Goal: Transaction & Acquisition: Book appointment/travel/reservation

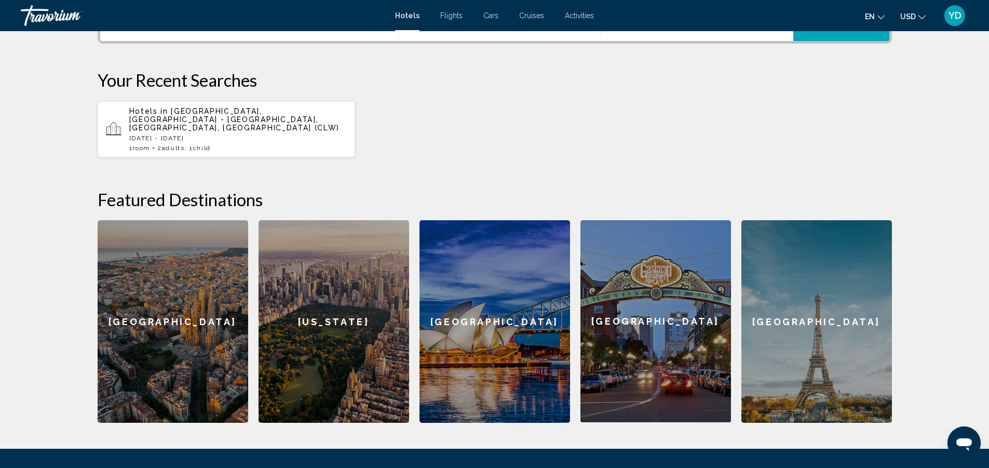
scroll to position [285, 0]
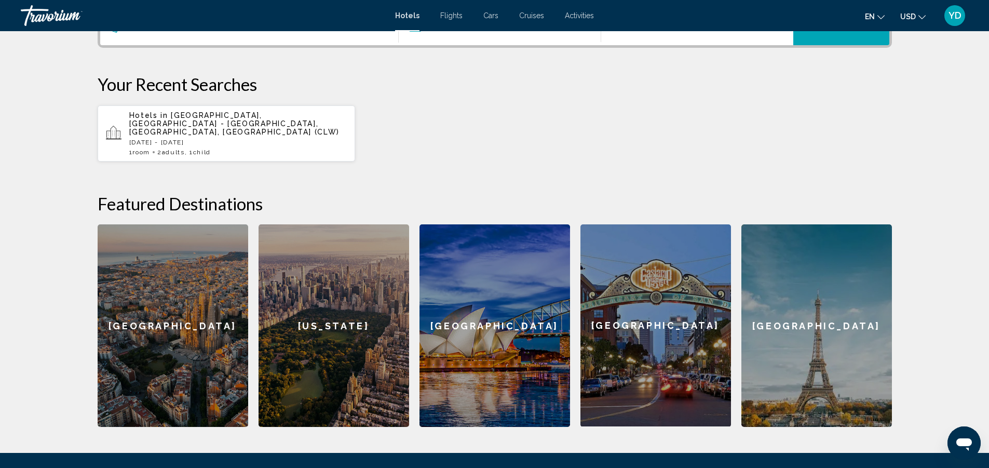
click at [213, 116] on span "[GEOGRAPHIC_DATA], [GEOGRAPHIC_DATA] - [GEOGRAPHIC_DATA], [GEOGRAPHIC_DATA], [G…" at bounding box center [234, 123] width 211 height 25
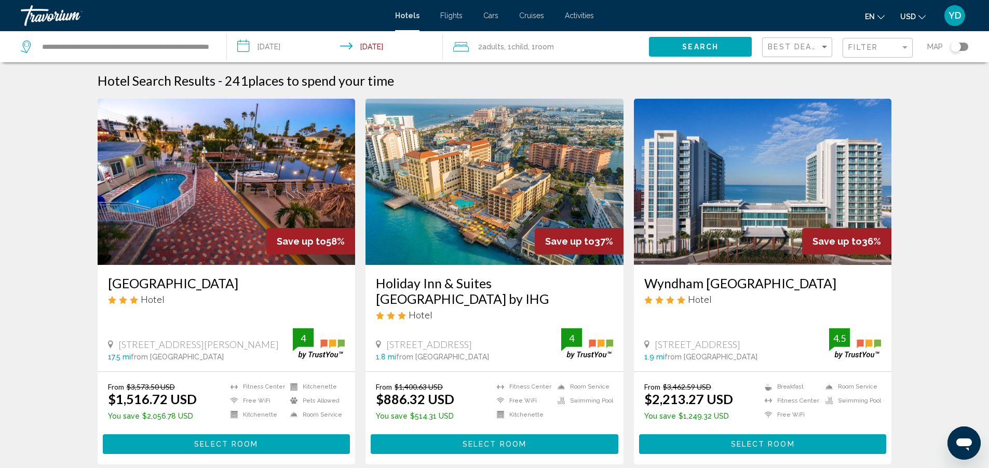
click at [250, 43] on input "**********" at bounding box center [337, 48] width 221 height 34
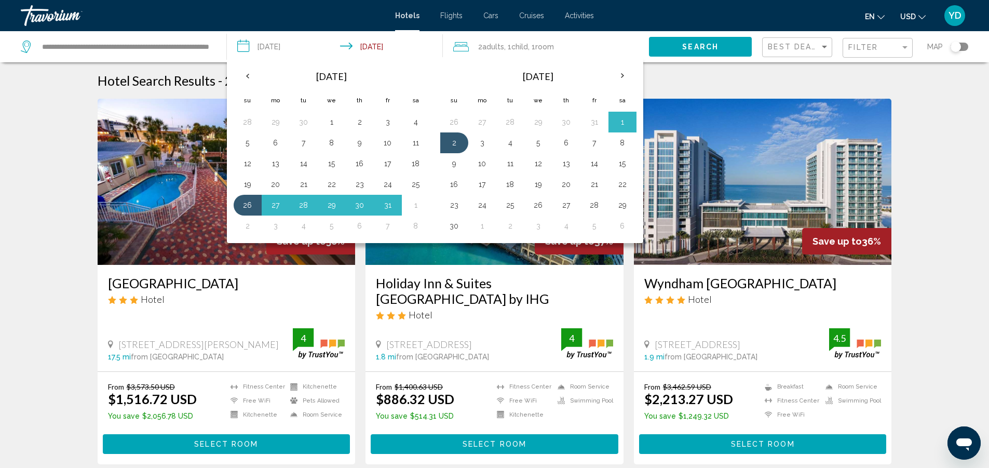
click at [350, 42] on input "**********" at bounding box center [337, 48] width 221 height 34
click at [351, 43] on input "**********" at bounding box center [337, 48] width 221 height 34
click at [244, 72] on th "Previous month" at bounding box center [248, 75] width 28 height 23
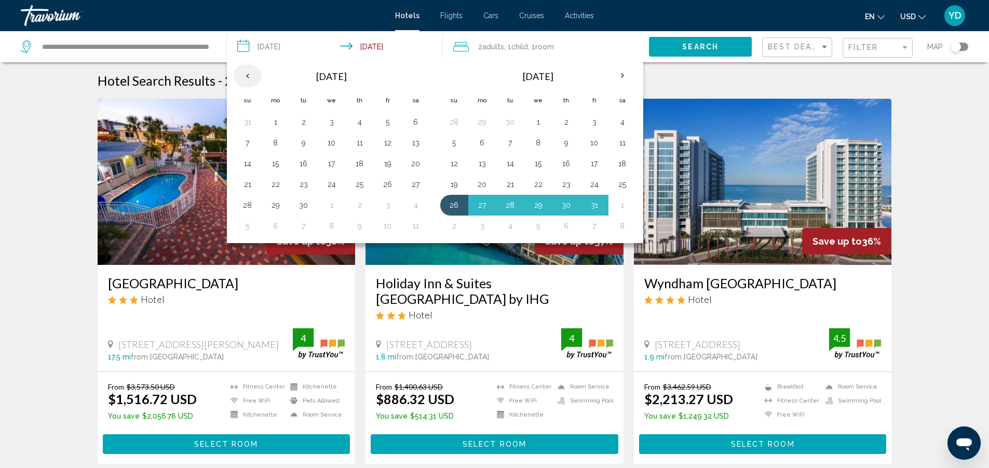
click at [245, 74] on th "Previous month" at bounding box center [248, 75] width 28 height 23
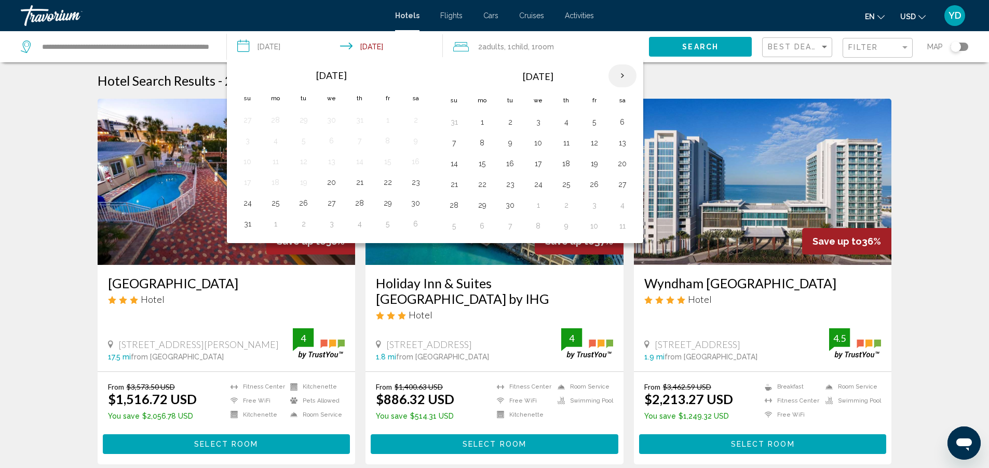
click at [623, 73] on th "Next month" at bounding box center [622, 75] width 28 height 23
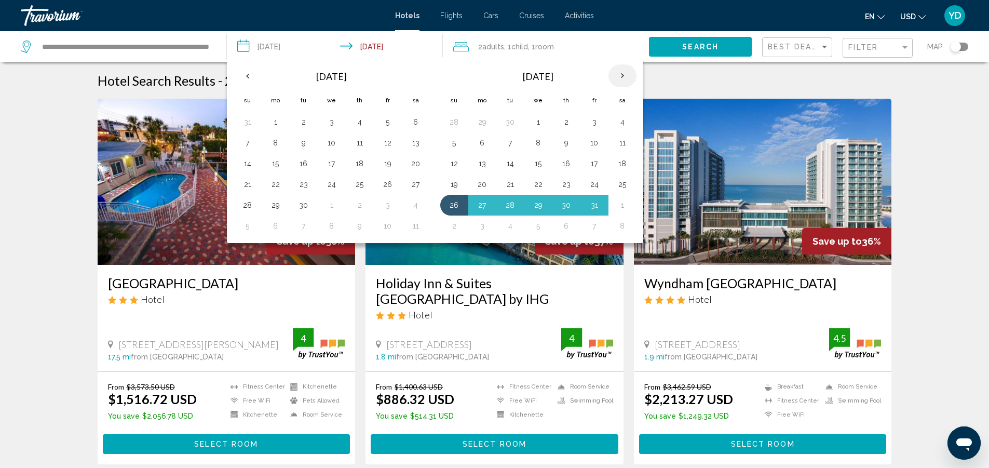
click at [623, 73] on th "Next month" at bounding box center [622, 75] width 28 height 23
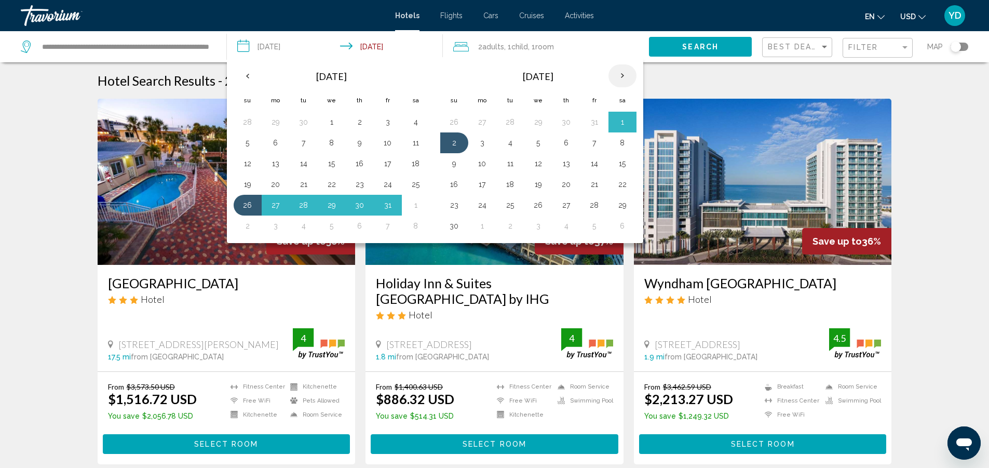
click at [623, 73] on th "Next month" at bounding box center [622, 75] width 28 height 23
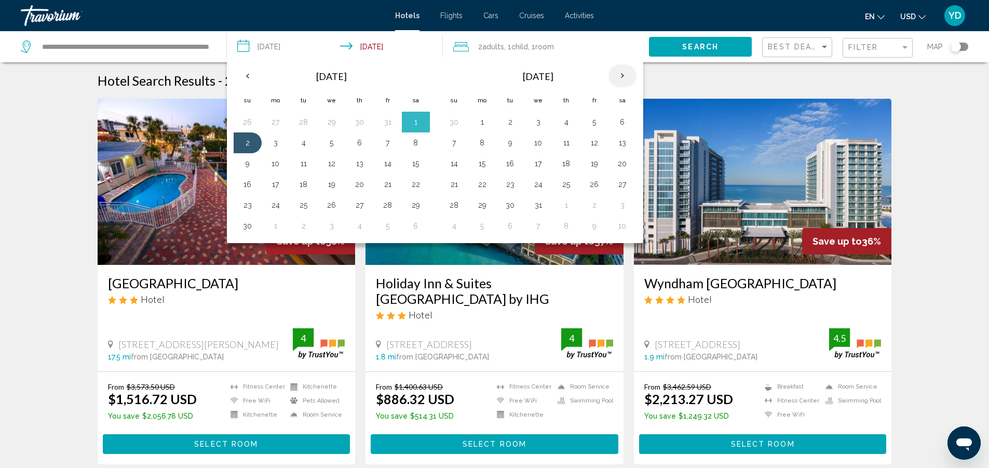
click at [623, 73] on th "Next month" at bounding box center [622, 75] width 28 height 23
click at [415, 161] on button "20" at bounding box center [415, 163] width 17 height 15
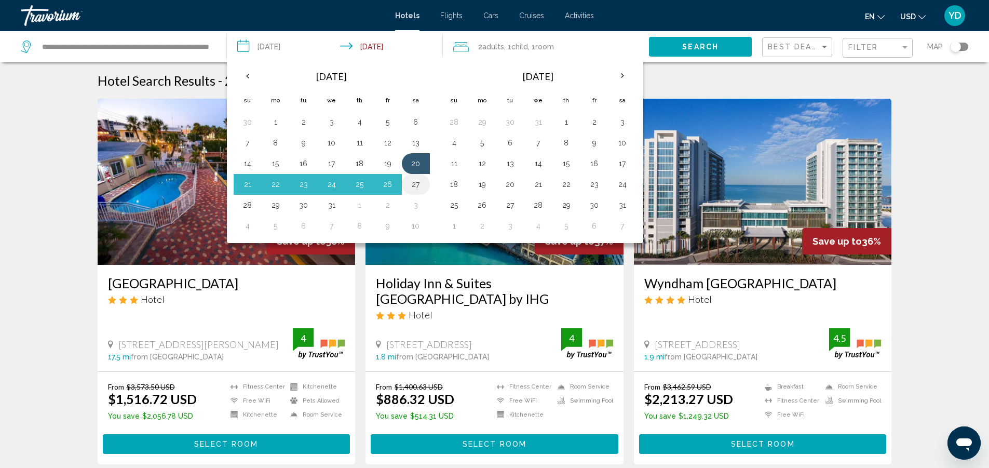
click at [414, 181] on button "27" at bounding box center [415, 184] width 17 height 15
type input "**********"
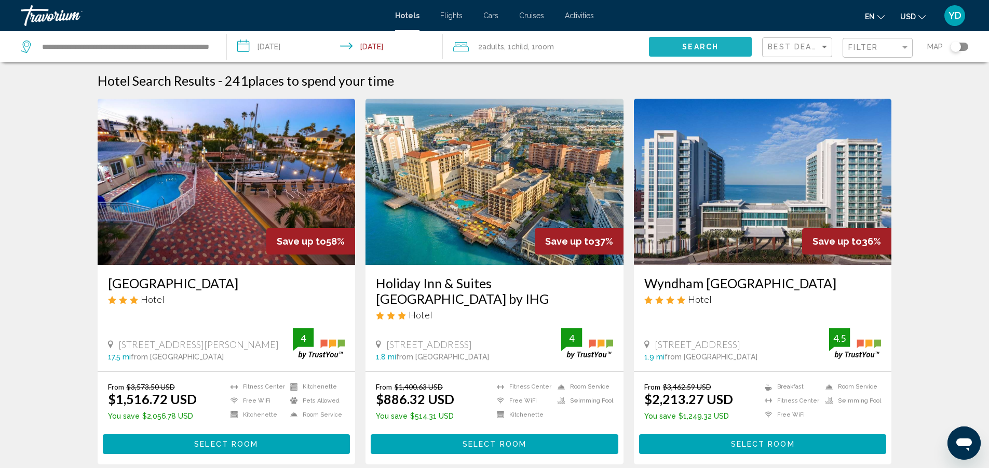
click at [677, 43] on button "Search" at bounding box center [700, 46] width 103 height 19
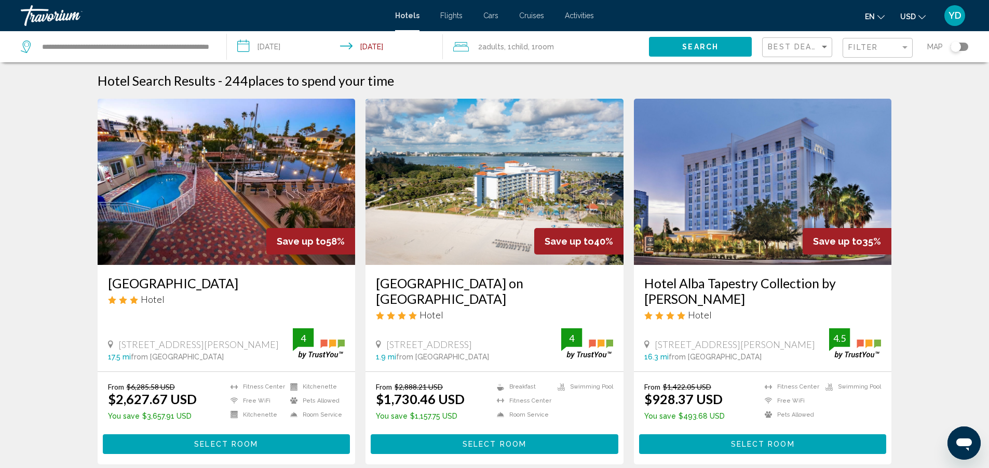
click at [956, 44] on div "Toggle map" at bounding box center [955, 47] width 10 height 10
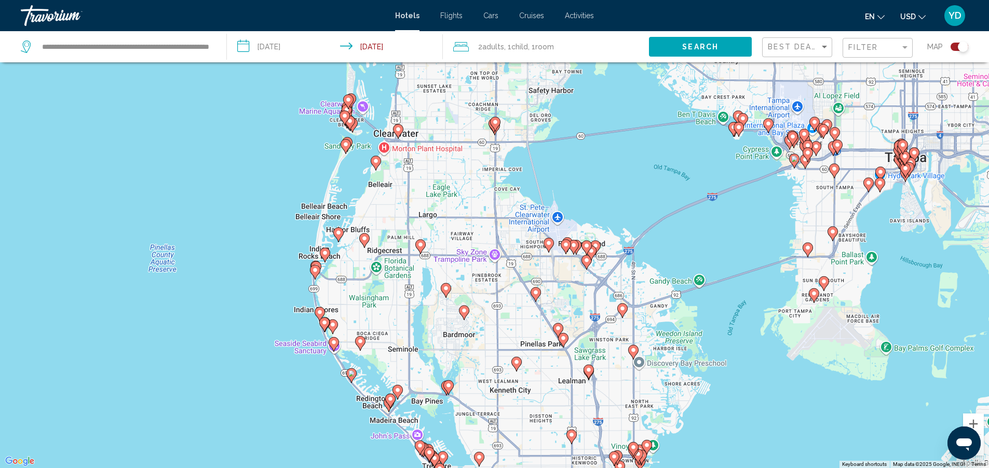
drag, startPoint x: 699, startPoint y: 218, endPoint x: 341, endPoint y: 463, distance: 433.8
click at [342, 465] on div "To activate drag with keyboard, press Alt + Enter. Once in keyboard drag state,…" at bounding box center [494, 234] width 989 height 468
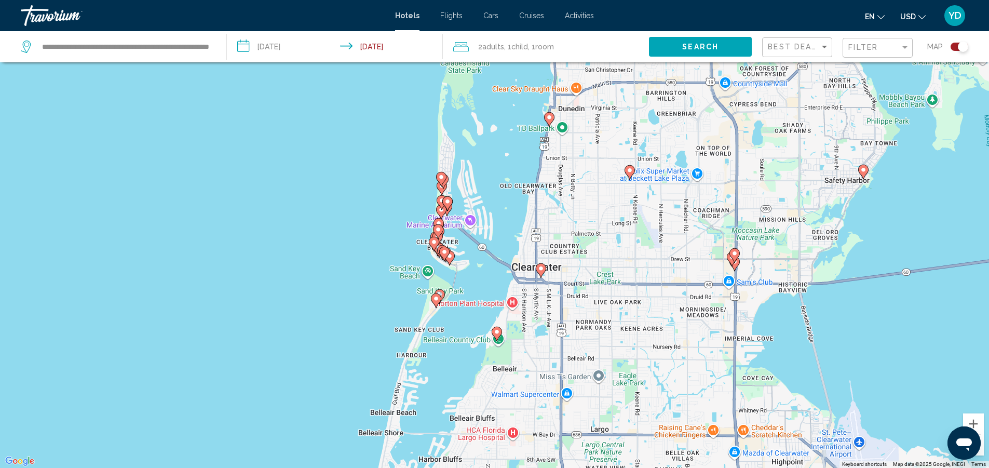
drag, startPoint x: 209, startPoint y: 191, endPoint x: 359, endPoint y: 448, distance: 296.7
click at [359, 448] on div "To activate drag with keyboard, press Alt + Enter. Once in keyboard drag state,…" at bounding box center [494, 234] width 989 height 468
click at [451, 256] on image "Main content" at bounding box center [449, 256] width 6 height 6
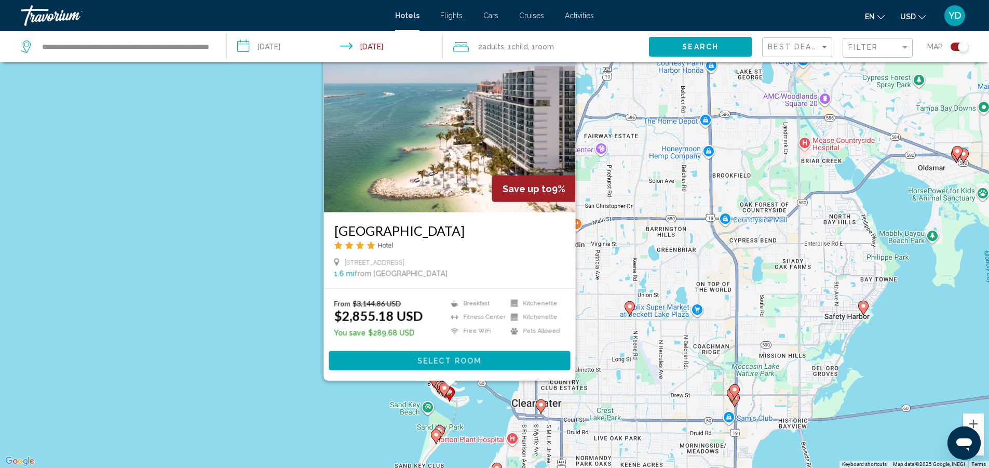
click at [372, 407] on div "To activate drag with keyboard, press Alt + Enter. Once in keyboard drag state,…" at bounding box center [494, 234] width 989 height 468
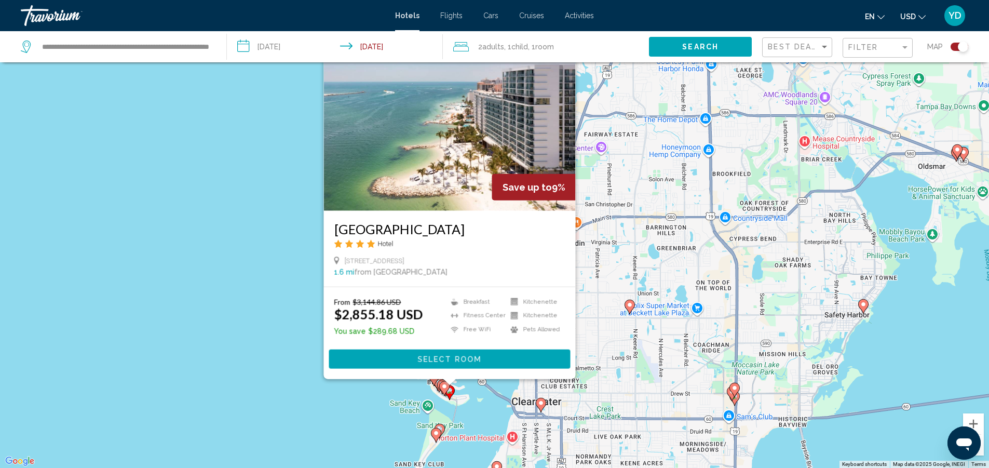
click at [1, 212] on div "To activate drag with keyboard, press Alt + Enter. Once in keyboard drag state,…" at bounding box center [494, 234] width 989 height 468
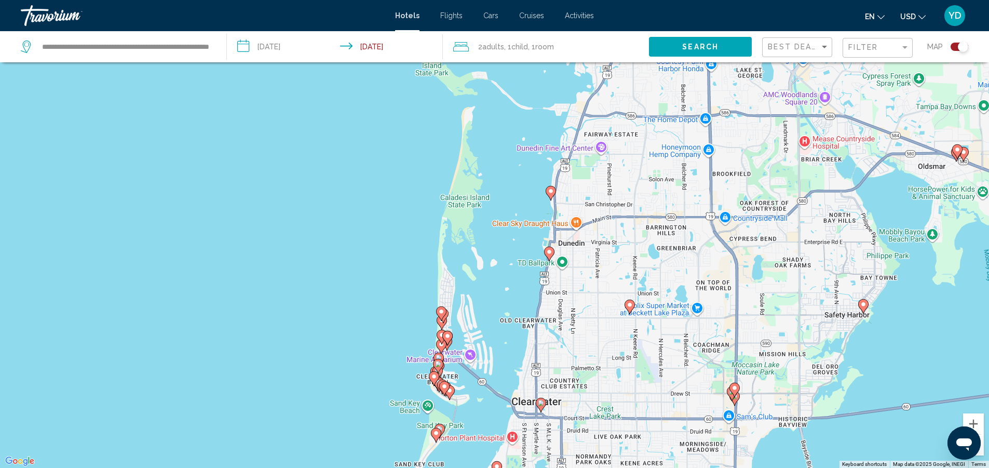
click at [433, 376] on image "Main content" at bounding box center [434, 376] width 6 height 6
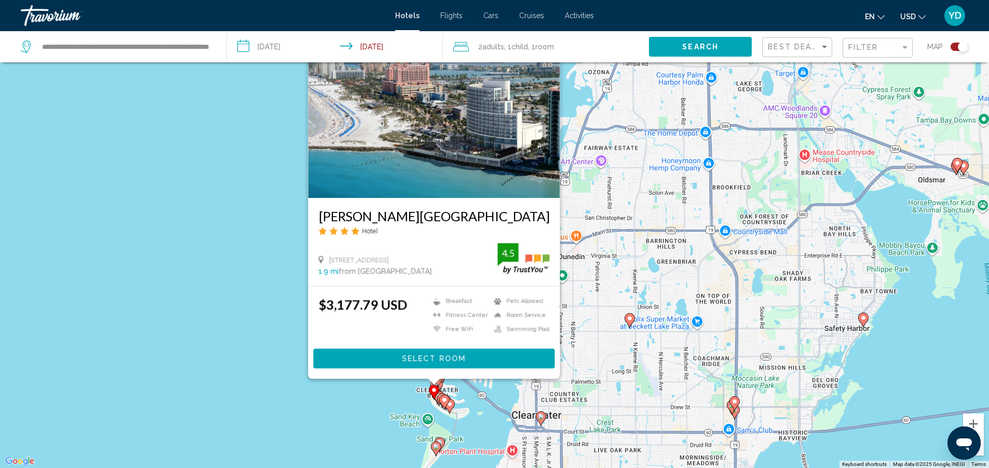
click at [273, 358] on div "To activate drag with keyboard, press Alt + Enter. Once in keyboard drag state,…" at bounding box center [494, 234] width 989 height 468
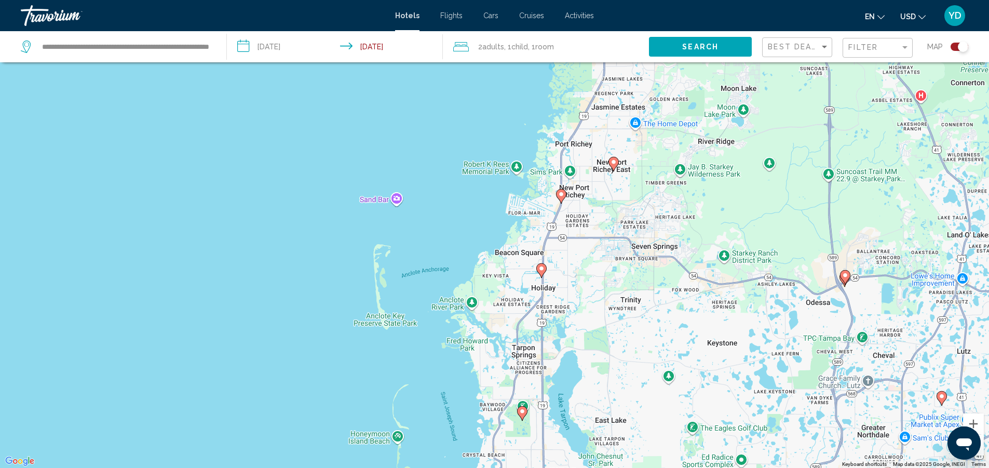
drag, startPoint x: 509, startPoint y: 150, endPoint x: 431, endPoint y: 460, distance: 319.4
click at [431, 460] on div "To activate drag with keyboard, press Alt + Enter. Once in keyboard drag state,…" at bounding box center [494, 234] width 989 height 468
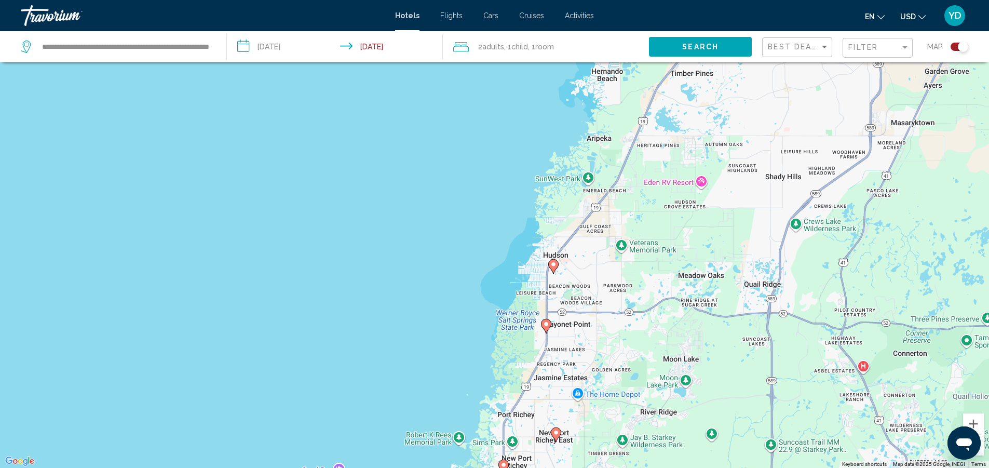
drag, startPoint x: 539, startPoint y: 145, endPoint x: 481, endPoint y: 418, distance: 279.2
click at [481, 417] on div "To activate drag with keyboard, press Alt + Enter. Once in keyboard drag state,…" at bounding box center [494, 234] width 989 height 468
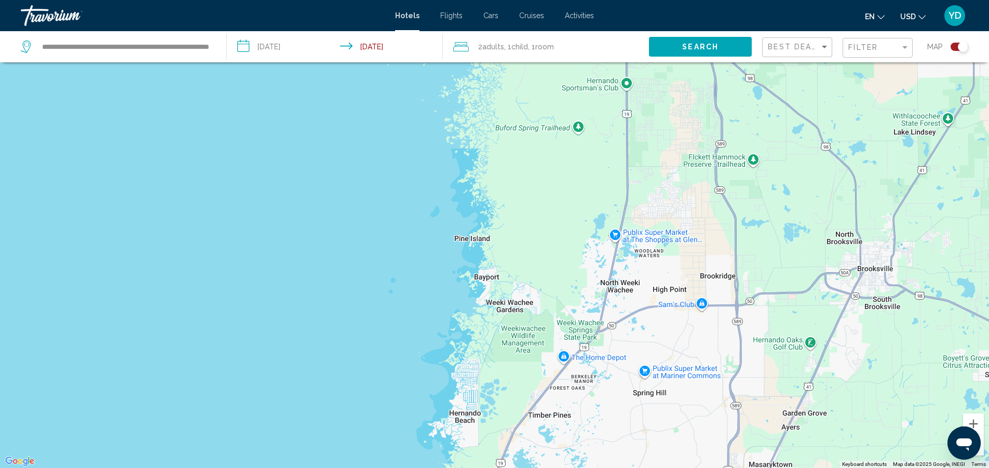
drag, startPoint x: 614, startPoint y: 102, endPoint x: 471, endPoint y: 438, distance: 365.2
click at [472, 444] on div "To activate drag with keyboard, press Alt + Enter. Once in keyboard drag state,…" at bounding box center [494, 234] width 989 height 468
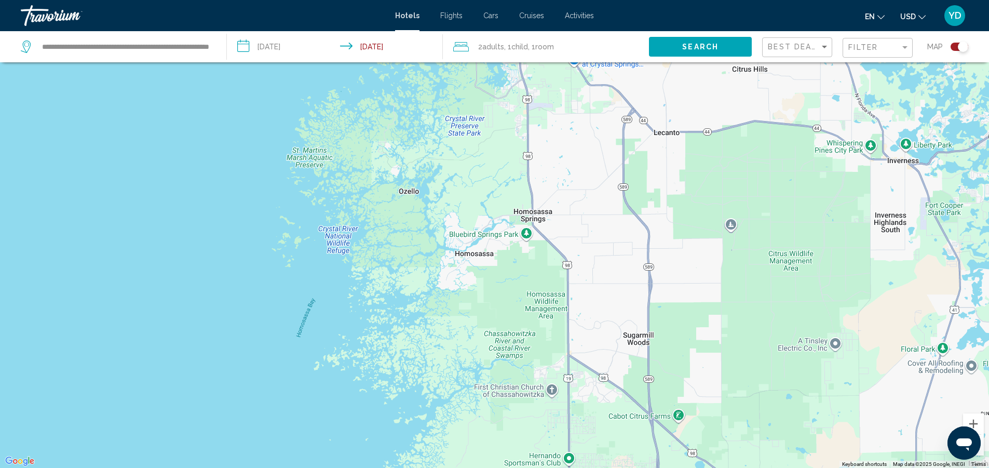
drag, startPoint x: 483, startPoint y: 112, endPoint x: 426, endPoint y: 488, distance: 380.0
click at [426, 405] on html "**********" at bounding box center [494, 172] width 989 height 468
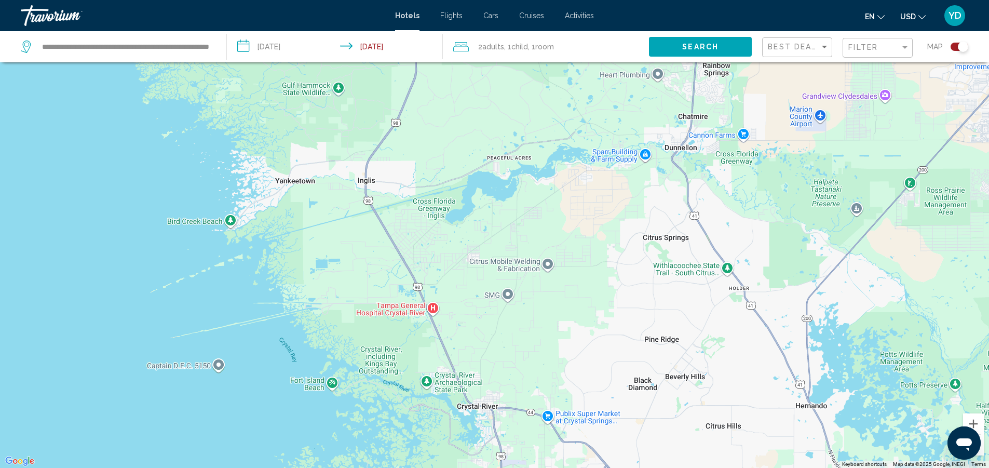
drag, startPoint x: 633, startPoint y: 140, endPoint x: 645, endPoint y: 440, distance: 299.7
click at [607, 405] on html "**********" at bounding box center [494, 172] width 989 height 468
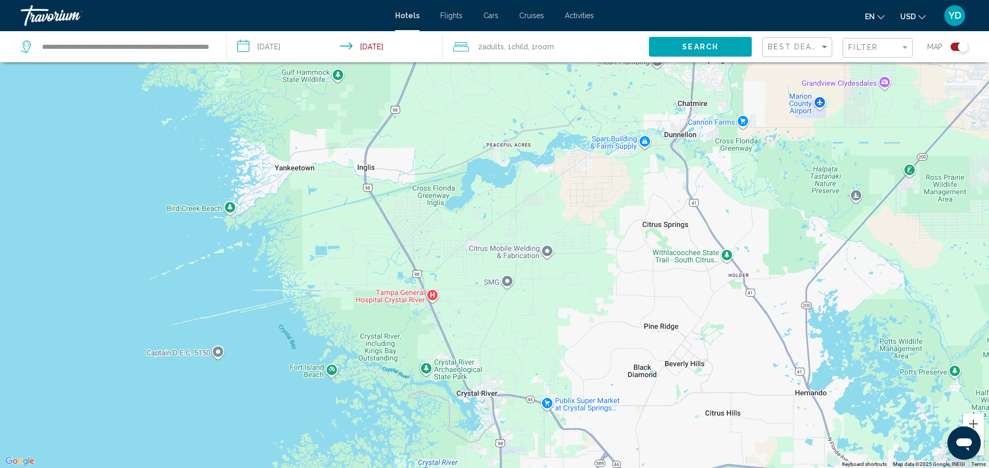
drag, startPoint x: 967, startPoint y: 38, endPoint x: 800, endPoint y: 127, distance: 189.7
click at [782, 141] on div "**********" at bounding box center [494, 265] width 989 height 530
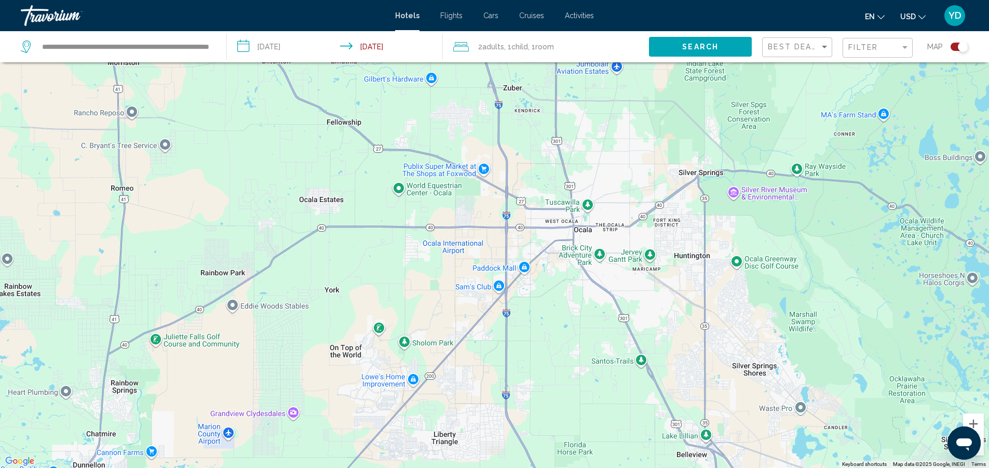
drag, startPoint x: 918, startPoint y: 112, endPoint x: 909, endPoint y: 335, distance: 223.8
click at [338, 432] on div "Main content" at bounding box center [494, 234] width 989 height 468
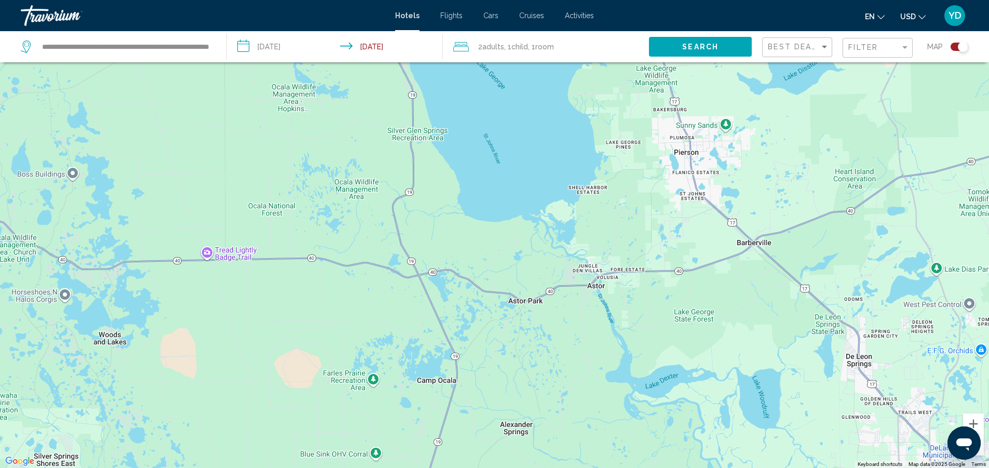
drag, startPoint x: 957, startPoint y: 289, endPoint x: 260, endPoint y: 275, distance: 697.1
click at [45, 308] on div "Main content" at bounding box center [494, 234] width 989 height 468
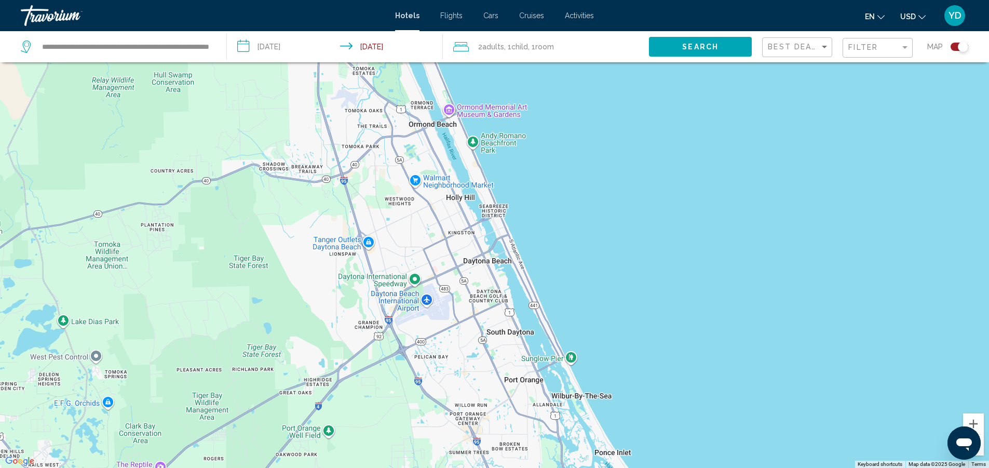
drag, startPoint x: 873, startPoint y: 226, endPoint x: 0, endPoint y: 279, distance: 874.5
click at [0, 279] on div "Main content" at bounding box center [494, 234] width 989 height 468
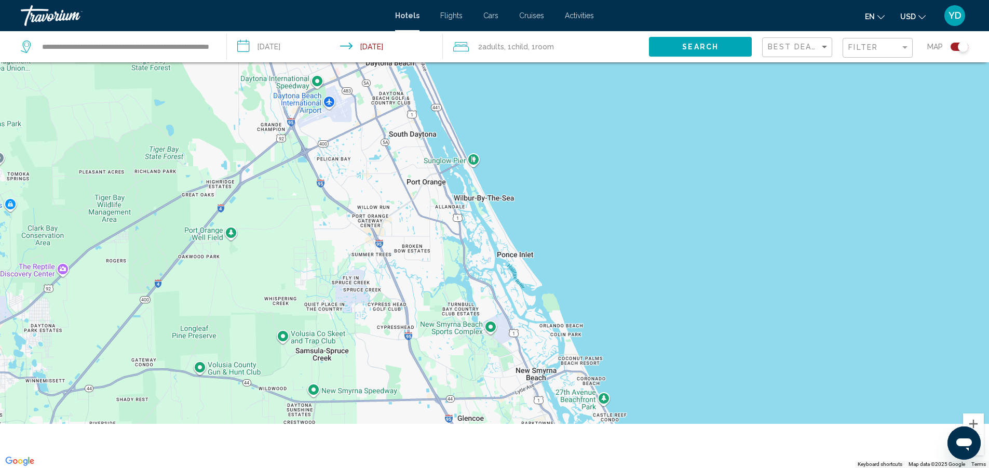
scroll to position [0, 0]
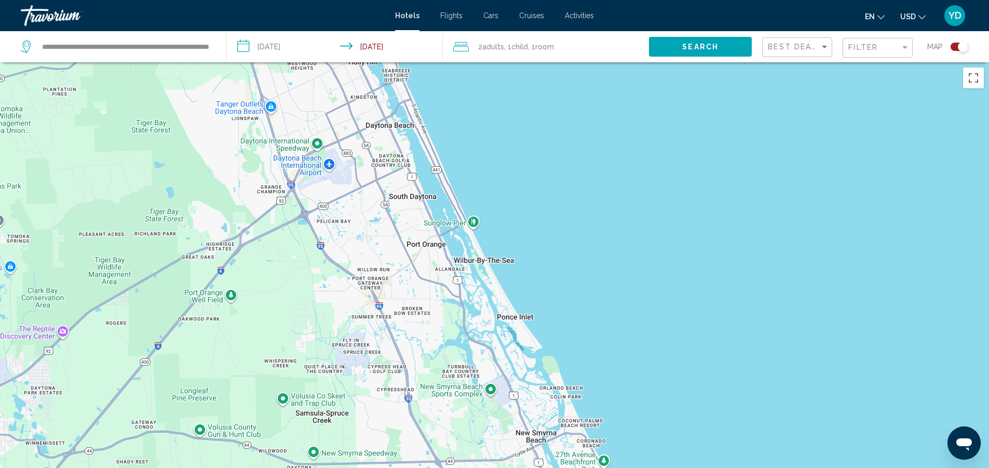
drag, startPoint x: 680, startPoint y: 302, endPoint x: 573, endPoint y: -6, distance: 325.5
click at [573, 0] on html "**********" at bounding box center [494, 234] width 989 height 468
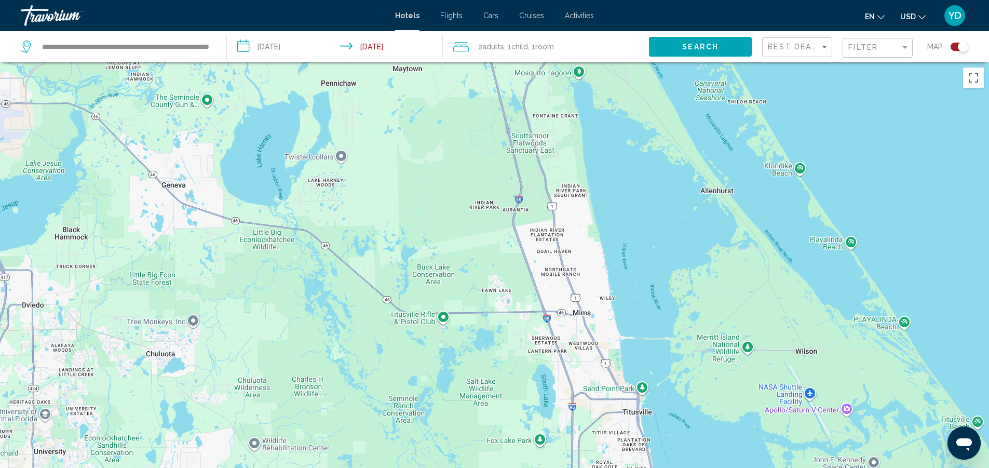
drag, startPoint x: 739, startPoint y: 382, endPoint x: 680, endPoint y: -43, distance: 429.1
click at [680, 0] on html "**********" at bounding box center [494, 234] width 989 height 468
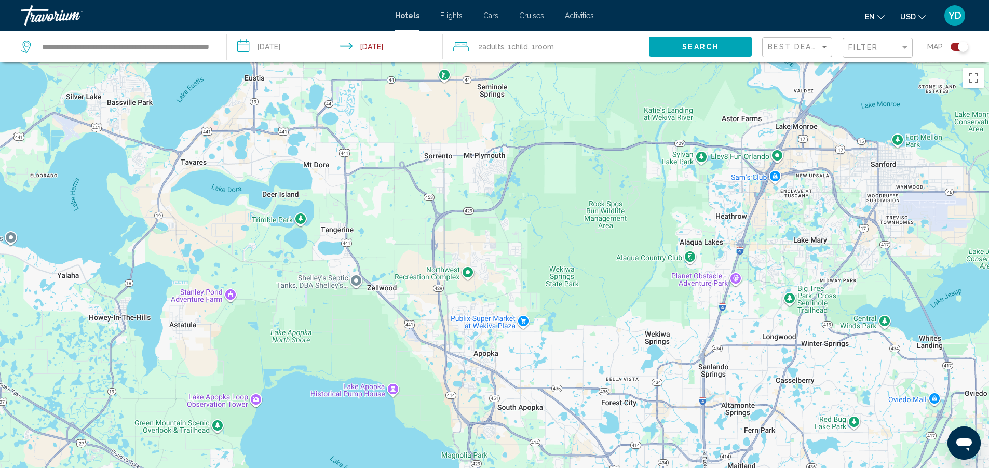
drag, startPoint x: 50, startPoint y: 262, endPoint x: 889, endPoint y: 372, distance: 846.9
click at [989, 352] on html "**********" at bounding box center [494, 234] width 989 height 468
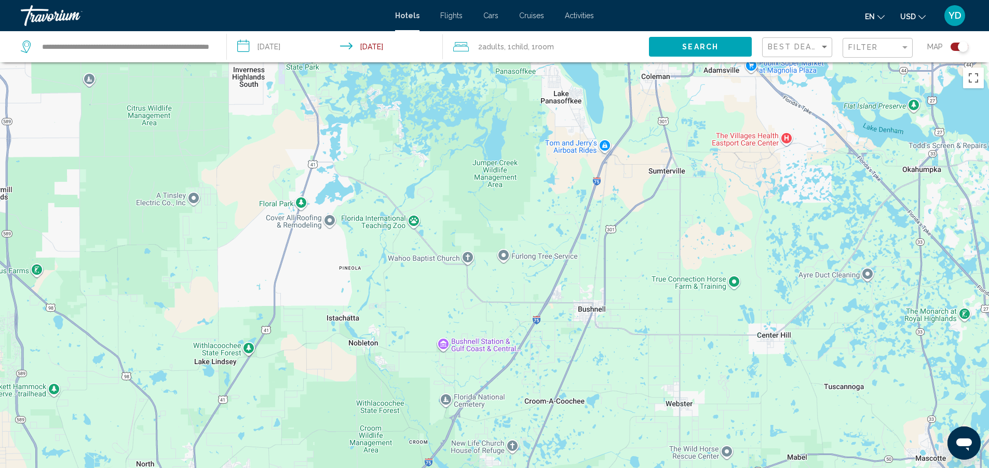
drag, startPoint x: 13, startPoint y: 331, endPoint x: 555, endPoint y: 318, distance: 542.4
click at [989, 237] on html "**********" at bounding box center [494, 234] width 989 height 468
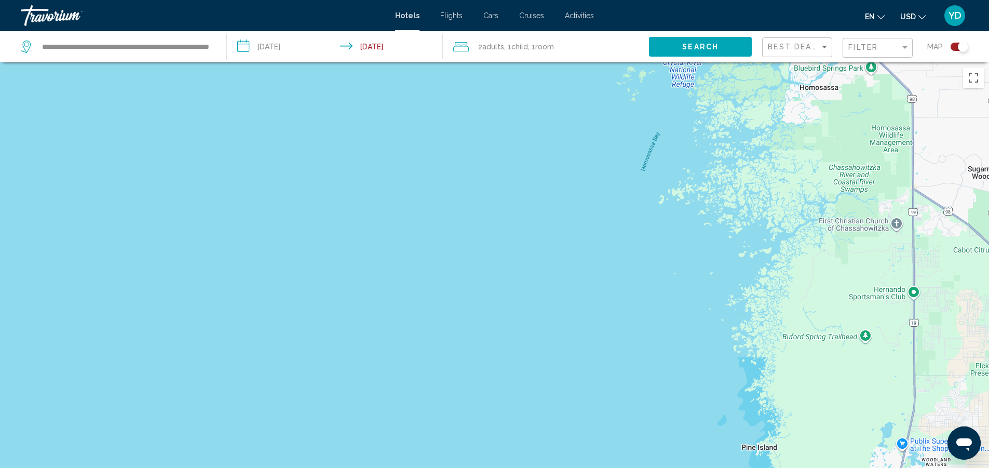
drag, startPoint x: 8, startPoint y: 300, endPoint x: 996, endPoint y: 279, distance: 988.3
click at [989, 279] on html "**********" at bounding box center [494, 234] width 989 height 468
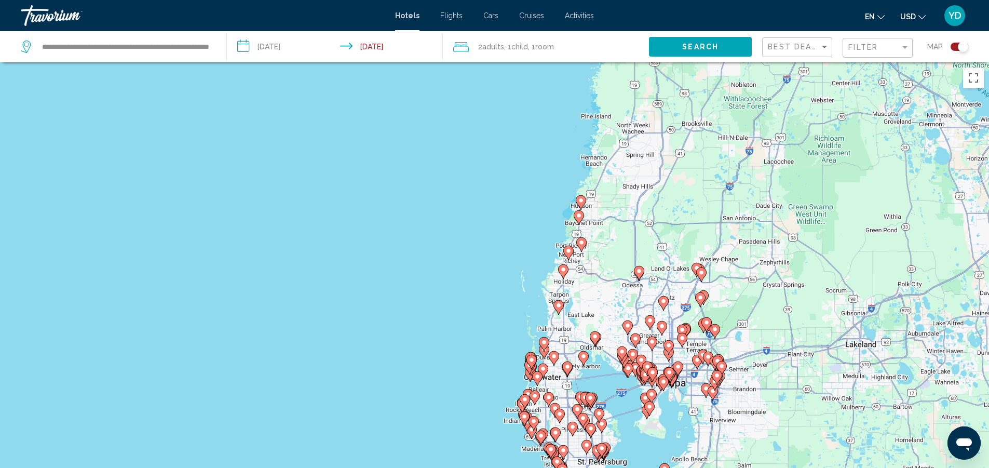
drag, startPoint x: 634, startPoint y: 292, endPoint x: 625, endPoint y: 139, distance: 153.3
click at [625, 139] on div "To activate drag with keyboard, press Alt + Enter. Once in keyboard drag state,…" at bounding box center [494, 296] width 989 height 468
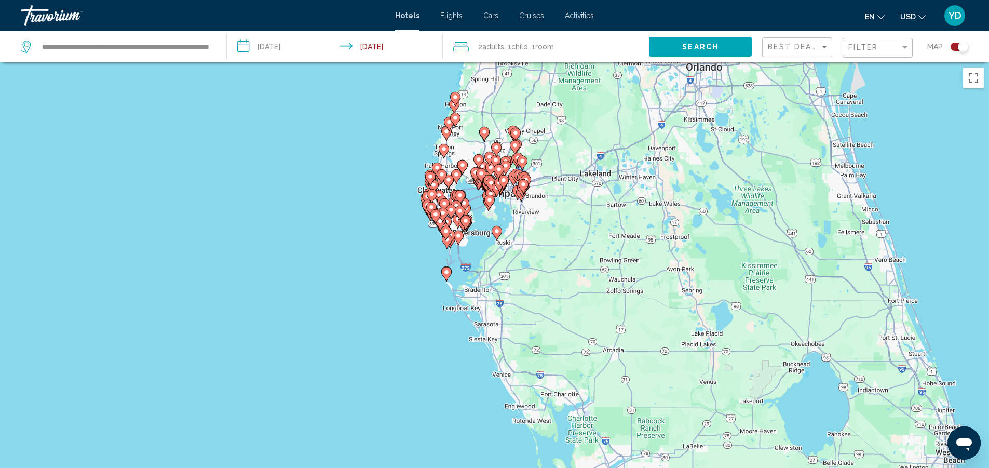
drag, startPoint x: 653, startPoint y: 278, endPoint x: 539, endPoint y: 167, distance: 158.5
click at [539, 167] on div "To activate drag with keyboard, press Alt + Enter. Once in keyboard drag state,…" at bounding box center [494, 296] width 989 height 468
click at [451, 270] on icon "Main content" at bounding box center [446, 273] width 10 height 15
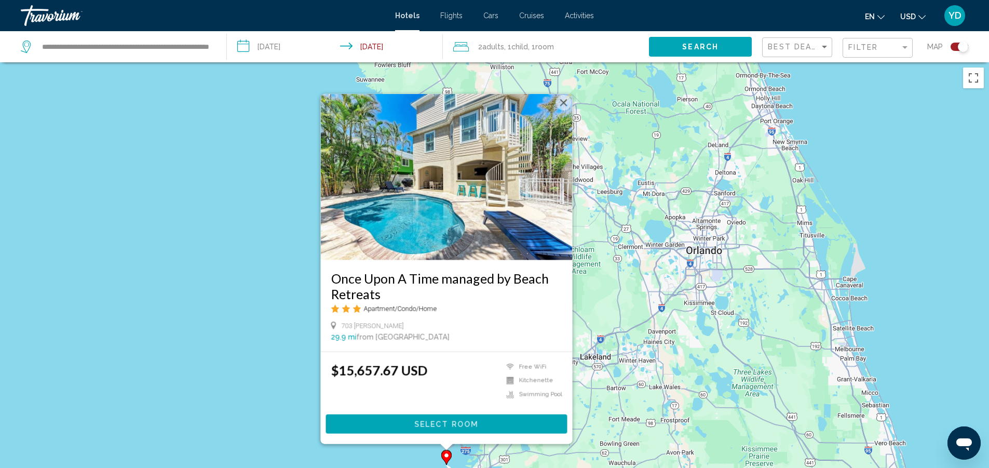
click at [559, 98] on button "Close" at bounding box center [563, 102] width 16 height 16
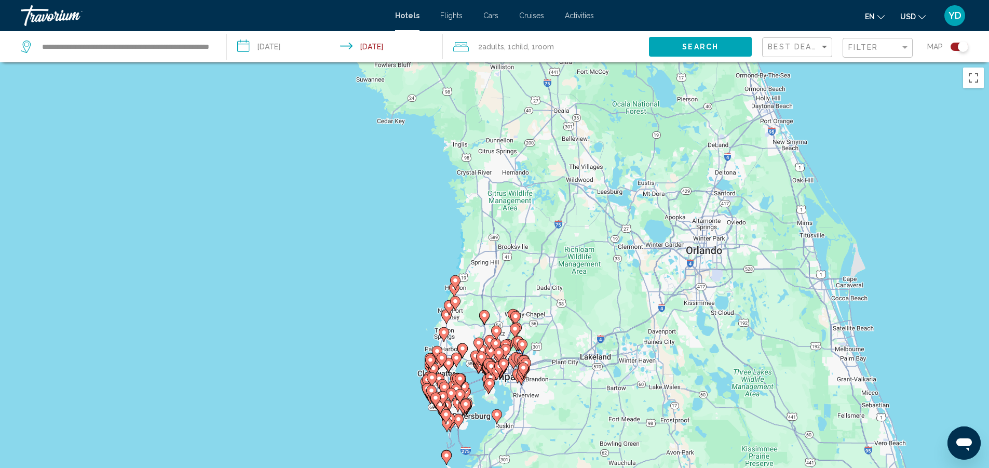
click at [497, 422] on icon "Main content" at bounding box center [496, 415] width 10 height 15
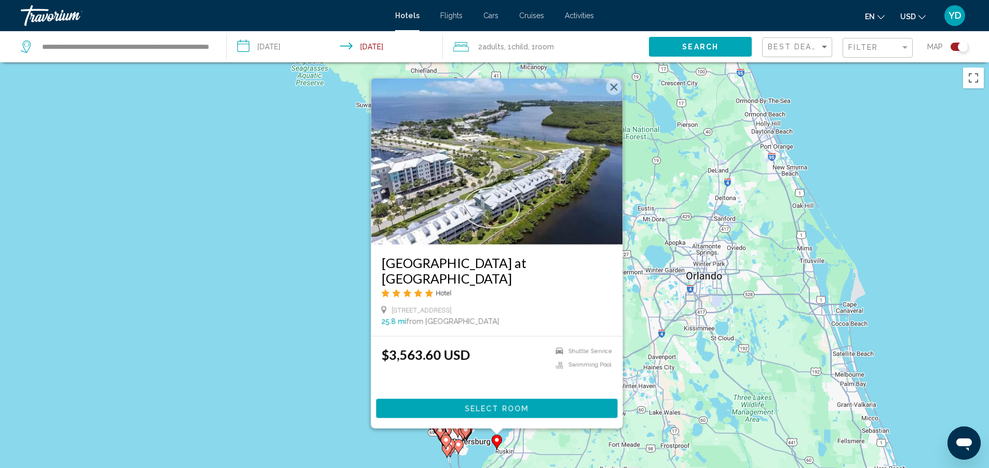
click at [617, 94] on button "Close" at bounding box center [614, 87] width 16 height 16
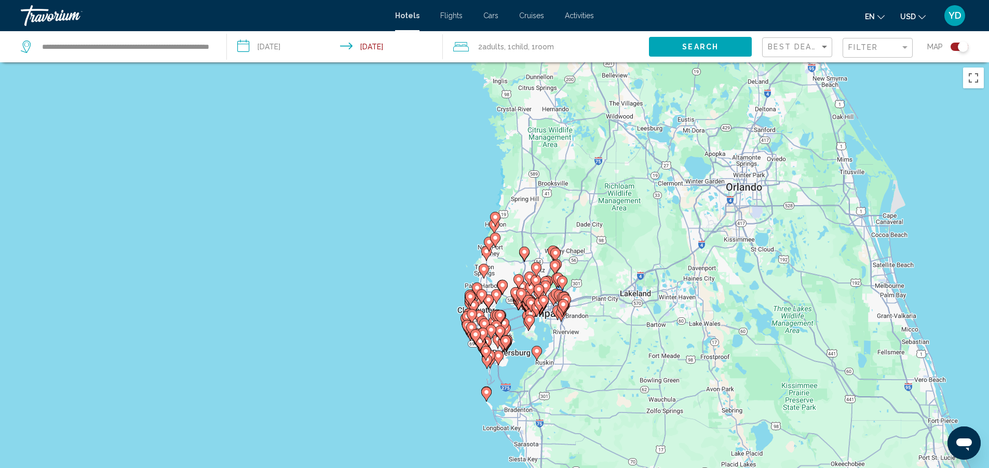
drag, startPoint x: 474, startPoint y: 347, endPoint x: 516, endPoint y: 254, distance: 102.0
click at [515, 259] on div "To activate drag with keyboard, press Alt + Enter. Once in keyboard drag state,…" at bounding box center [494, 296] width 989 height 468
click at [488, 366] on icon "Main content" at bounding box center [486, 360] width 9 height 13
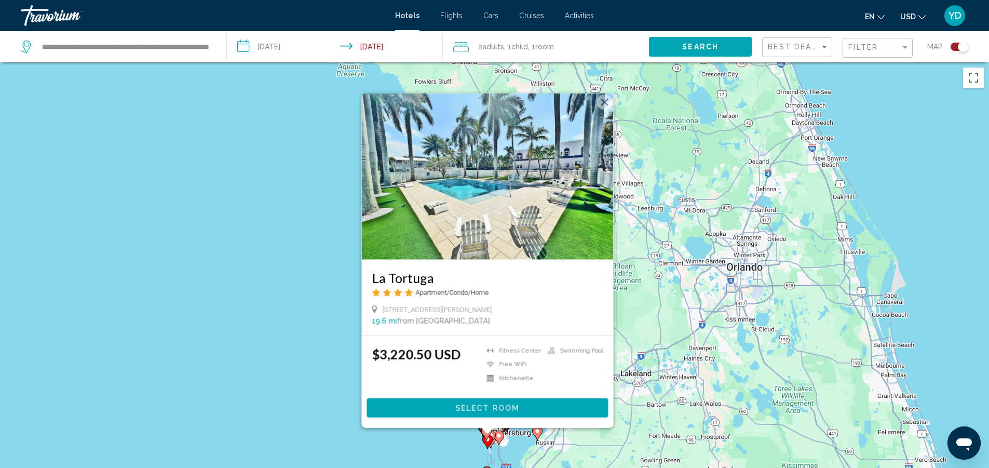
click at [604, 97] on button "Close" at bounding box center [604, 102] width 16 height 16
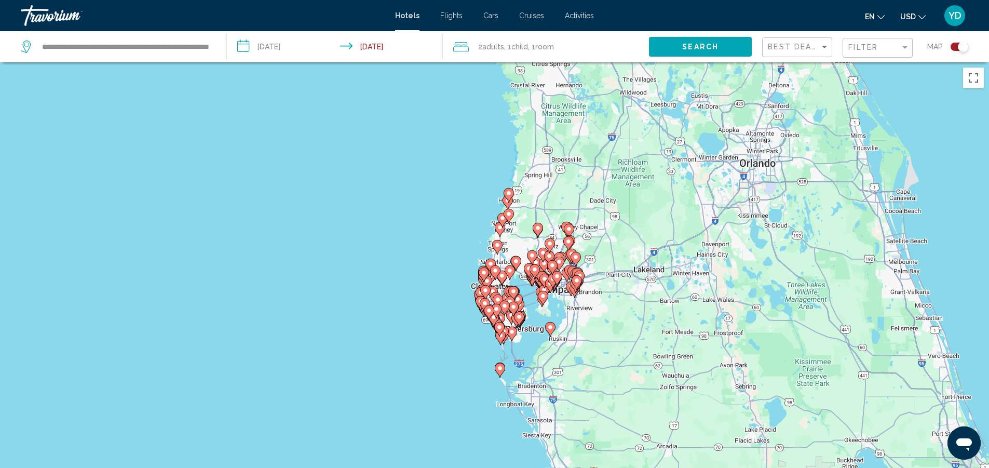
drag, startPoint x: 518, startPoint y: 306, endPoint x: 521, endPoint y: 199, distance: 106.9
click at [521, 199] on div "To activate drag with keyboard, press Alt + Enter. Once in keyboard drag state,…" at bounding box center [494, 296] width 989 height 468
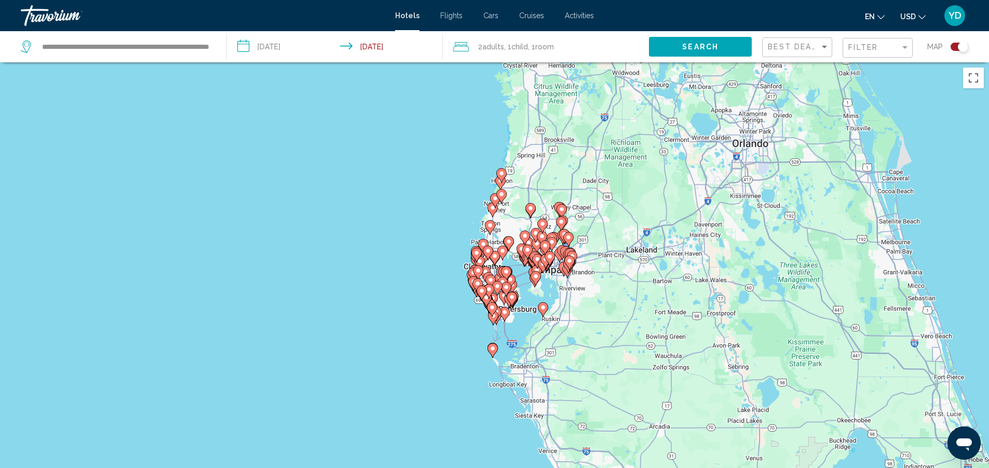
click at [505, 309] on icon "Main content" at bounding box center [503, 313] width 9 height 13
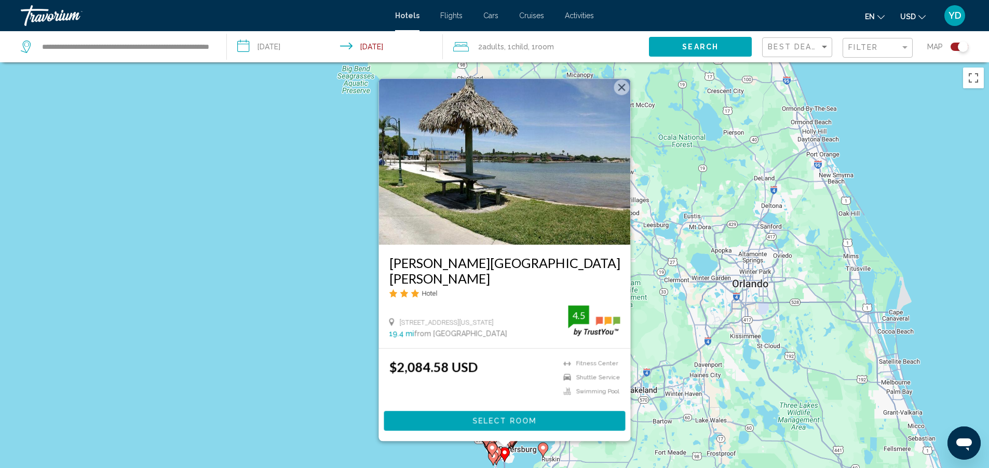
click at [621, 95] on button "Close" at bounding box center [621, 87] width 16 height 16
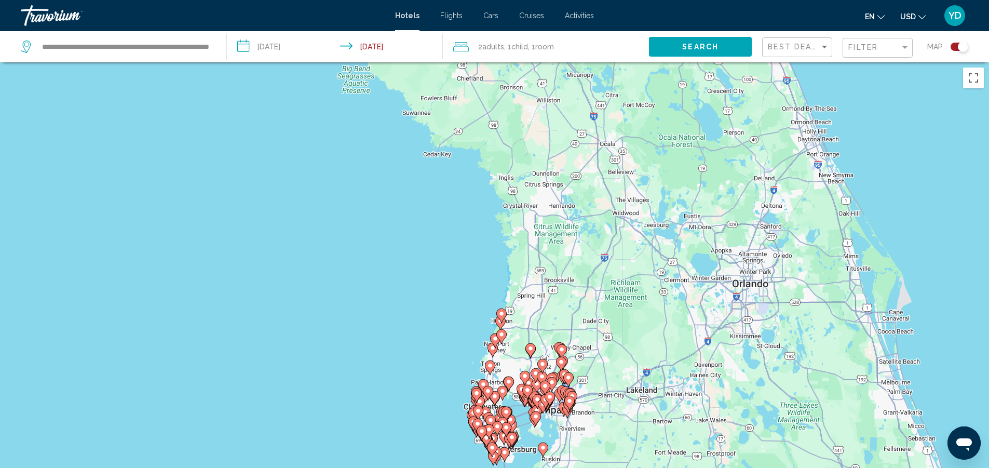
click at [501, 308] on icon "Main content" at bounding box center [501, 315] width 10 height 15
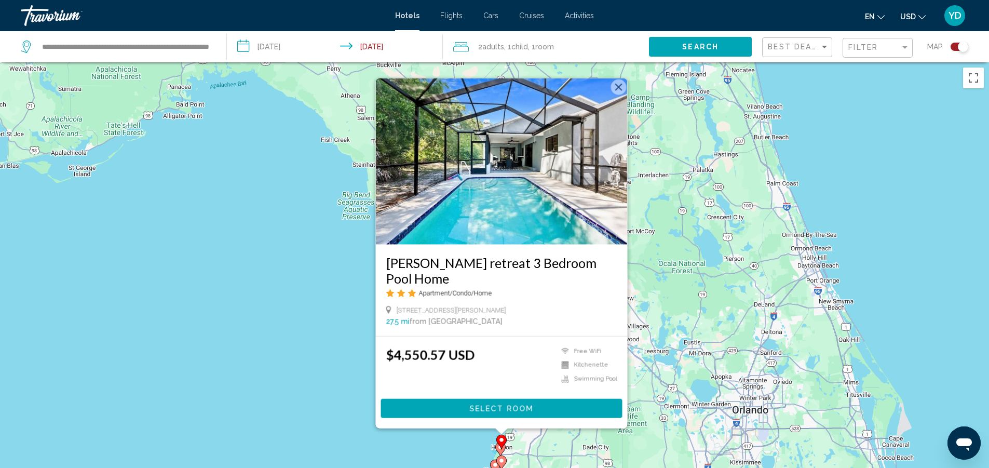
click at [623, 94] on button "Close" at bounding box center [618, 87] width 16 height 16
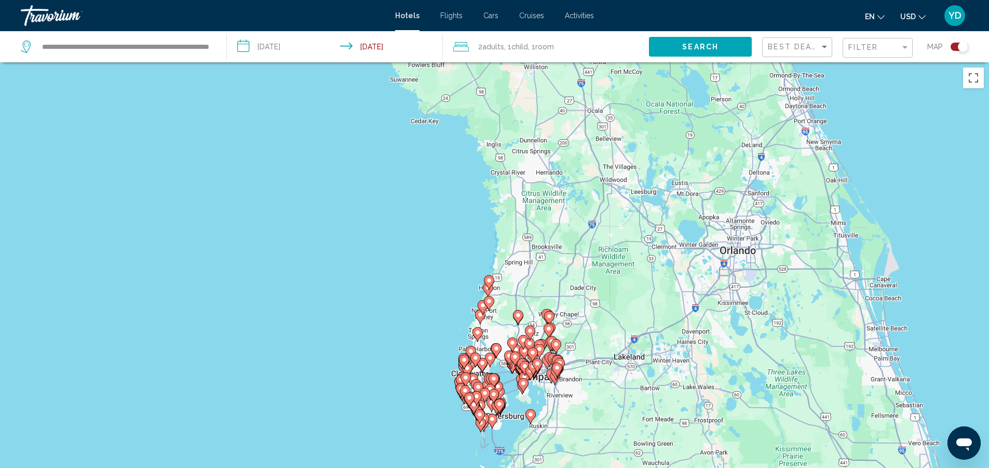
drag, startPoint x: 550, startPoint y: 323, endPoint x: 537, endPoint y: 162, distance: 162.0
click at [537, 162] on div "To activate drag with keyboard, press Alt + Enter. Once in keyboard drag state,…" at bounding box center [494, 296] width 989 height 468
click at [486, 284] on gmp-advanced-marker "Main content" at bounding box center [488, 280] width 10 height 16
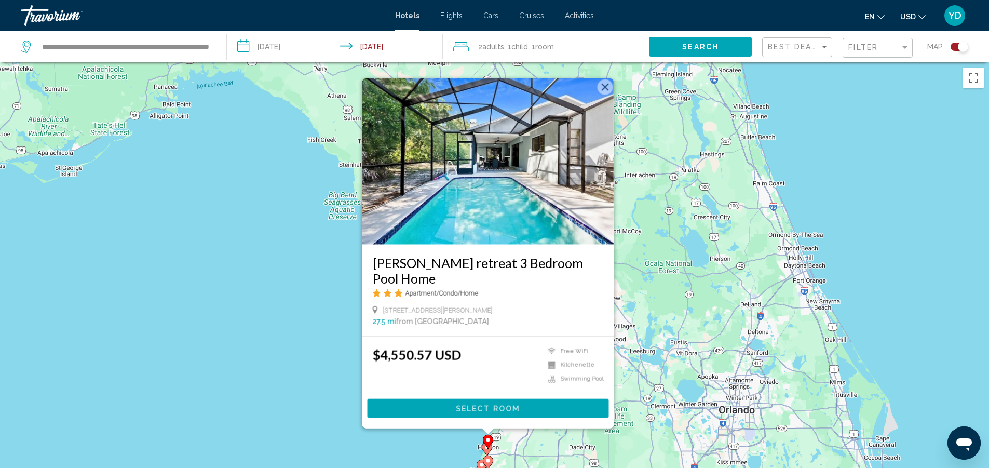
click at [600, 94] on button "Close" at bounding box center [605, 87] width 16 height 16
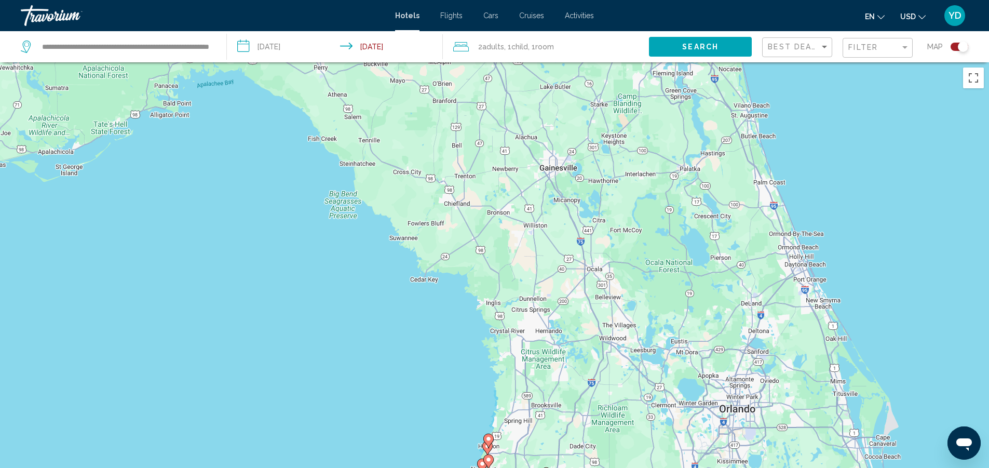
click at [485, 433] on gmp-advanced-marker "Main content" at bounding box center [488, 441] width 10 height 16
click at [489, 429] on div "To activate drag with keyboard, press Alt + Enter. Once in keyboard drag state,…" at bounding box center [494, 296] width 989 height 468
click at [488, 434] on image "Main content" at bounding box center [488, 436] width 6 height 6
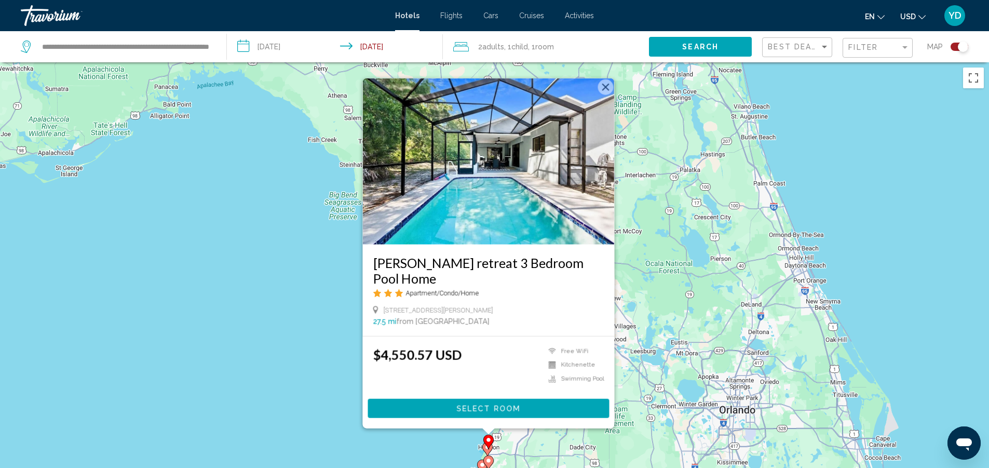
click at [608, 94] on button "Close" at bounding box center [605, 87] width 16 height 16
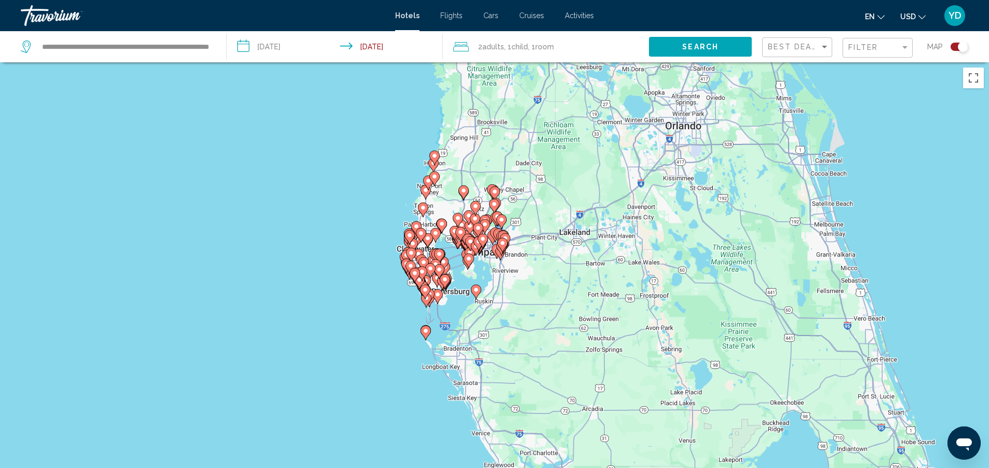
drag, startPoint x: 470, startPoint y: 280, endPoint x: 416, endPoint y: 5, distance: 279.8
click at [416, 5] on div "**********" at bounding box center [494, 234] width 989 height 468
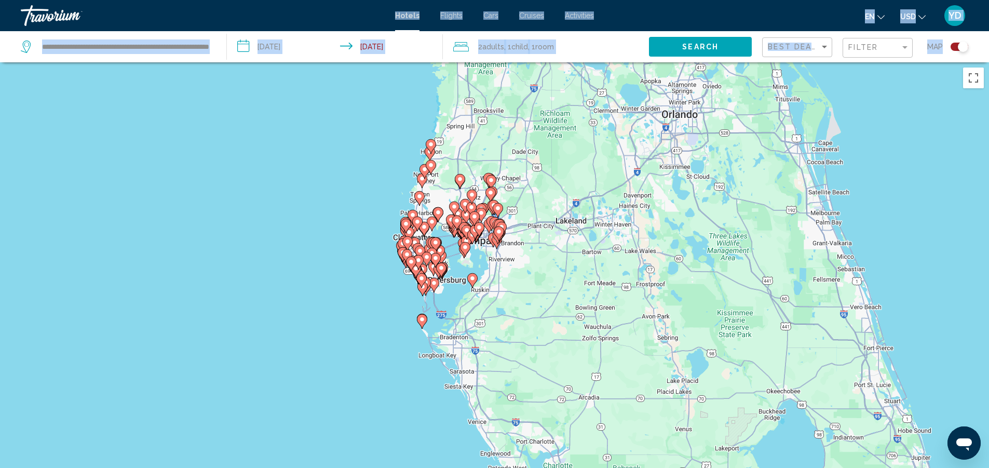
click at [422, 165] on icon "Main content" at bounding box center [423, 170] width 9 height 13
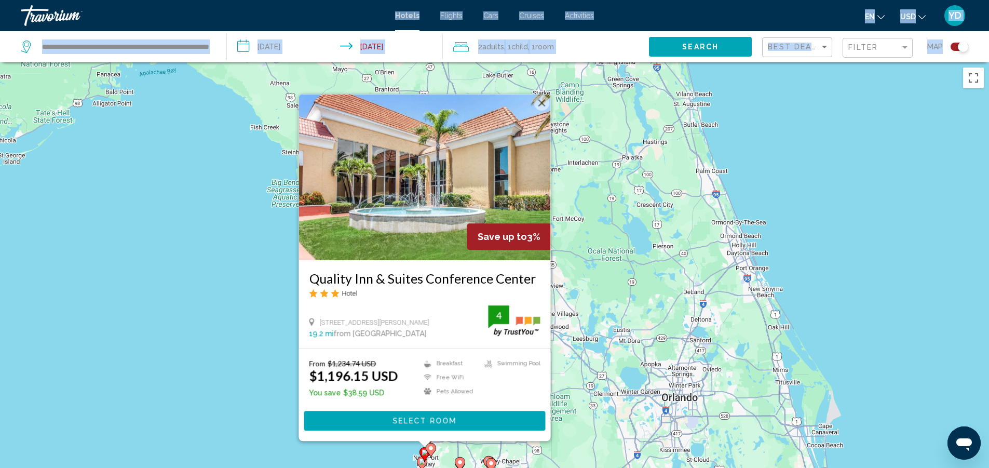
click at [285, 220] on div "To activate drag with keyboard, press Alt + Enter. Once in keyboard drag state,…" at bounding box center [494, 296] width 989 height 468
click at [545, 100] on button "Close" at bounding box center [541, 103] width 16 height 16
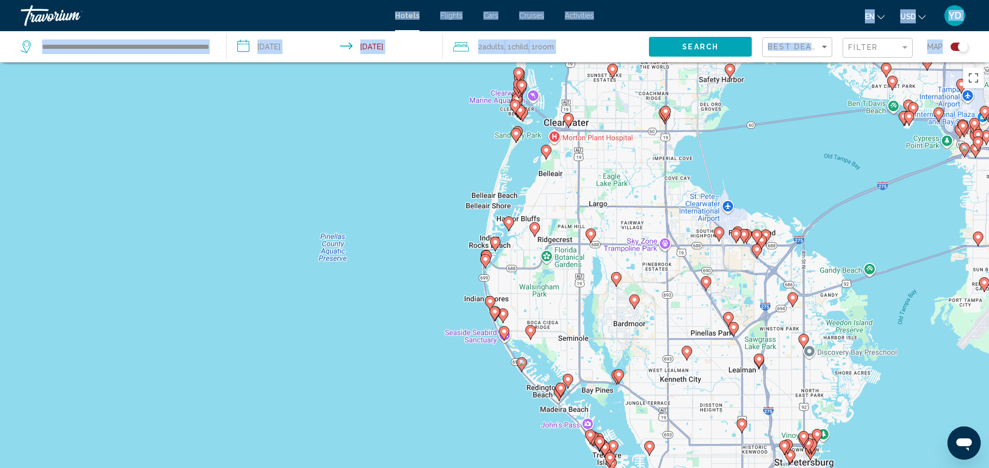
drag, startPoint x: 461, startPoint y: 126, endPoint x: 571, endPoint y: 149, distance: 113.1
click at [570, 149] on div "To activate drag with keyboard, press Alt + Enter. Once in keyboard drag state,…" at bounding box center [494, 296] width 989 height 468
click at [512, 135] on icon "Main content" at bounding box center [515, 135] width 9 height 13
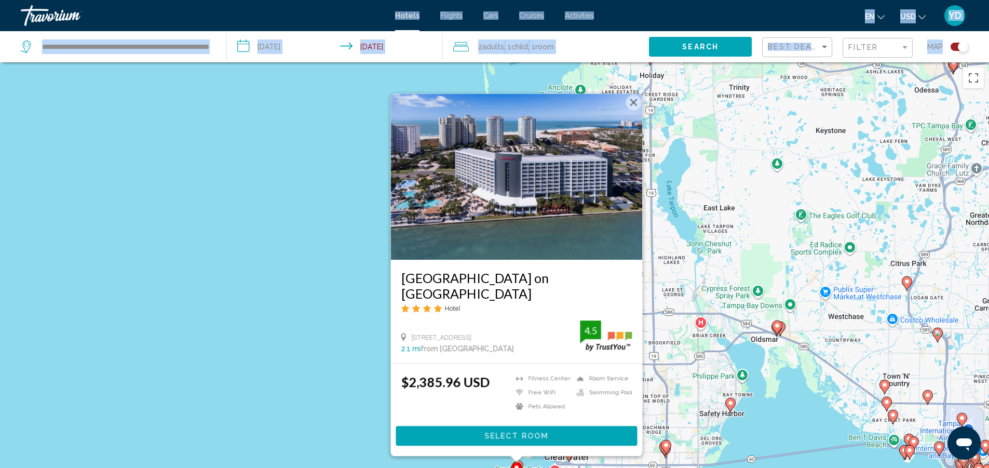
click at [636, 100] on button "Close" at bounding box center [633, 102] width 16 height 16
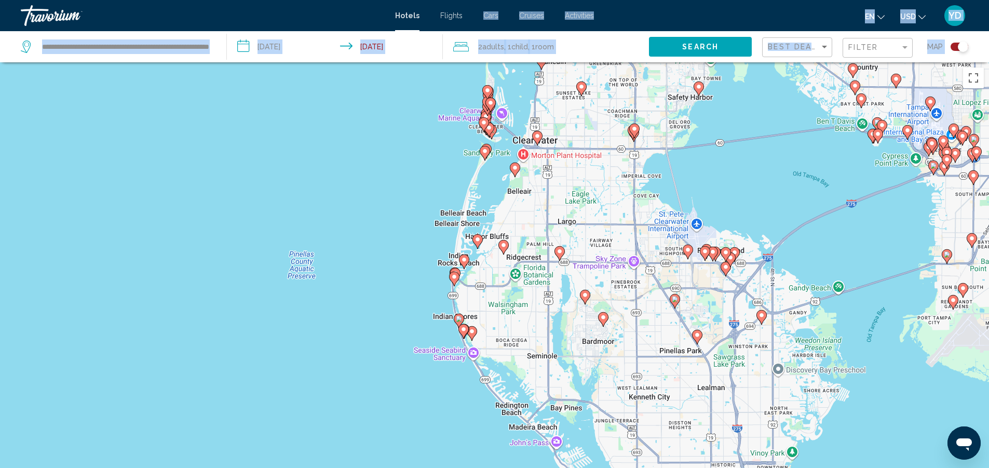
drag, startPoint x: 513, startPoint y: 311, endPoint x: 483, endPoint y: 12, distance: 300.4
click at [483, 12] on div "**********" at bounding box center [494, 234] width 989 height 468
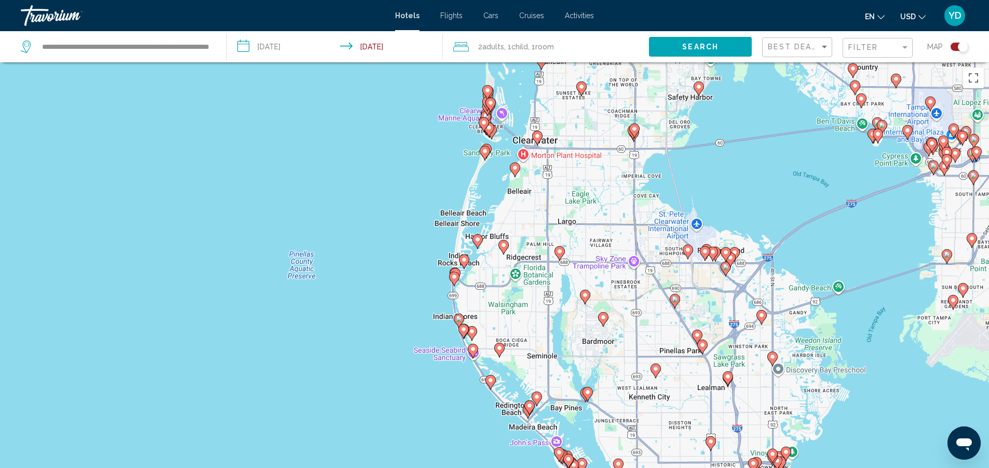
click at [489, 145] on gmp-advanced-marker "Main content" at bounding box center [485, 153] width 10 height 16
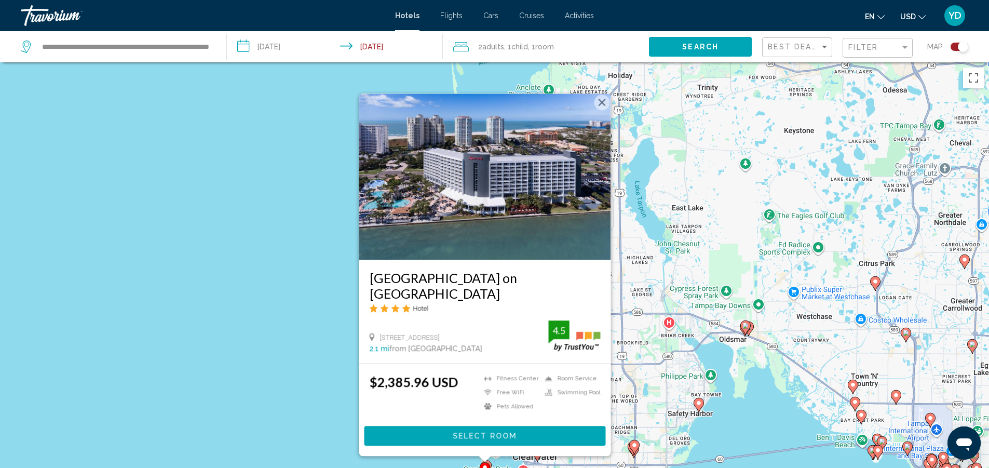
click at [599, 103] on button "Close" at bounding box center [602, 102] width 16 height 16
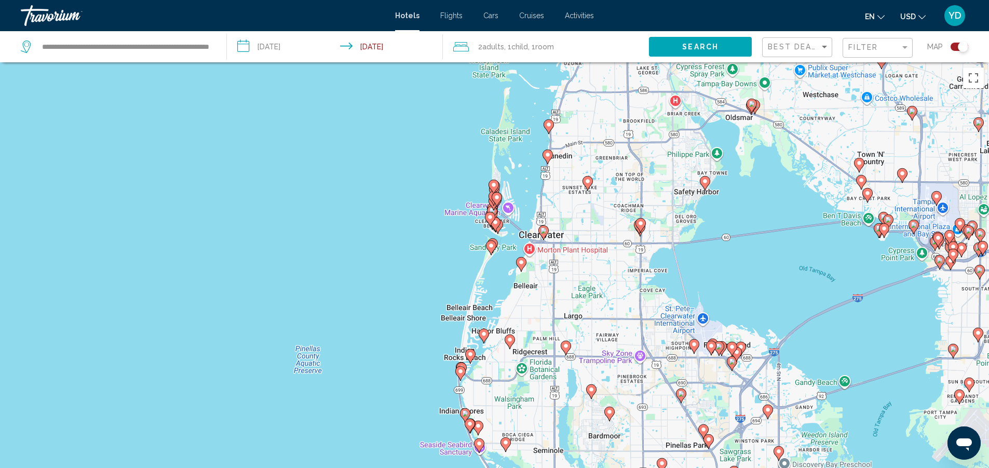
drag, startPoint x: 481, startPoint y: 311, endPoint x: 487, endPoint y: 87, distance: 223.7
click at [487, 87] on div "To activate drag with keyboard, press Alt + Enter. Once in keyboard drag state,…" at bounding box center [494, 296] width 989 height 468
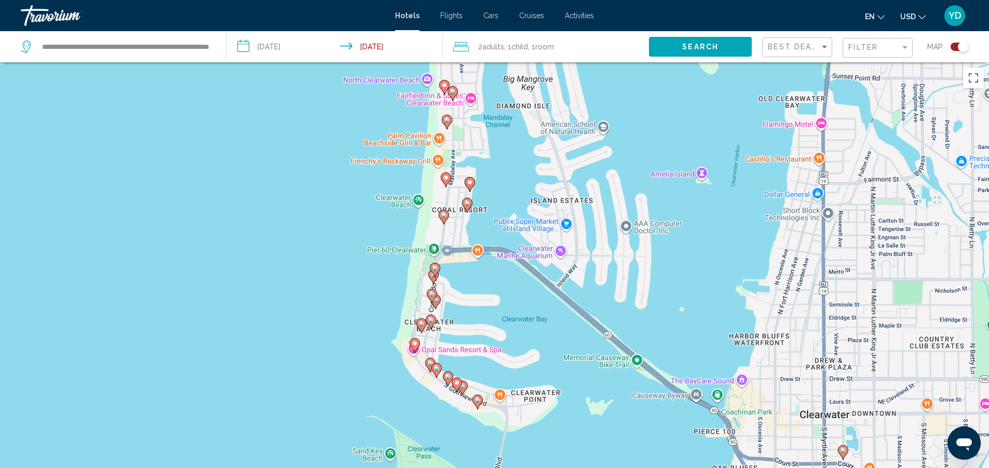
drag, startPoint x: 446, startPoint y: 150, endPoint x: 427, endPoint y: 178, distance: 33.5
click at [427, 178] on div "To activate drag with keyboard, press Alt + Enter. Once in keyboard drag state,…" at bounding box center [494, 296] width 989 height 468
click at [449, 117] on icon "Main content" at bounding box center [446, 121] width 9 height 13
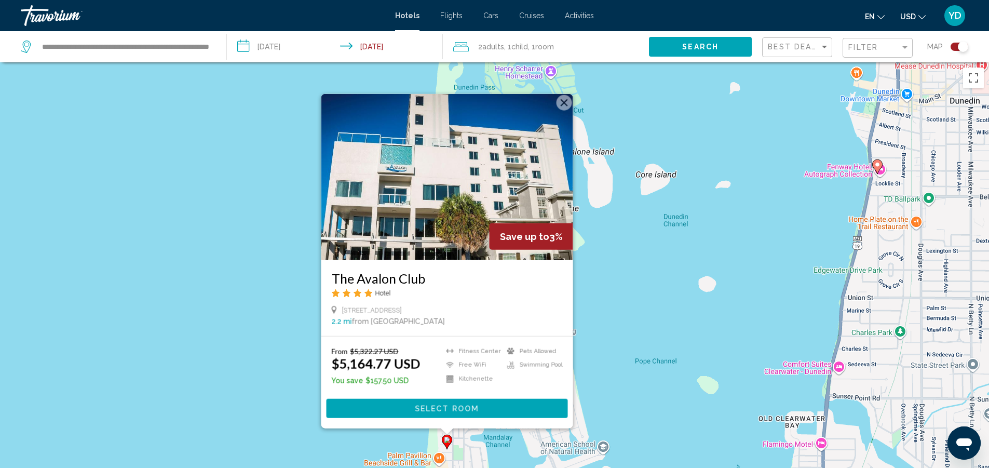
click at [565, 101] on button "Close" at bounding box center [564, 102] width 16 height 16
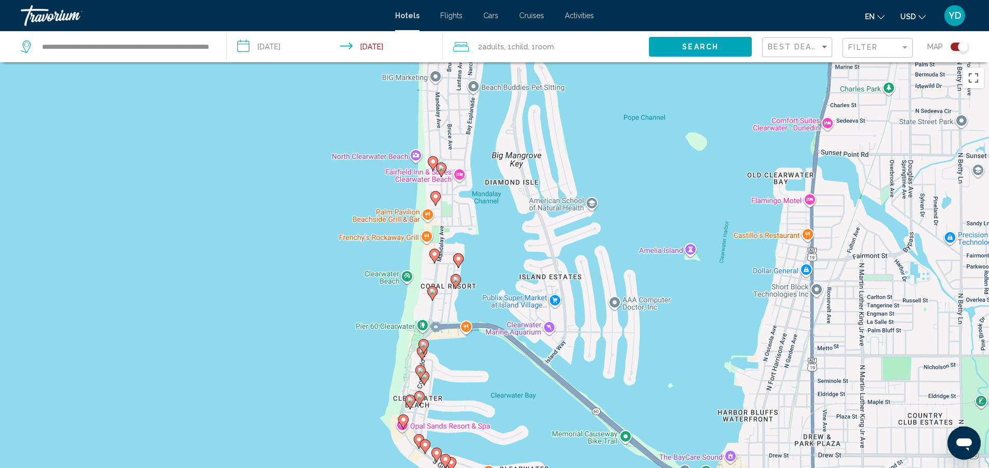
click at [430, 252] on icon "Main content" at bounding box center [434, 255] width 10 height 15
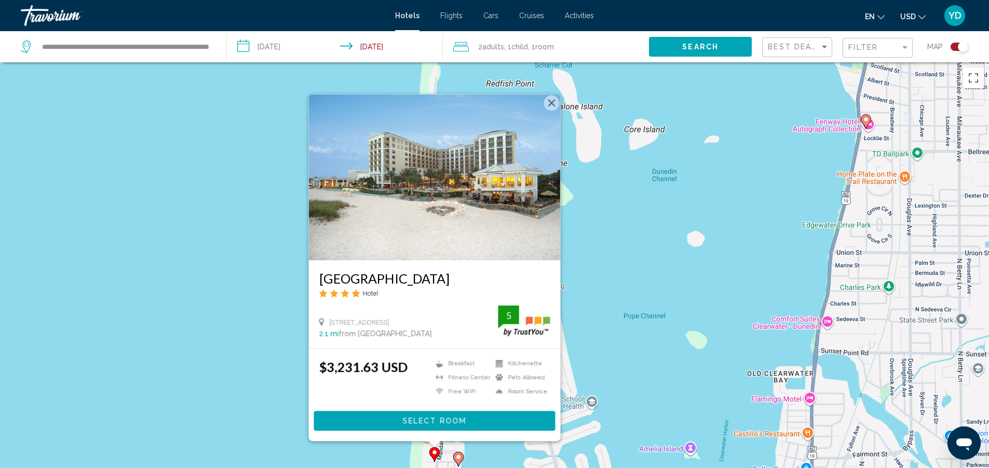
click at [546, 102] on button "Close" at bounding box center [551, 103] width 16 height 16
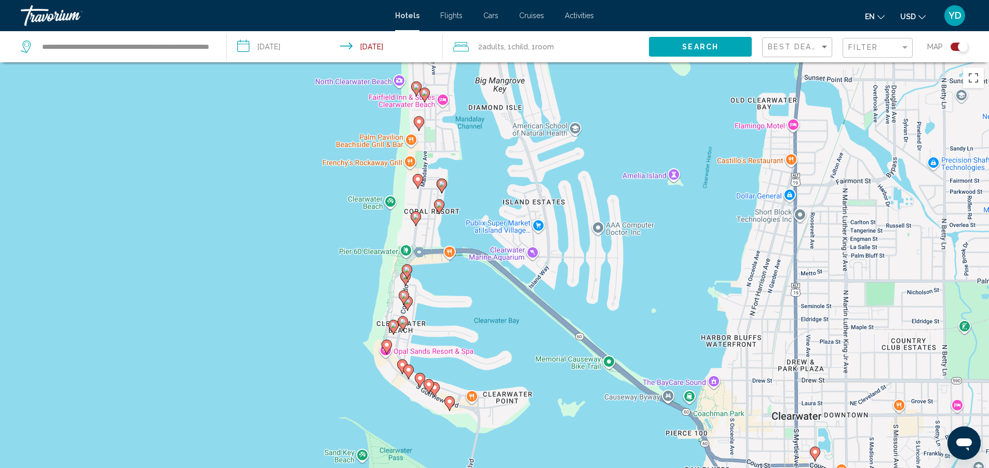
click at [415, 213] on icon "Main content" at bounding box center [414, 217] width 9 height 13
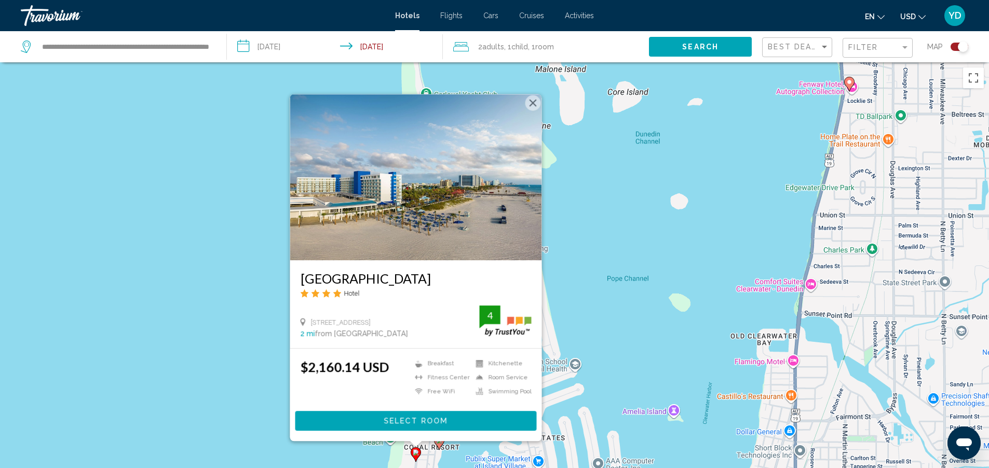
click at [531, 99] on button "Close" at bounding box center [533, 103] width 16 height 16
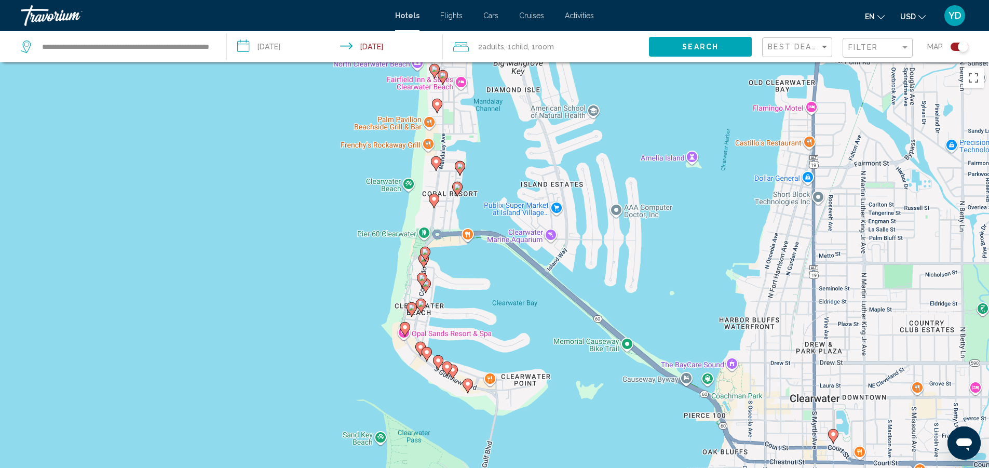
click at [426, 249] on image "Main content" at bounding box center [425, 252] width 6 height 6
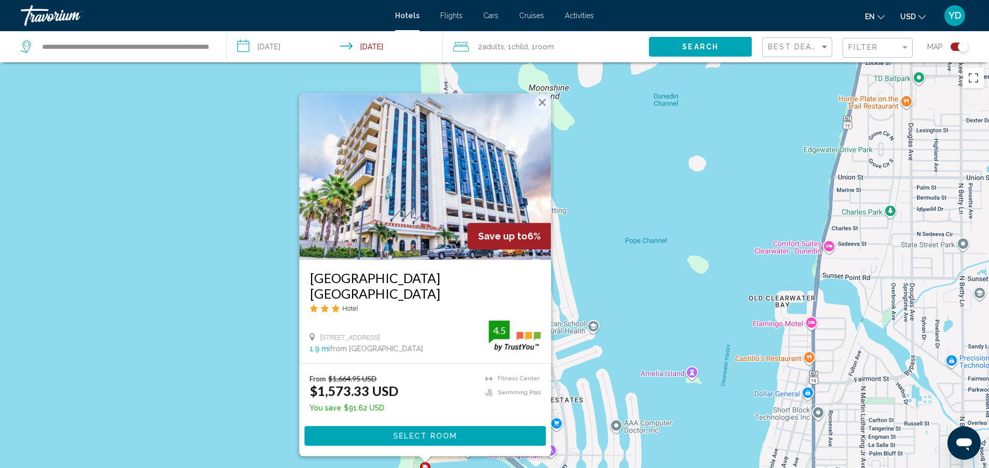
click at [541, 99] on button "Close" at bounding box center [542, 102] width 16 height 16
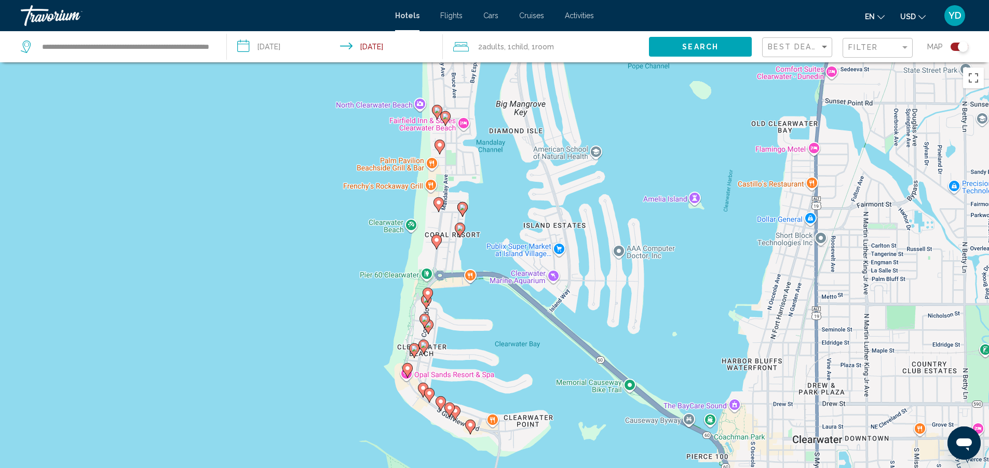
click at [405, 365] on image "Main content" at bounding box center [407, 368] width 6 height 6
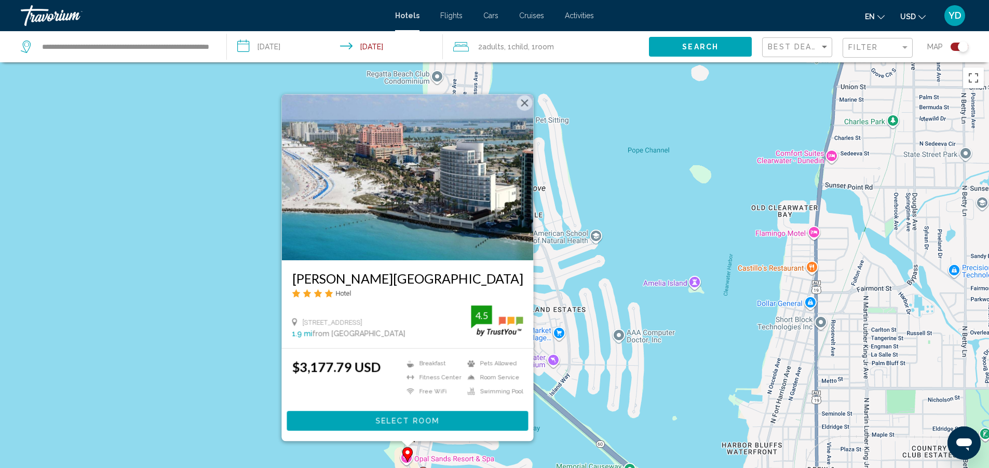
click at [526, 96] on button "Close" at bounding box center [524, 103] width 16 height 16
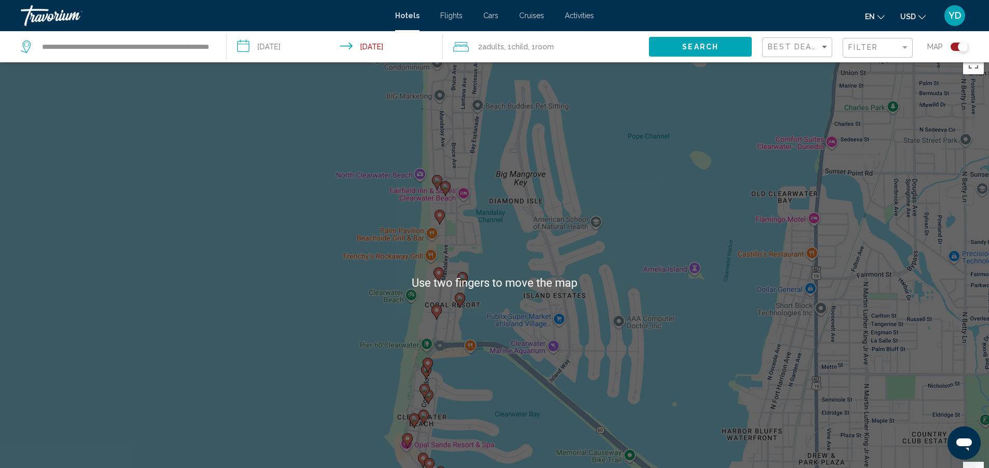
scroll to position [125, 0]
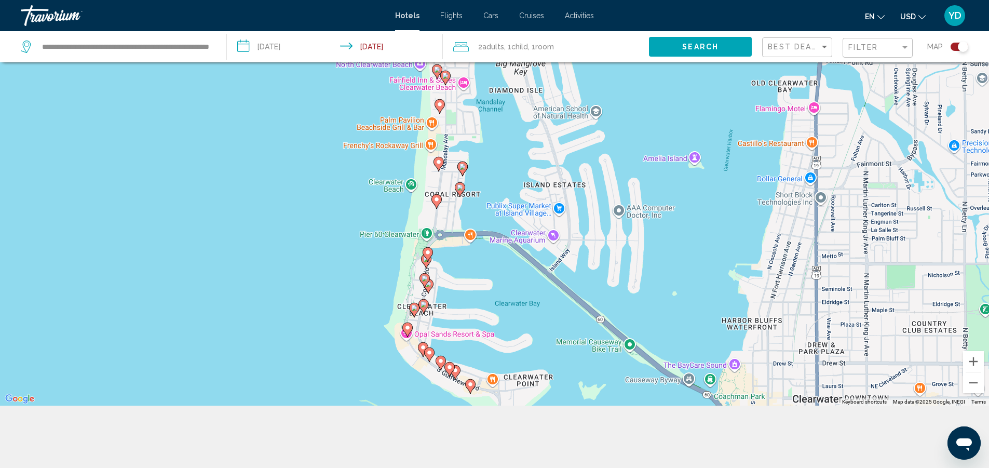
click at [557, 319] on div "To navigate, press the arrow keys. To activate drag with keyboard, press Alt + …" at bounding box center [494, 172] width 989 height 468
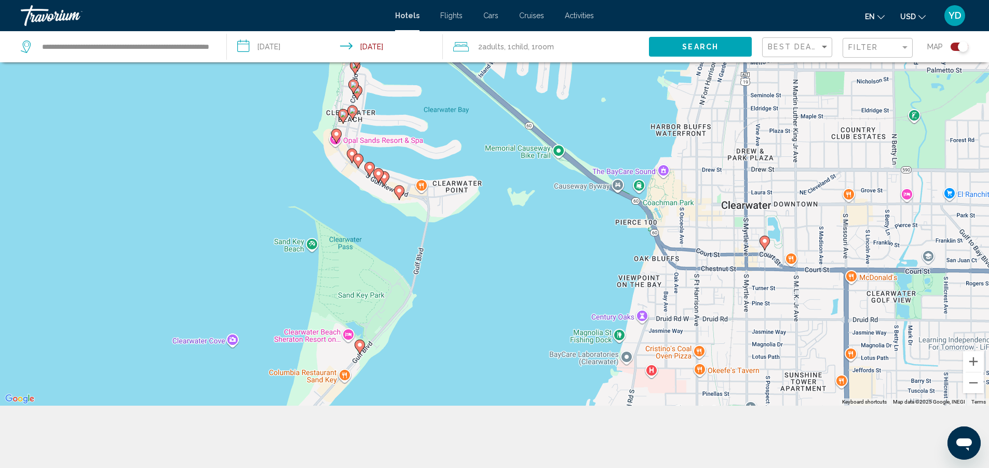
drag, startPoint x: 556, startPoint y: 317, endPoint x: 477, endPoint y: 120, distance: 211.9
click at [477, 120] on div "To activate drag with keyboard, press Alt + Enter. Once in keyboard drag state,…" at bounding box center [494, 172] width 989 height 468
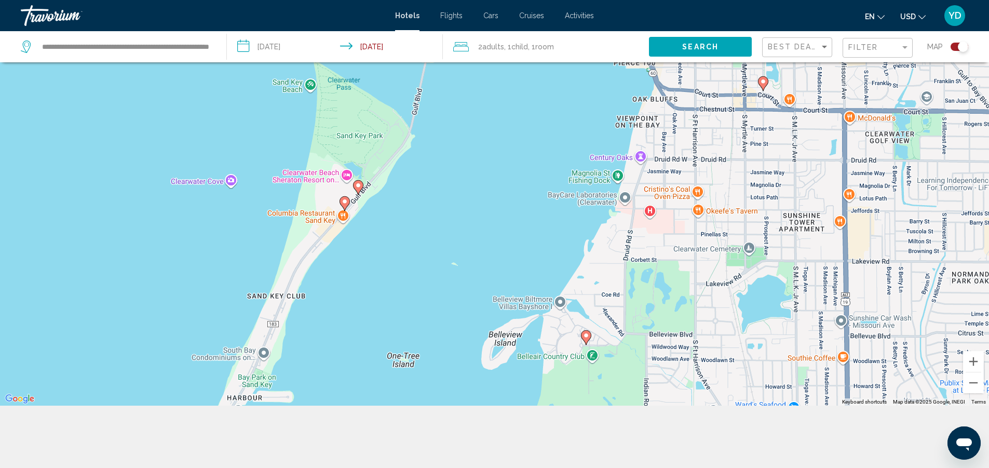
drag, startPoint x: 479, startPoint y: 268, endPoint x: 483, endPoint y: 113, distance: 155.2
click at [483, 113] on div "To activate drag with keyboard, press Alt + Enter. Once in keyboard drag state,…" at bounding box center [494, 172] width 989 height 468
click at [354, 184] on icon "Main content" at bounding box center [357, 186] width 9 height 13
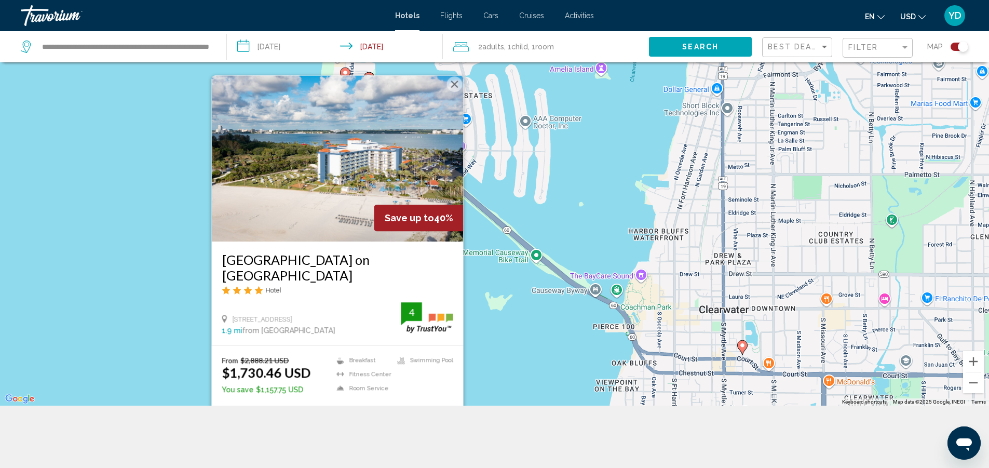
drag, startPoint x: 552, startPoint y: 188, endPoint x: 530, endPoint y: 294, distance: 107.6
click at [530, 294] on div "To activate drag with keyboard, press Alt + Enter. Once in keyboard drag state,…" at bounding box center [494, 172] width 989 height 468
click at [456, 82] on button "Close" at bounding box center [454, 84] width 16 height 16
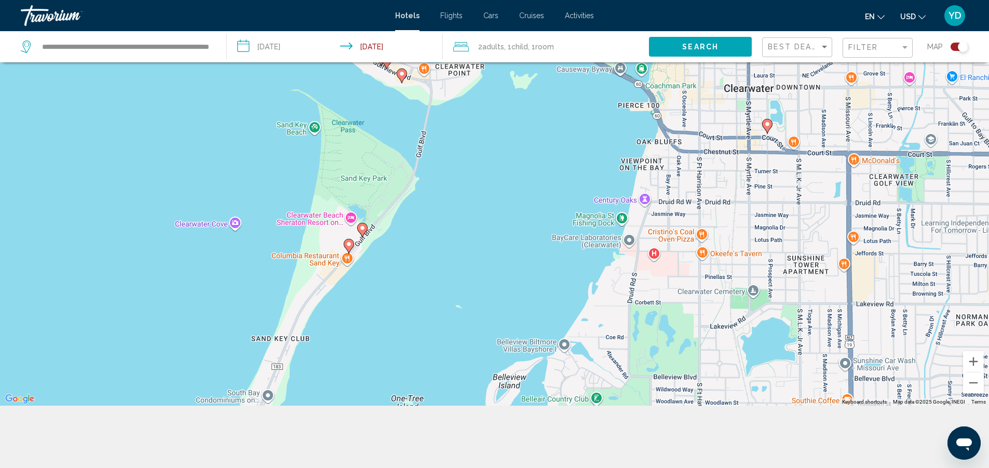
drag, startPoint x: 483, startPoint y: 350, endPoint x: 501, endPoint y: 136, distance: 214.6
click at [508, 133] on div "To activate drag with keyboard, press Alt + Enter. Once in keyboard drag state,…" at bounding box center [494, 172] width 989 height 468
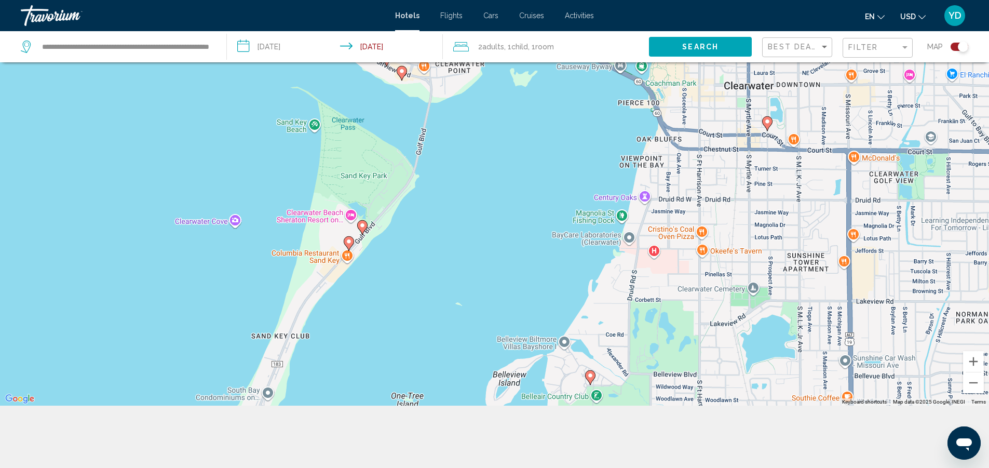
click at [347, 240] on image "Main content" at bounding box center [349, 241] width 6 height 6
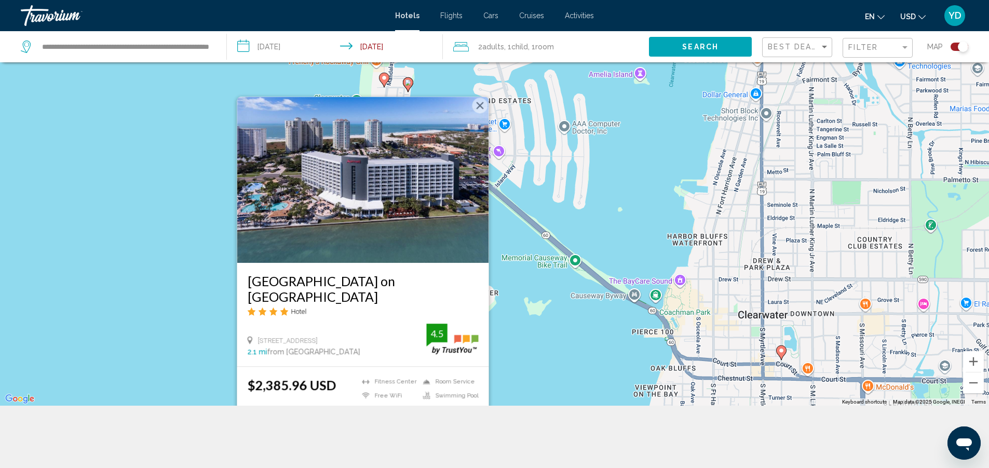
drag, startPoint x: 513, startPoint y: 204, endPoint x: 527, endPoint y: 332, distance: 128.5
click at [527, 332] on div "To activate drag with keyboard, press Alt + Enter. Once in keyboard drag state,…" at bounding box center [494, 172] width 989 height 468
click at [481, 102] on button "Close" at bounding box center [480, 106] width 16 height 16
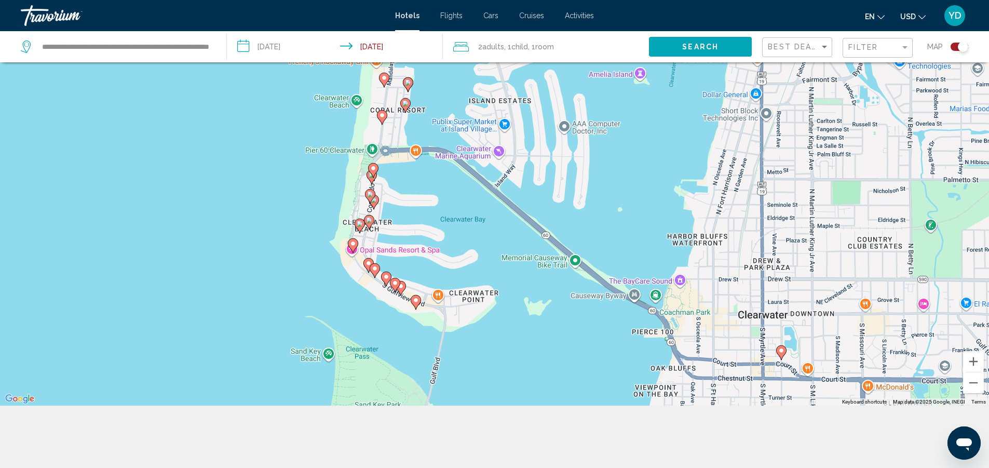
click at [417, 304] on icon "Main content" at bounding box center [414, 301] width 9 height 13
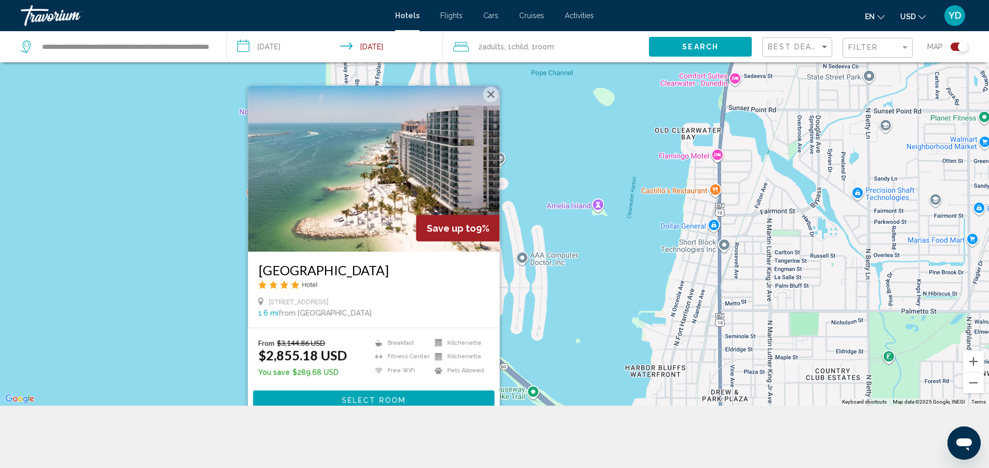
drag, startPoint x: 579, startPoint y: 208, endPoint x: 537, endPoint y: 310, distance: 110.3
click at [537, 310] on div "To activate drag with keyboard, press Alt + Enter. Once in keyboard drag state,…" at bounding box center [494, 172] width 989 height 468
click at [487, 86] on button "Close" at bounding box center [491, 94] width 16 height 16
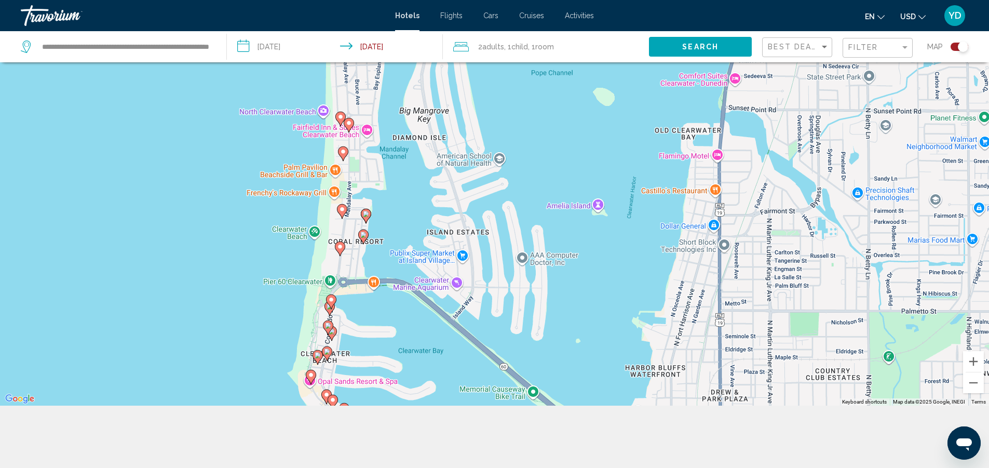
click at [312, 353] on gmp-advanced-marker "Main content" at bounding box center [317, 357] width 10 height 16
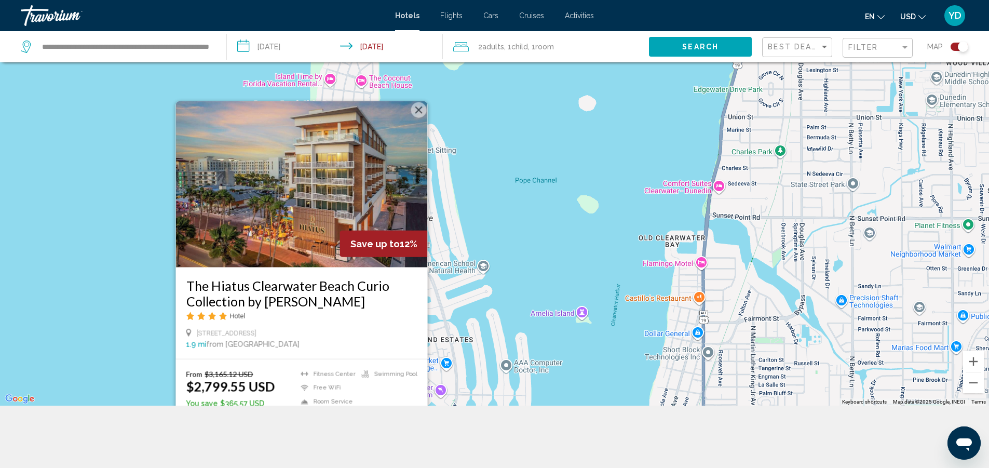
drag, startPoint x: 474, startPoint y: 134, endPoint x: 458, endPoint y: 243, distance: 110.2
click at [458, 243] on div "To activate drag with keyboard, press Alt + Enter. Once in keyboard drag state,…" at bounding box center [494, 172] width 989 height 468
click at [418, 104] on button "Close" at bounding box center [418, 110] width 16 height 16
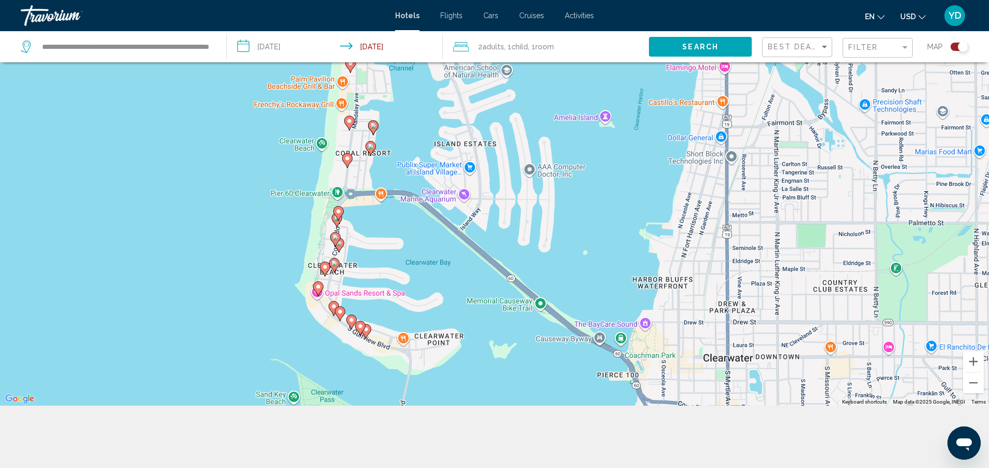
drag, startPoint x: 421, startPoint y: 341, endPoint x: 444, endPoint y: 144, distance: 199.1
click at [444, 144] on div "To activate drag with keyboard, press Alt + Enter. Once in keyboard drag state,…" at bounding box center [494, 172] width 989 height 468
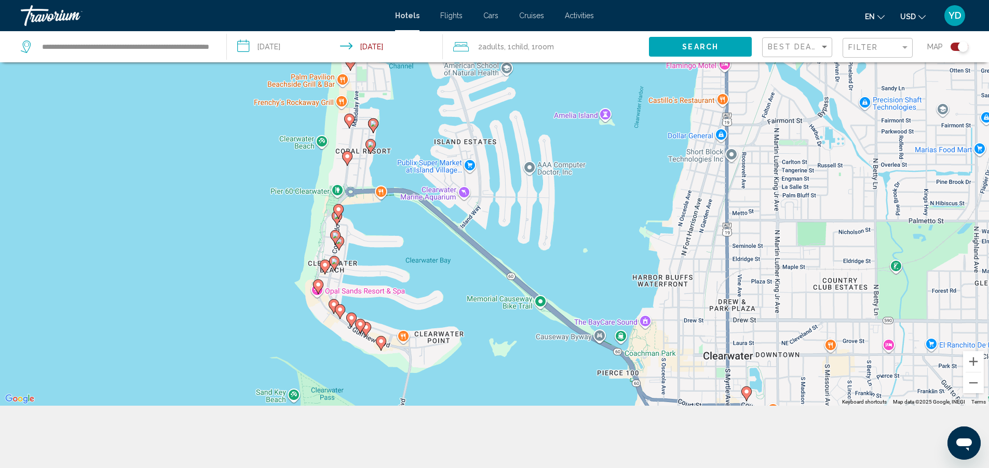
click at [357, 325] on icon "Main content" at bounding box center [359, 325] width 9 height 13
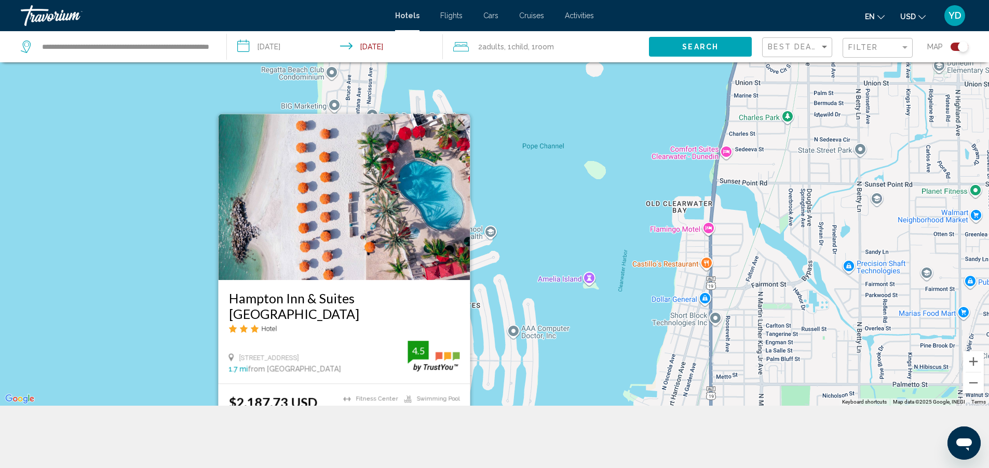
drag, startPoint x: 576, startPoint y: 156, endPoint x: 560, endPoint y: 318, distance: 162.1
click at [560, 318] on div "To activate drag with keyboard, press Alt + Enter. Once in keyboard drag state,…" at bounding box center [494, 172] width 989 height 468
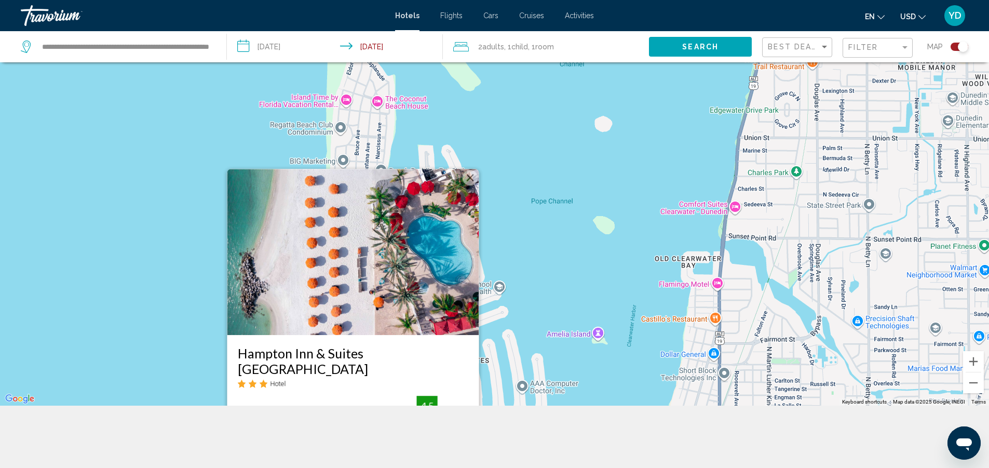
drag, startPoint x: 561, startPoint y: 305, endPoint x: 570, endPoint y: 362, distance: 57.8
click at [570, 362] on div "To activate drag with keyboard, press Alt + Enter. Once in keyboard drag state,…" at bounding box center [494, 172] width 989 height 468
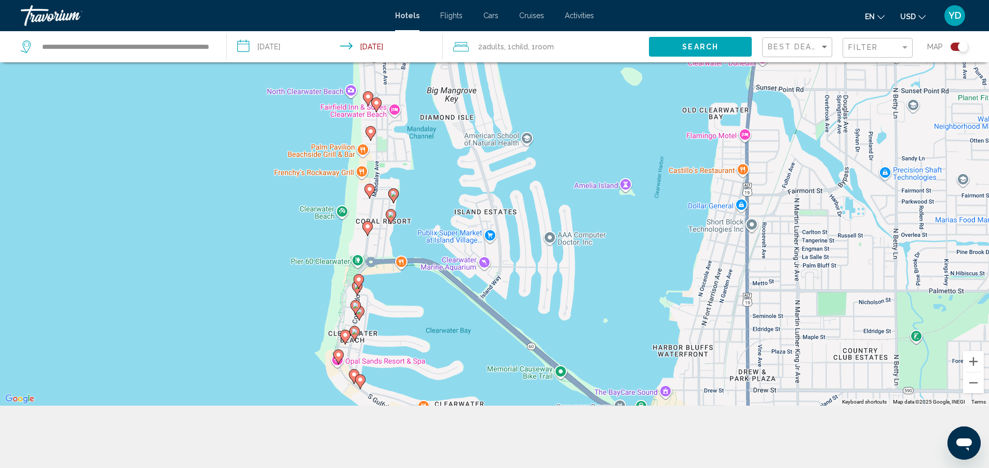
drag, startPoint x: 484, startPoint y: 323, endPoint x: 512, endPoint y: 174, distance: 151.6
click at [512, 174] on div "To activate drag with keyboard, press Alt + Enter. Once in keyboard drag state,…" at bounding box center [494, 172] width 989 height 468
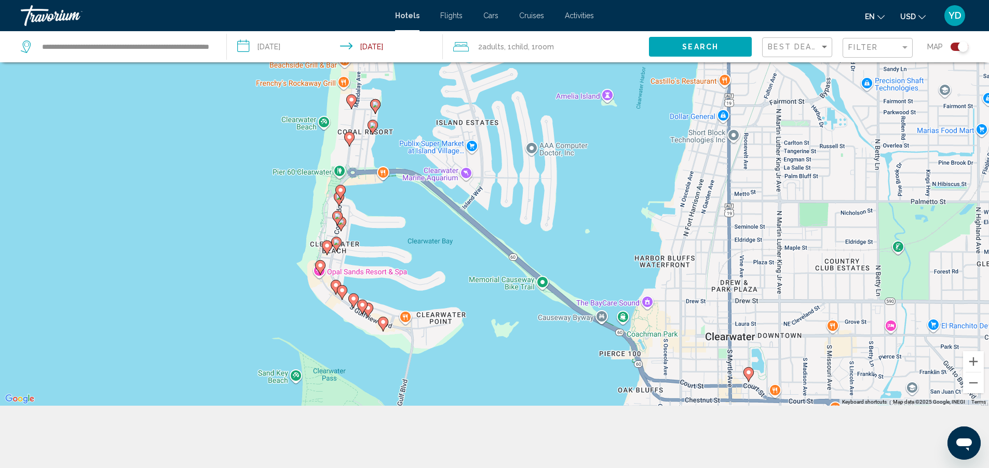
drag, startPoint x: 451, startPoint y: 309, endPoint x: 431, endPoint y: 215, distance: 96.5
click at [431, 215] on div "To activate drag with keyboard, press Alt + Enter. Once in keyboard drag state,…" at bounding box center [494, 172] width 989 height 468
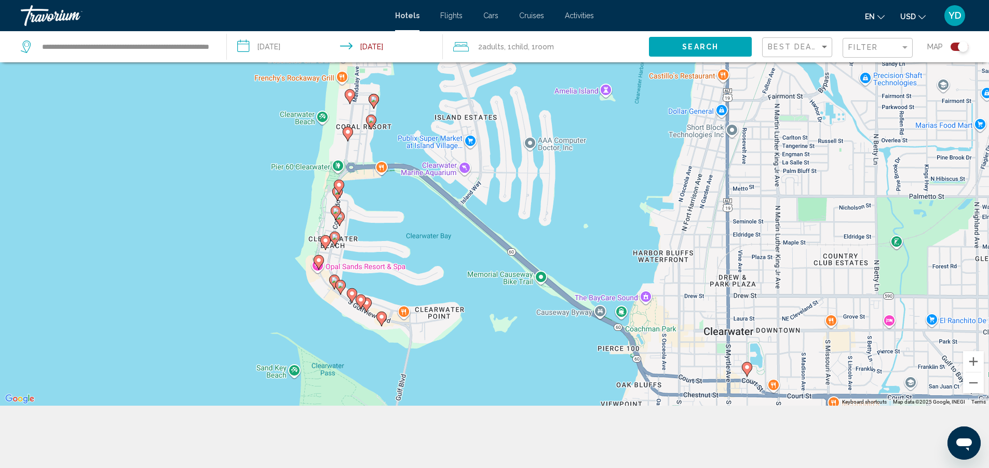
click at [339, 284] on image "Main content" at bounding box center [340, 285] width 6 height 6
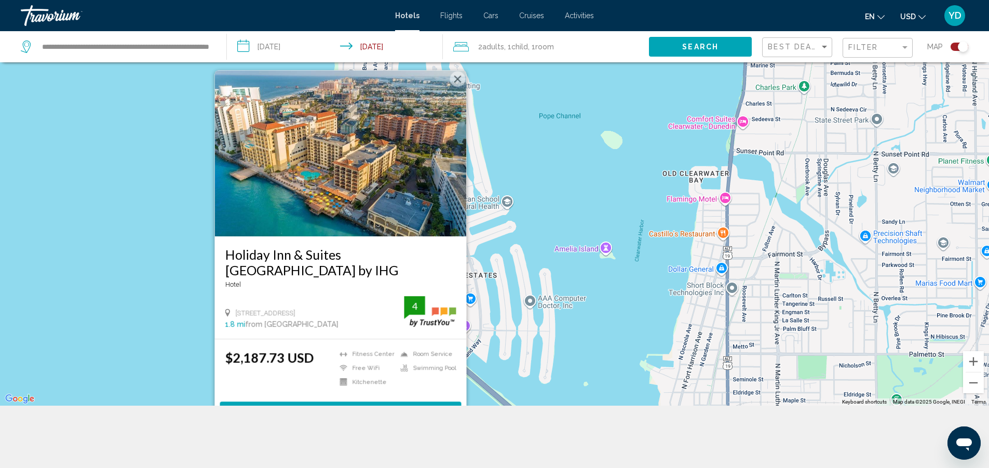
drag, startPoint x: 560, startPoint y: 145, endPoint x: 560, endPoint y: 247, distance: 102.2
click at [561, 246] on div "To activate drag with keyboard, press Alt + Enter. Once in keyboard drag state,…" at bounding box center [494, 172] width 989 height 468
click at [458, 81] on button "Close" at bounding box center [457, 79] width 16 height 16
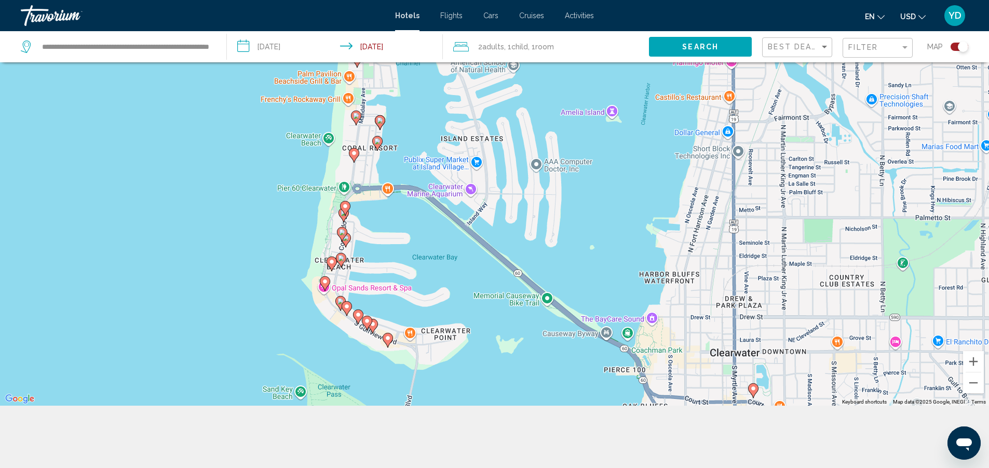
drag, startPoint x: 408, startPoint y: 347, endPoint x: 413, endPoint y: 214, distance: 133.0
click at [413, 214] on div "To activate drag with keyboard, press Alt + Enter. Once in keyboard drag state,…" at bounding box center [494, 172] width 989 height 468
click at [340, 299] on image "Main content" at bounding box center [340, 300] width 6 height 6
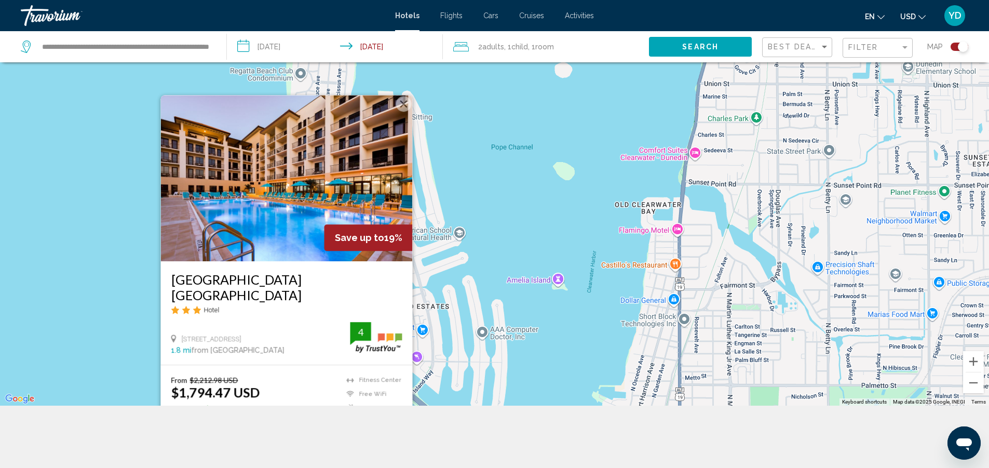
drag, startPoint x: 554, startPoint y: 195, endPoint x: 500, endPoint y: 338, distance: 152.6
click at [500, 338] on div "To activate drag with keyboard, press Alt + Enter. Once in keyboard drag state,…" at bounding box center [494, 172] width 989 height 468
click at [404, 112] on button "Close" at bounding box center [403, 104] width 16 height 16
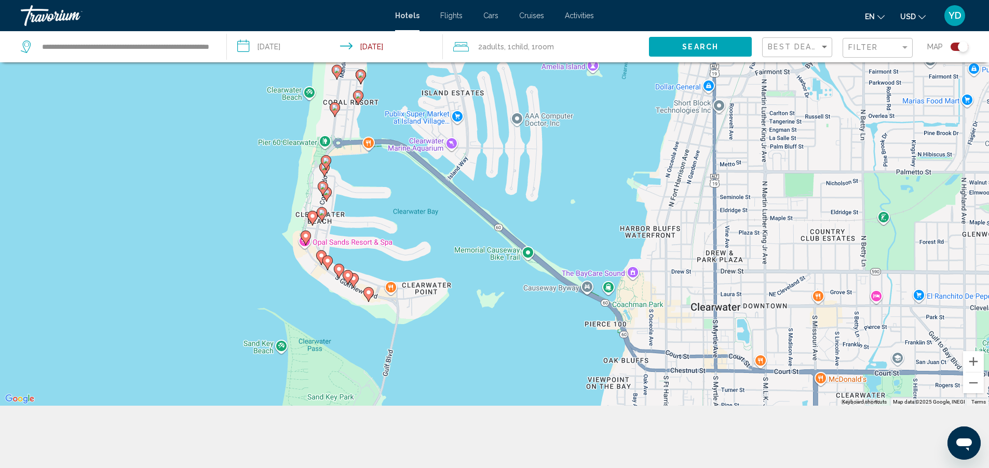
drag, startPoint x: 485, startPoint y: 324, endPoint x: 522, endPoint y: 103, distance: 223.7
click at [522, 97] on div "To activate drag with keyboard, press Alt + Enter. Once in keyboard drag state,…" at bounding box center [494, 172] width 989 height 468
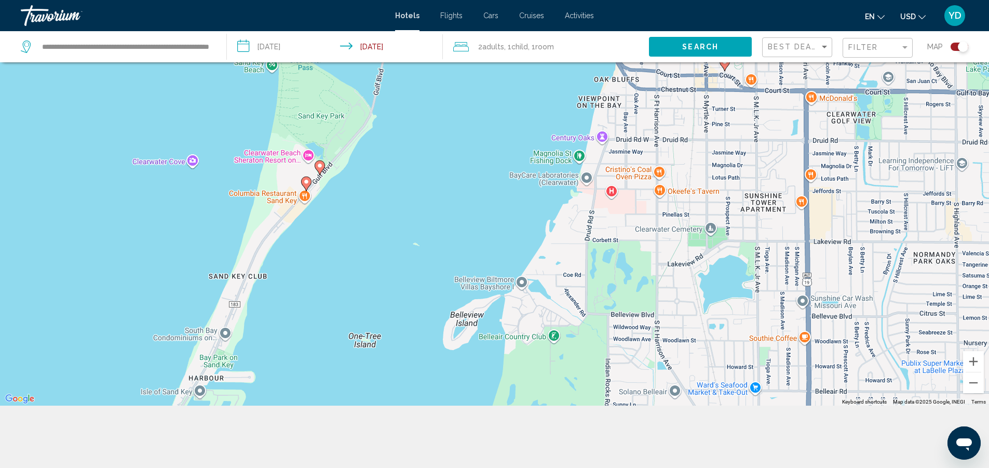
drag, startPoint x: 531, startPoint y: 364, endPoint x: 515, endPoint y: 45, distance: 319.1
click at [515, 45] on div "**********" at bounding box center [494, 203] width 989 height 530
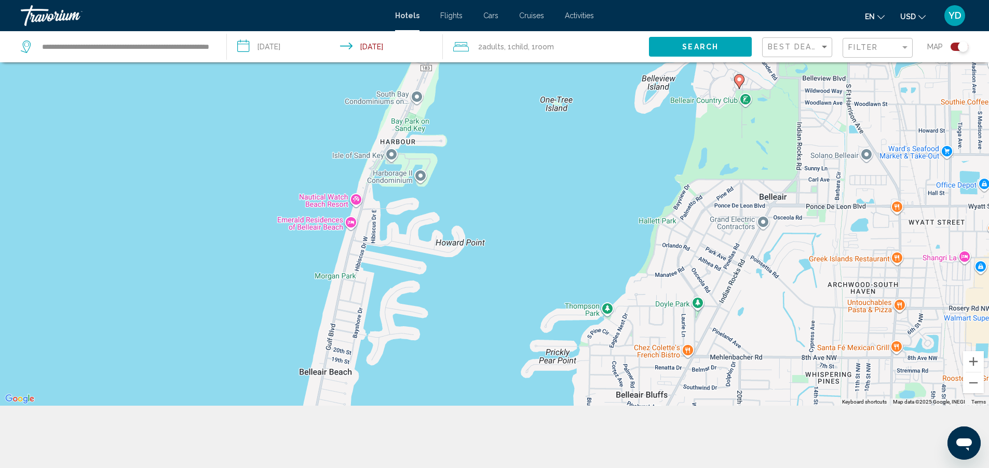
drag, startPoint x: 345, startPoint y: 196, endPoint x: 536, endPoint y: 45, distance: 243.5
click at [537, 42] on div "**********" at bounding box center [494, 203] width 989 height 530
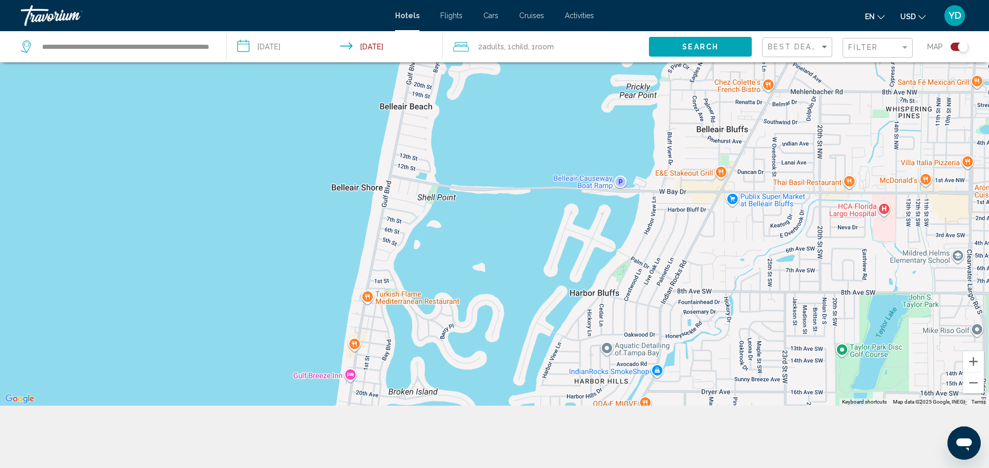
drag, startPoint x: 386, startPoint y: 382, endPoint x: 467, endPoint y: 101, distance: 293.3
click at [467, 101] on div "To activate drag with keyboard, press Alt + Enter. Once in keyboard drag state,…" at bounding box center [494, 172] width 989 height 468
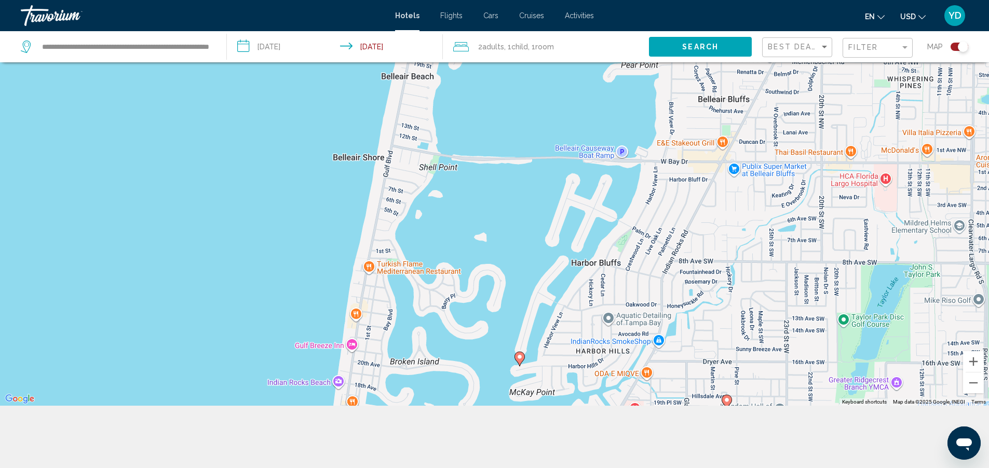
drag, startPoint x: 448, startPoint y: 447, endPoint x: 474, endPoint y: 213, distance: 236.1
click at [474, 215] on div "**********" at bounding box center [494, 203] width 989 height 530
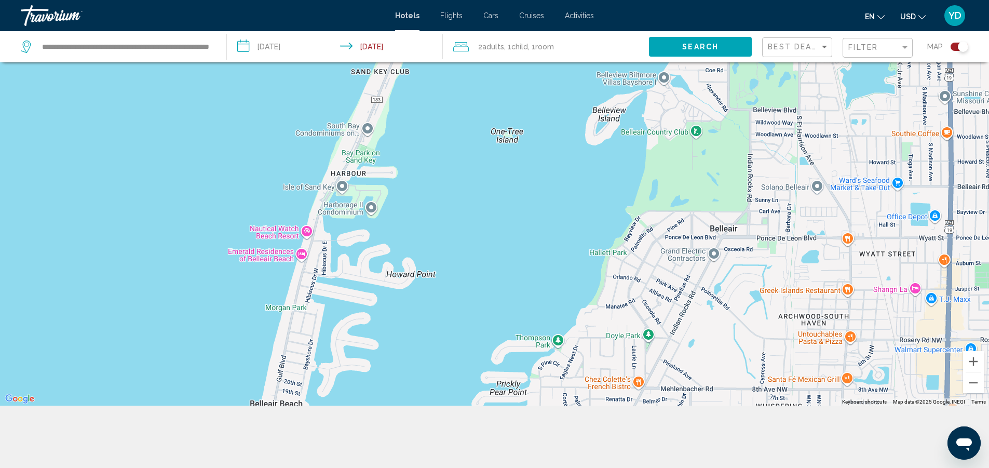
drag, startPoint x: 494, startPoint y: 293, endPoint x: 361, endPoint y: 488, distance: 235.3
click at [361, 343] on html "**********" at bounding box center [494, 109] width 989 height 468
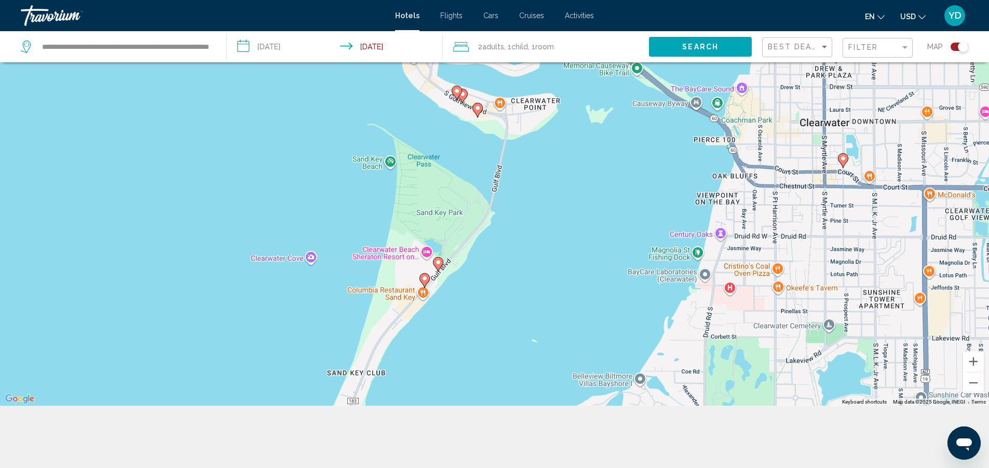
drag, startPoint x: 440, startPoint y: 184, endPoint x: 417, endPoint y: 486, distance: 302.9
click at [417, 343] on html "**********" at bounding box center [494, 109] width 989 height 468
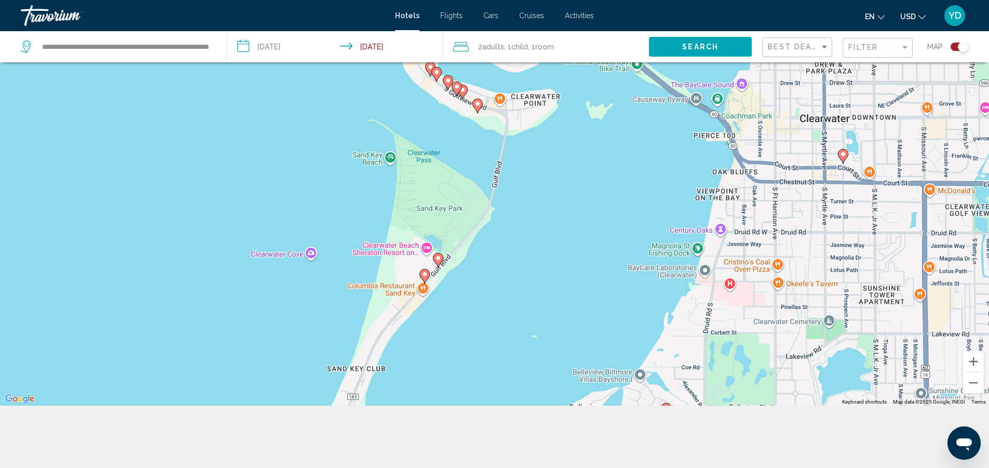
click at [423, 281] on icon "Main content" at bounding box center [424, 275] width 10 height 15
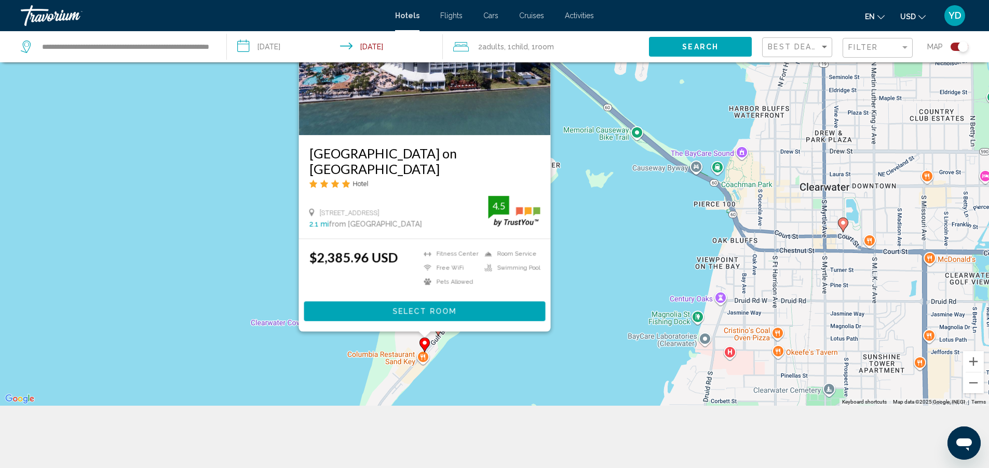
click at [619, 297] on div "To activate drag with keyboard, press Alt + Enter. Once in keyboard drag state,…" at bounding box center [494, 172] width 989 height 468
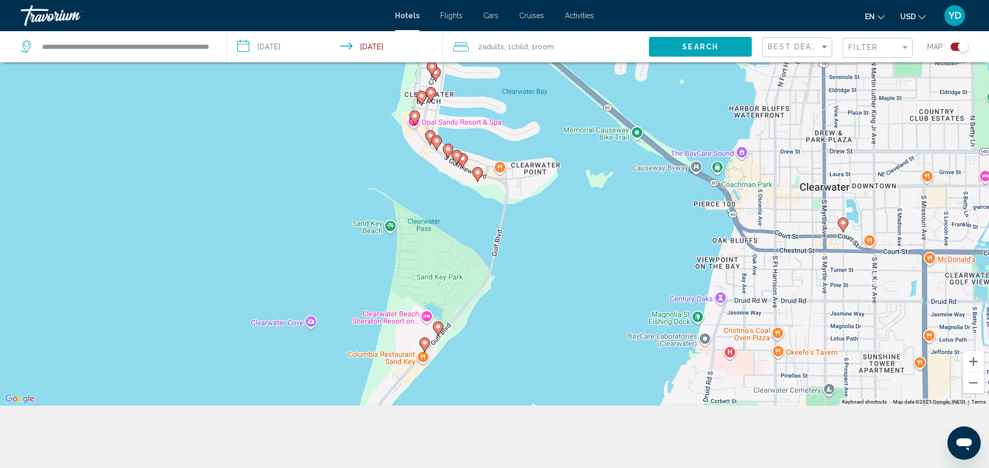
click at [440, 329] on image "Main content" at bounding box center [438, 326] width 6 height 6
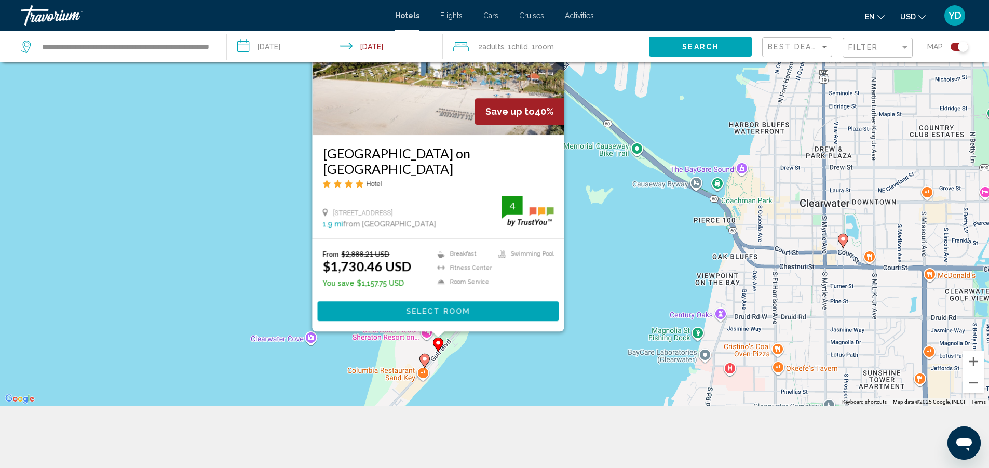
click at [455, 308] on span "Select Room" at bounding box center [438, 311] width 64 height 8
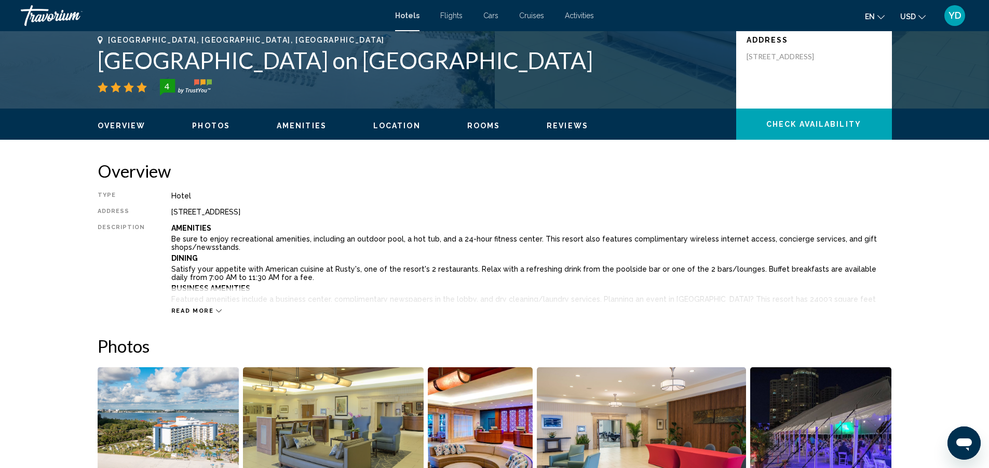
scroll to position [363, 0]
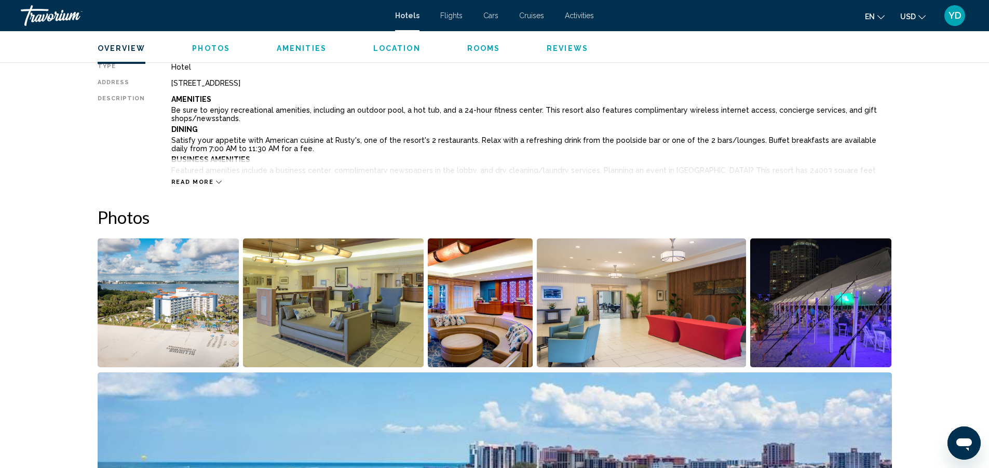
click at [209, 179] on div "Read more" at bounding box center [196, 182] width 51 height 7
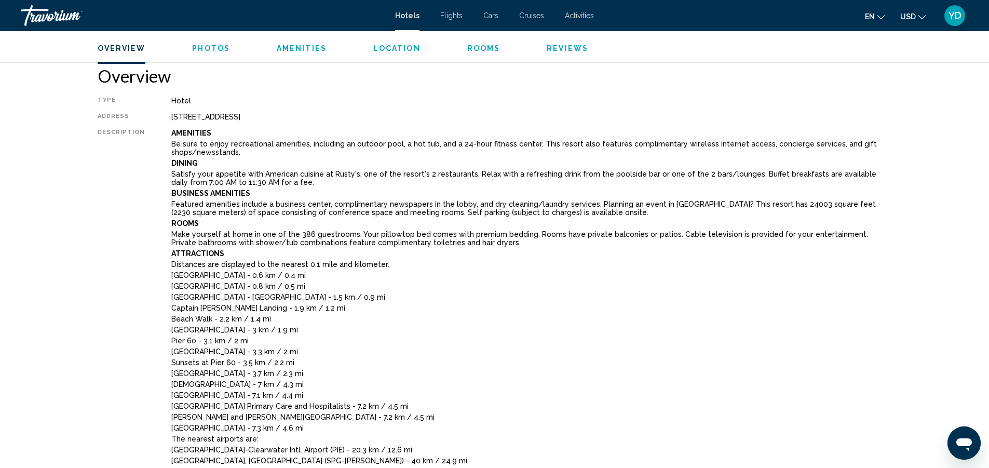
scroll to position [311, 0]
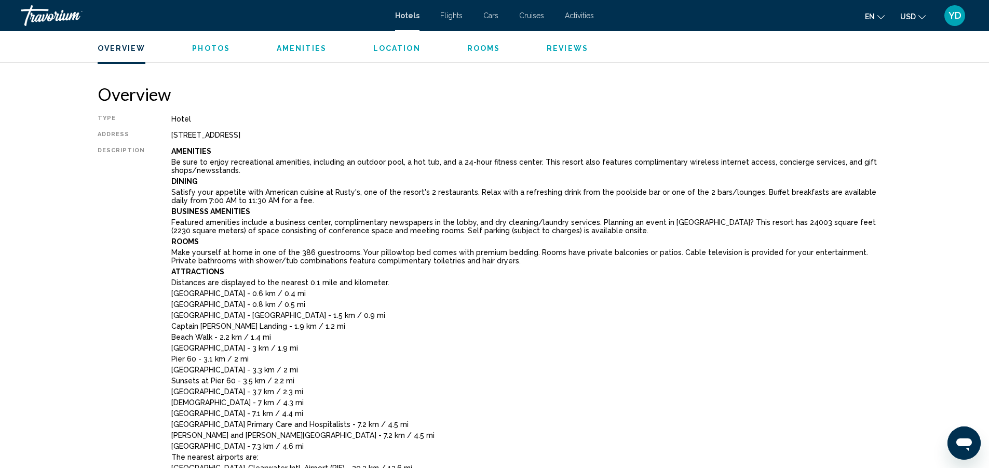
click at [304, 47] on span "Amenities" at bounding box center [302, 48] width 50 height 8
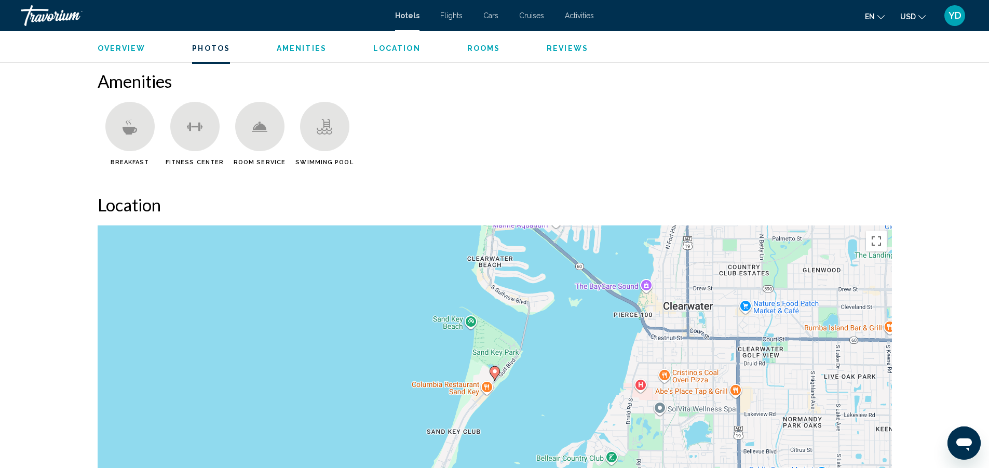
scroll to position [1486, 0]
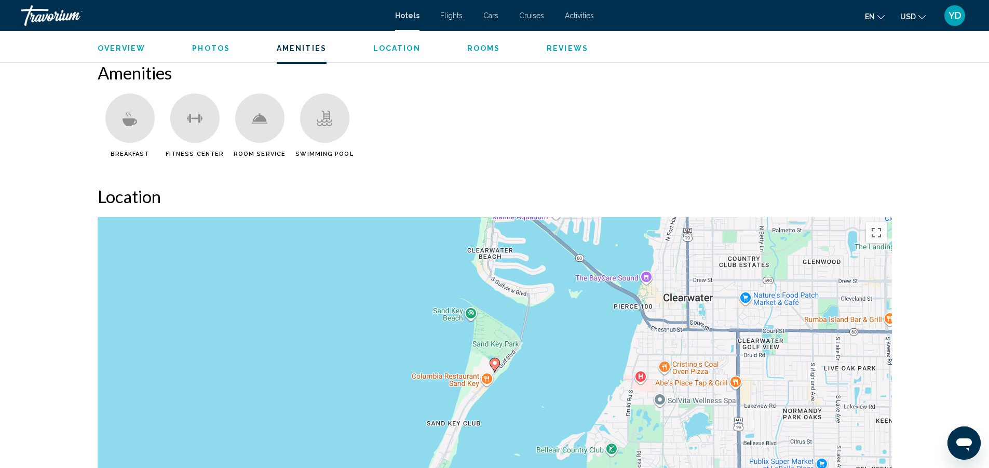
click at [476, 46] on span "Rooms" at bounding box center [483, 48] width 33 height 8
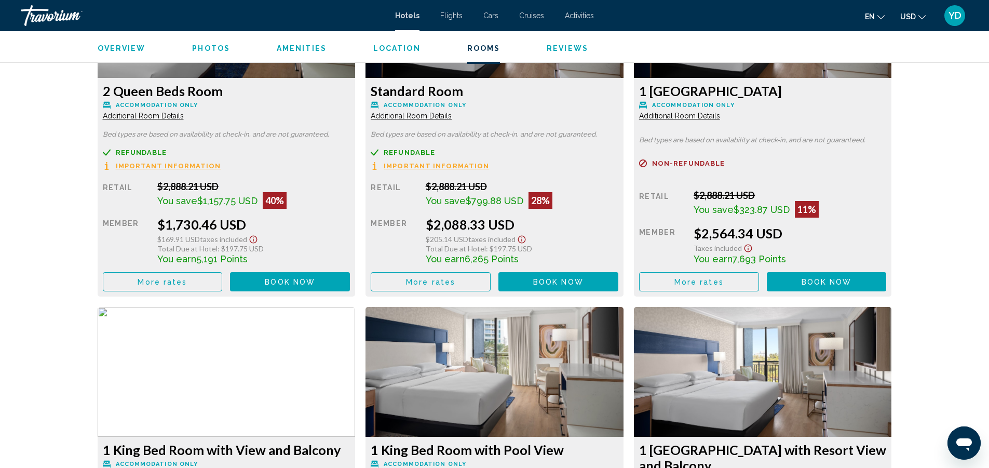
scroll to position [2076, 0]
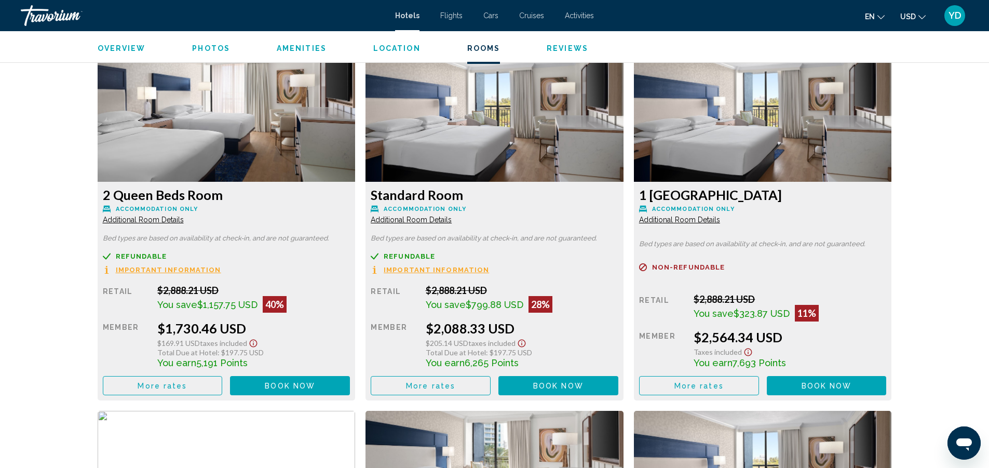
click at [294, 382] on span "Book now" at bounding box center [290, 385] width 50 height 8
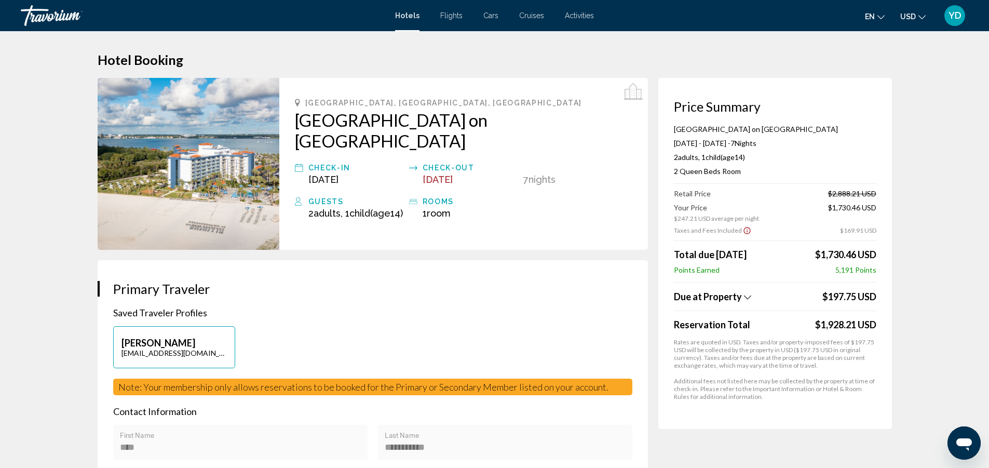
scroll to position [104, 0]
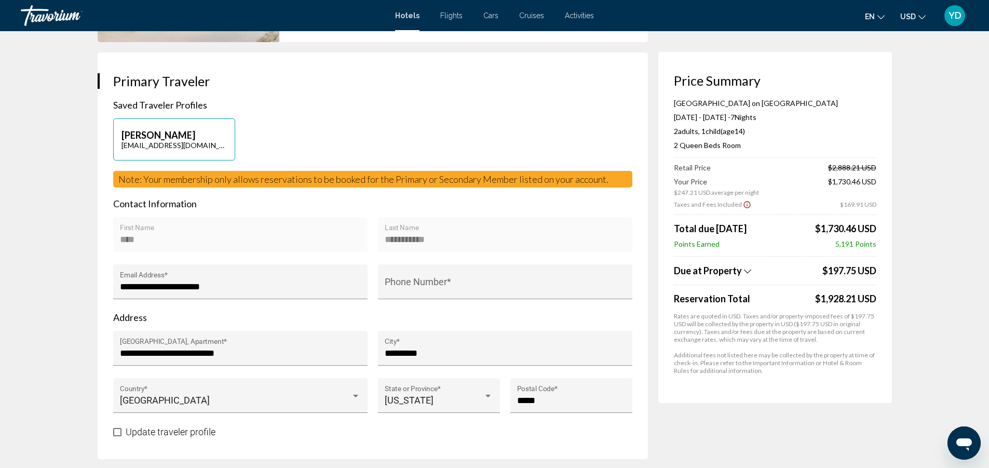
scroll to position [156, 0]
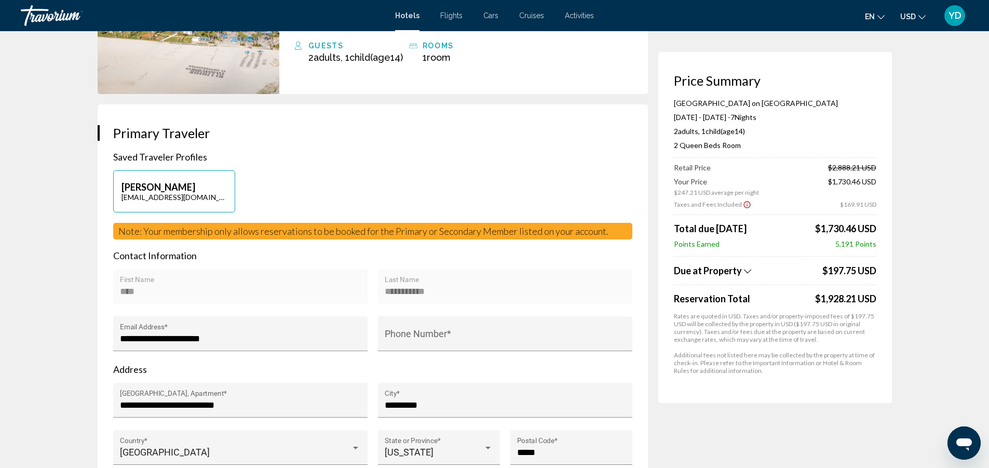
click at [745, 270] on icon "Show Taxes and Fees breakdown" at bounding box center [747, 271] width 7 height 9
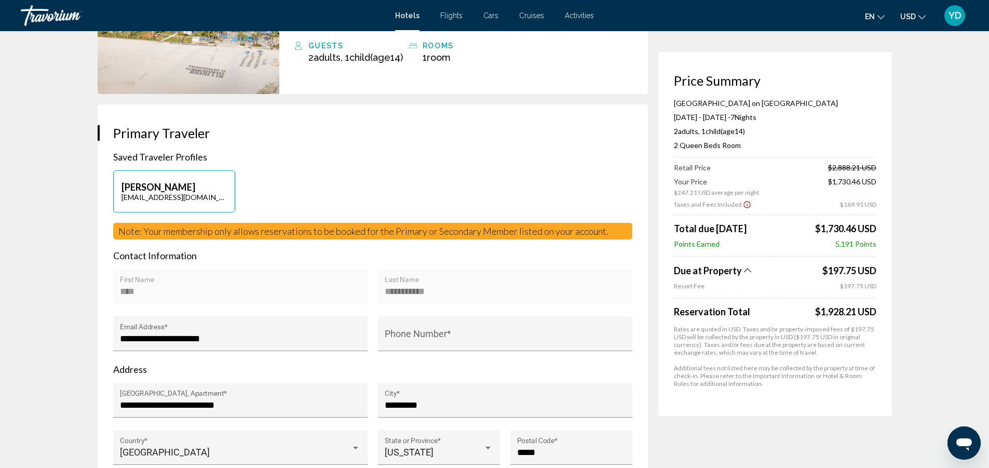
click at [698, 245] on span "Points Earned" at bounding box center [697, 243] width 46 height 9
click at [865, 243] on span "5,191 Points" at bounding box center [855, 243] width 41 height 9
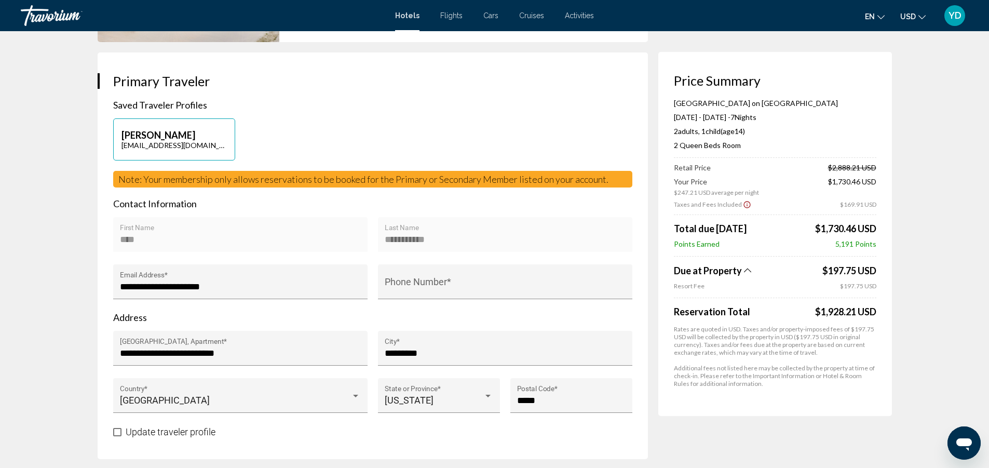
scroll to position [0, 0]
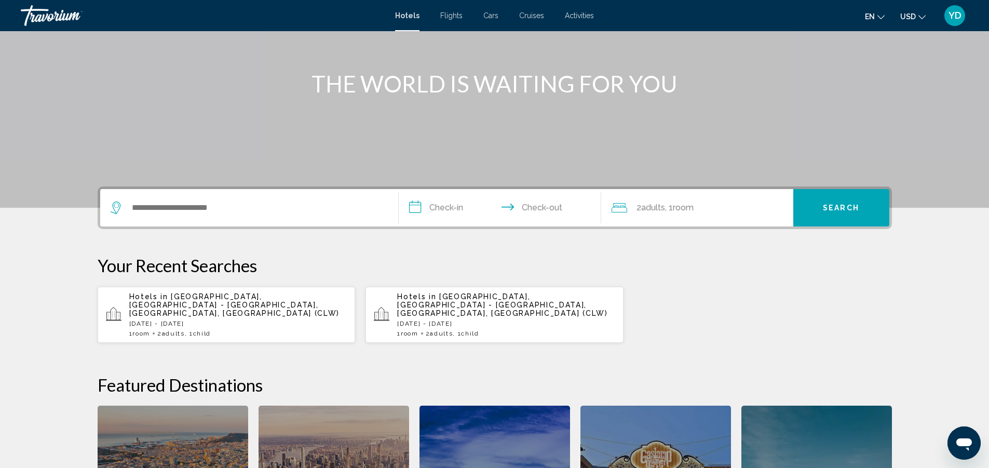
scroll to position [259, 0]
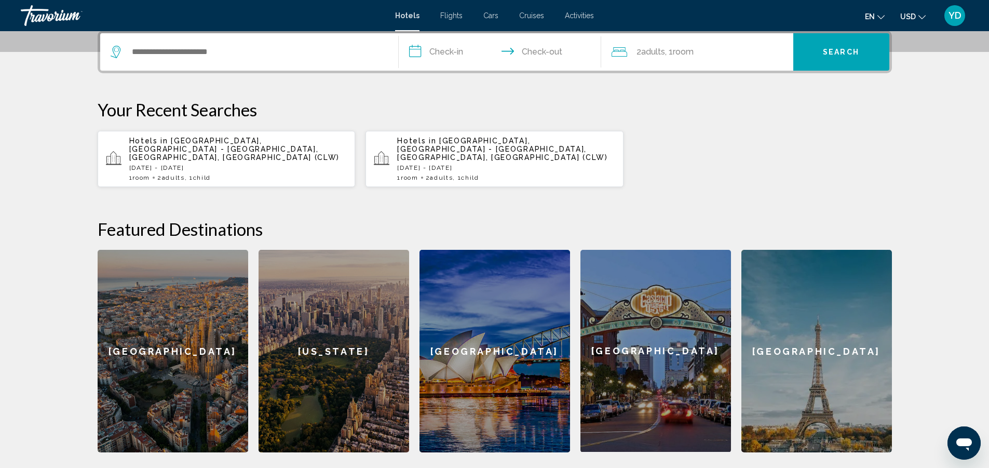
click at [328, 324] on div "[US_STATE]" at bounding box center [333, 351] width 150 height 202
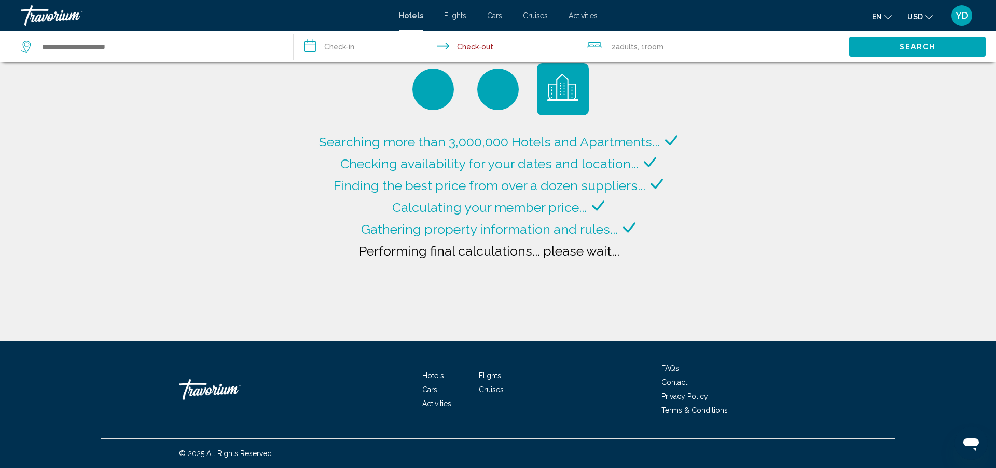
type input "**********"
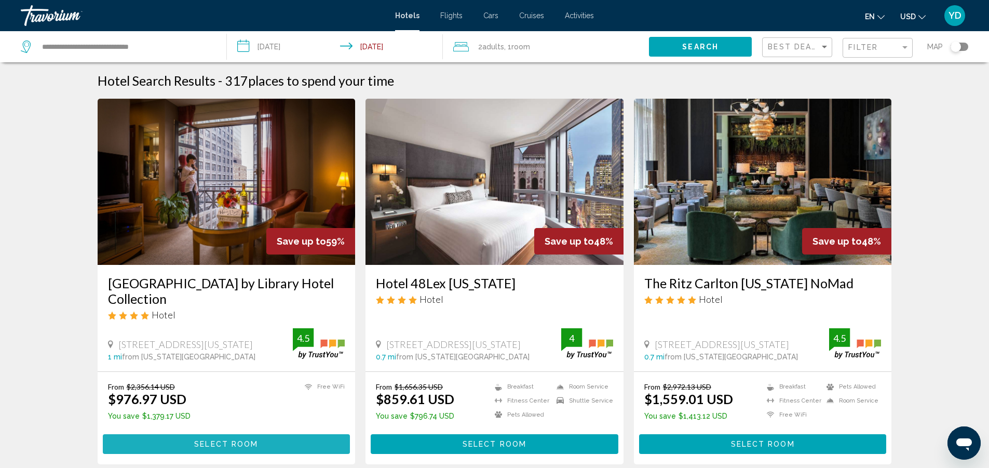
click at [290, 434] on button "Select Room" at bounding box center [227, 443] width 248 height 19
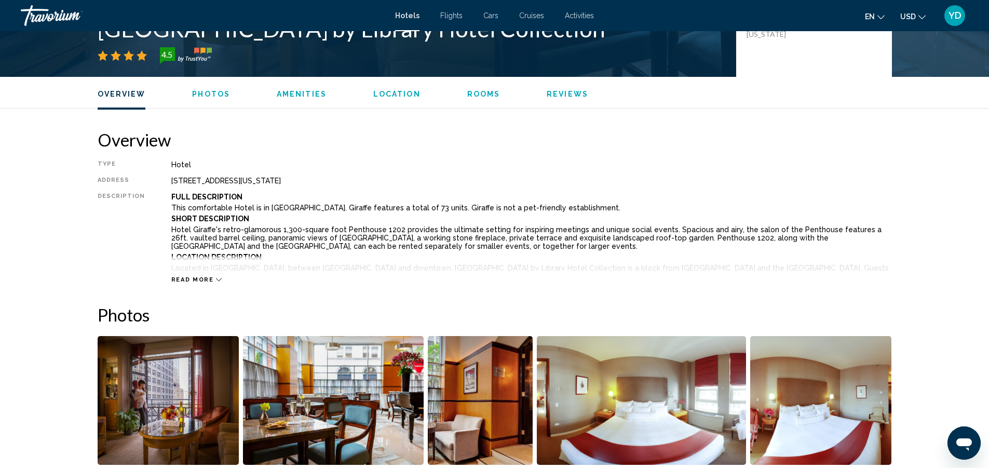
scroll to position [156, 0]
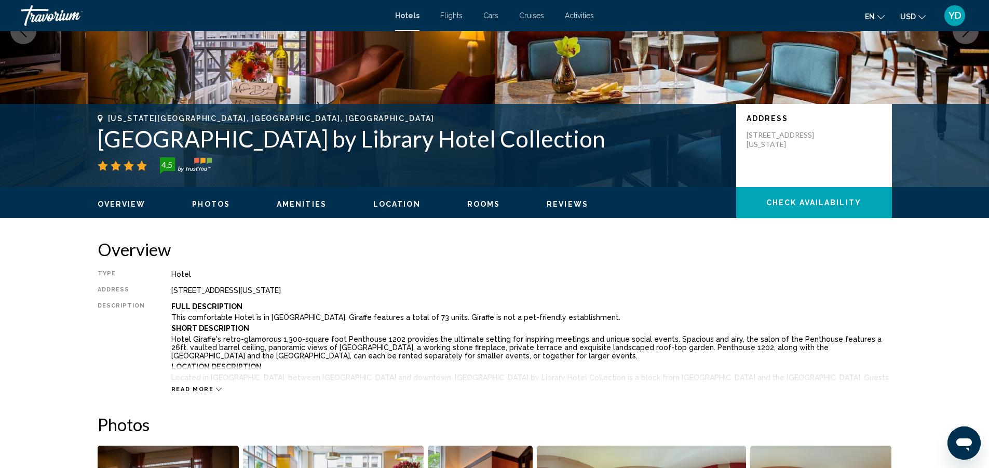
click at [467, 203] on span "Rooms" at bounding box center [483, 204] width 33 height 8
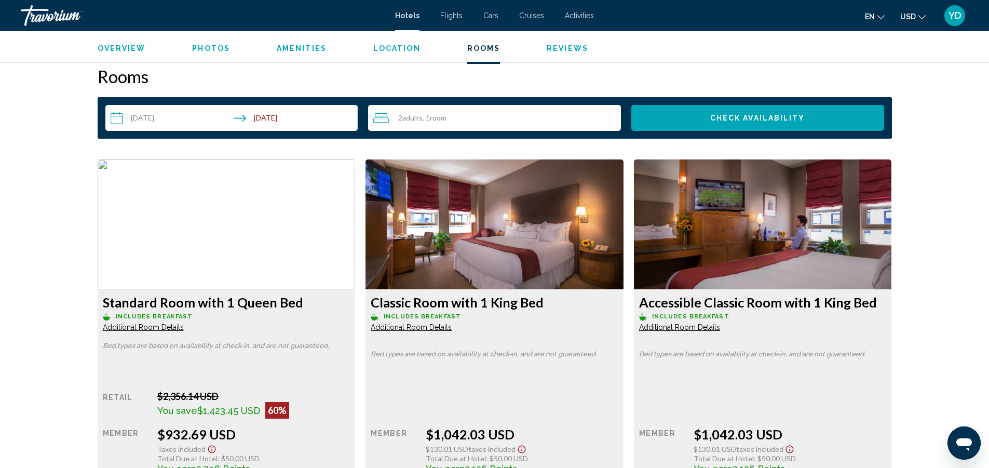
scroll to position [1313, 0]
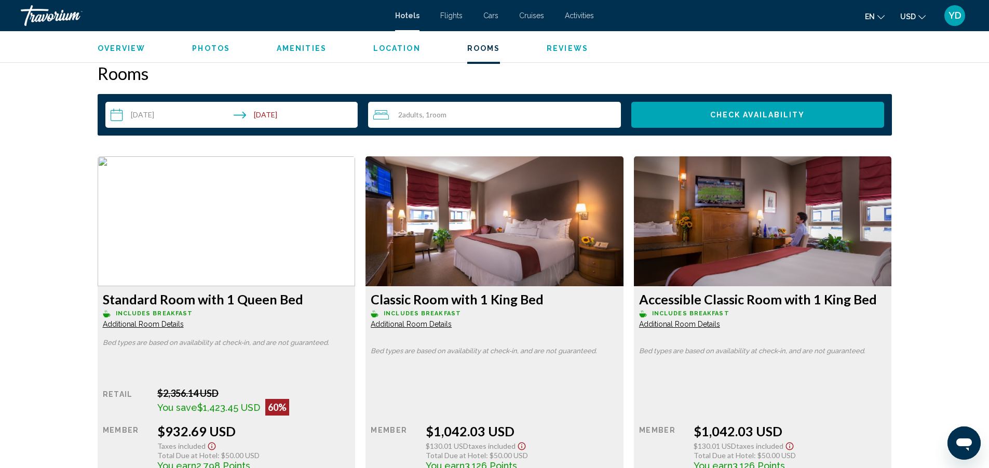
click at [294, 248] on img "Main content" at bounding box center [227, 221] width 258 height 130
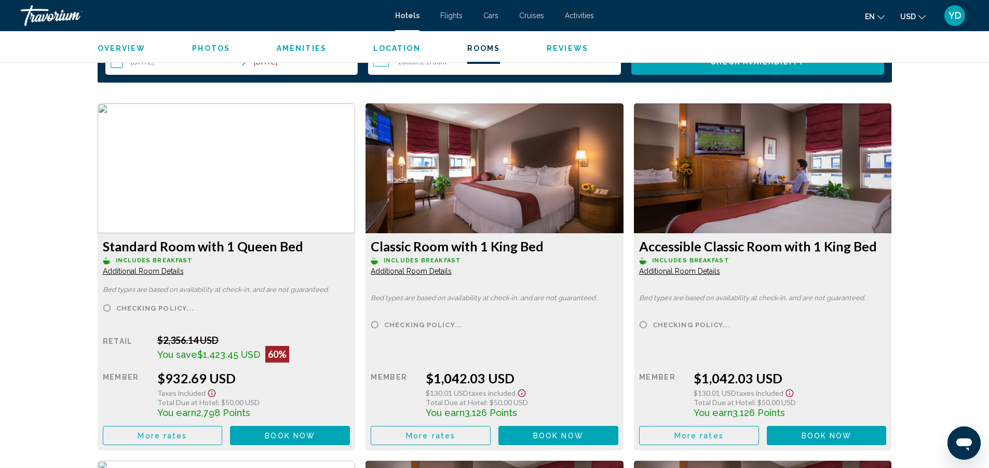
scroll to position [1417, 0]
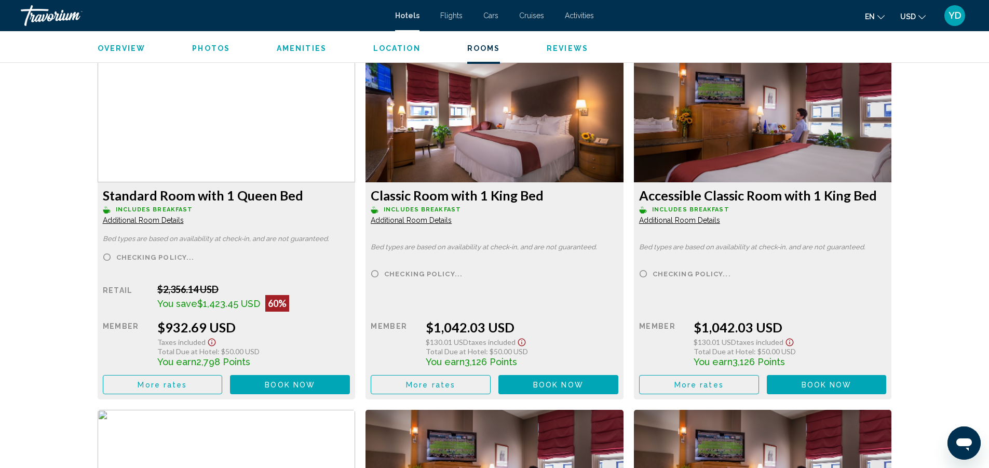
click at [285, 379] on button "Book now No longer available" at bounding box center [290, 384] width 120 height 19
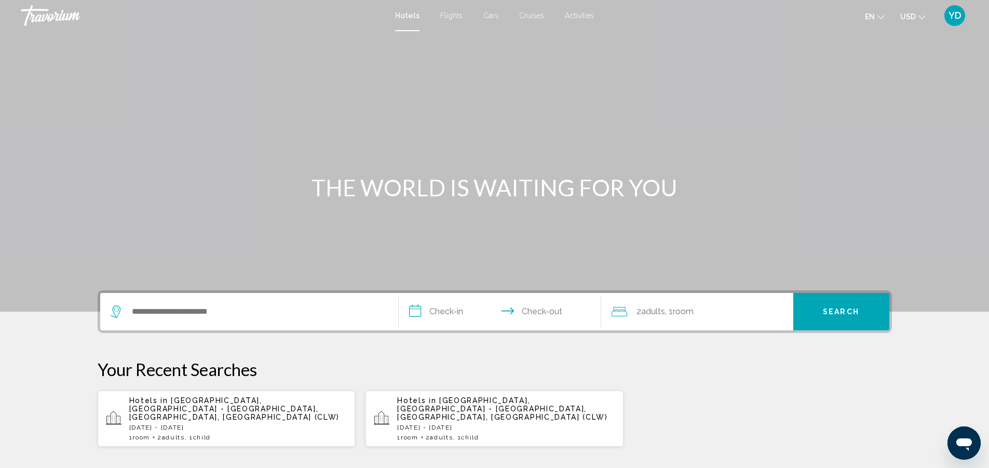
click at [489, 15] on span "Cars" at bounding box center [490, 15] width 15 height 8
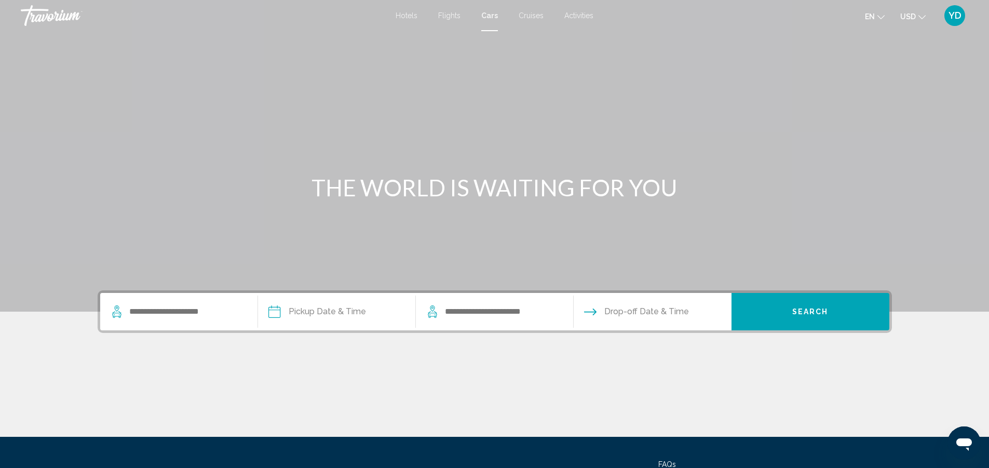
click at [580, 13] on span "Activities" at bounding box center [578, 15] width 29 height 8
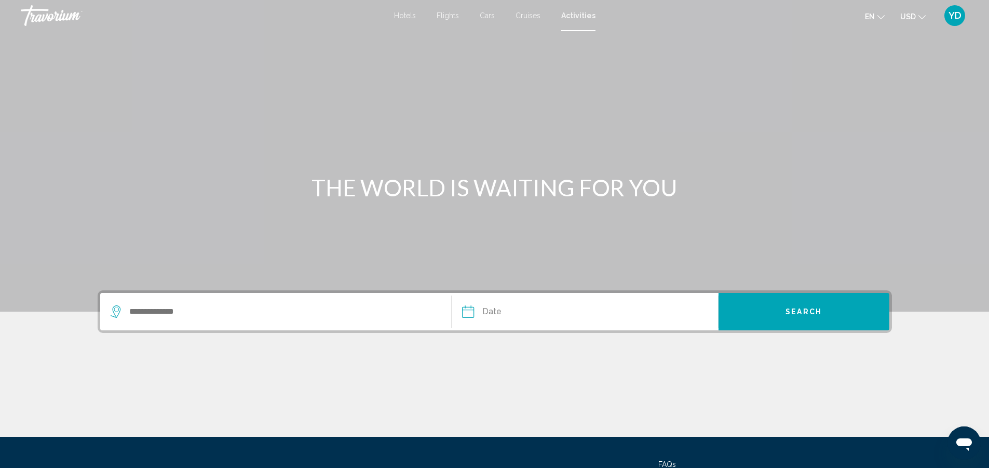
click at [448, 15] on span "Flights" at bounding box center [447, 15] width 22 height 8
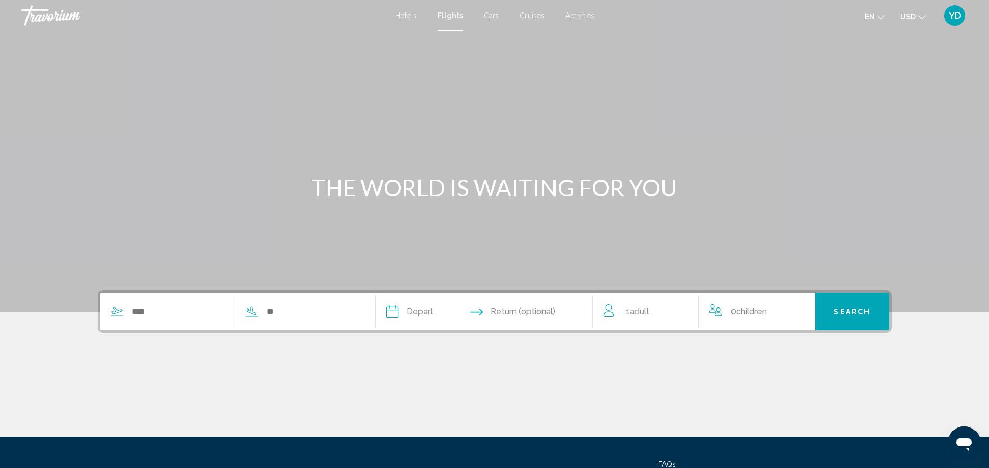
click at [204, 321] on div "Search widget" at bounding box center [229, 311] width 259 height 37
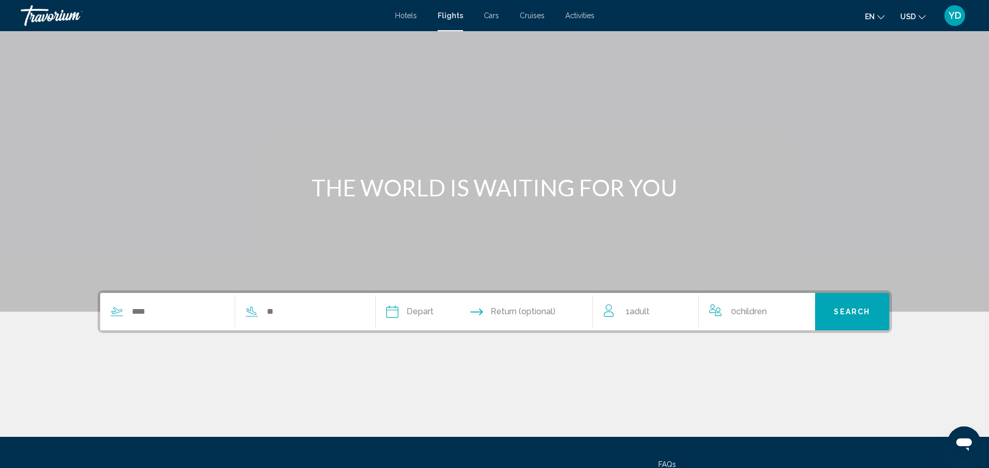
scroll to position [96, 0]
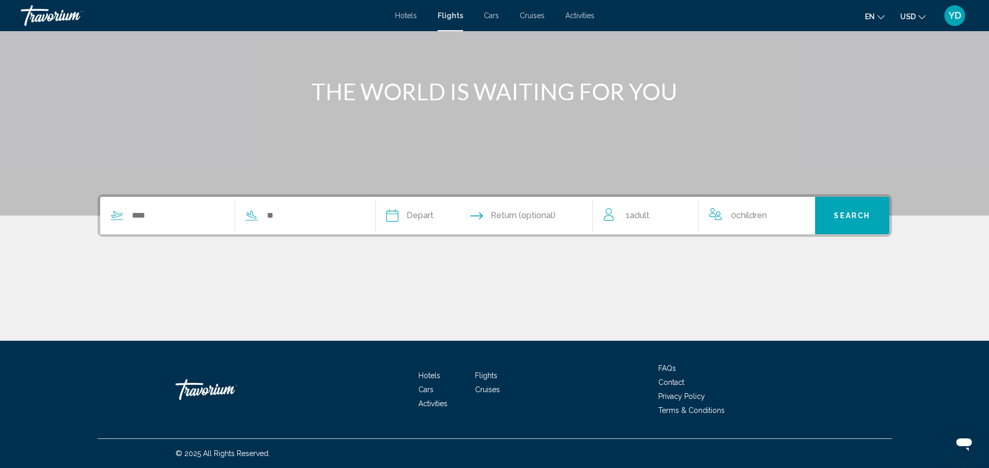
click at [183, 200] on div "Search widget" at bounding box center [229, 215] width 259 height 37
click at [186, 210] on input "Search widget" at bounding box center [178, 216] width 94 height 16
click at [179, 214] on input "Search widget" at bounding box center [178, 216] width 94 height 16
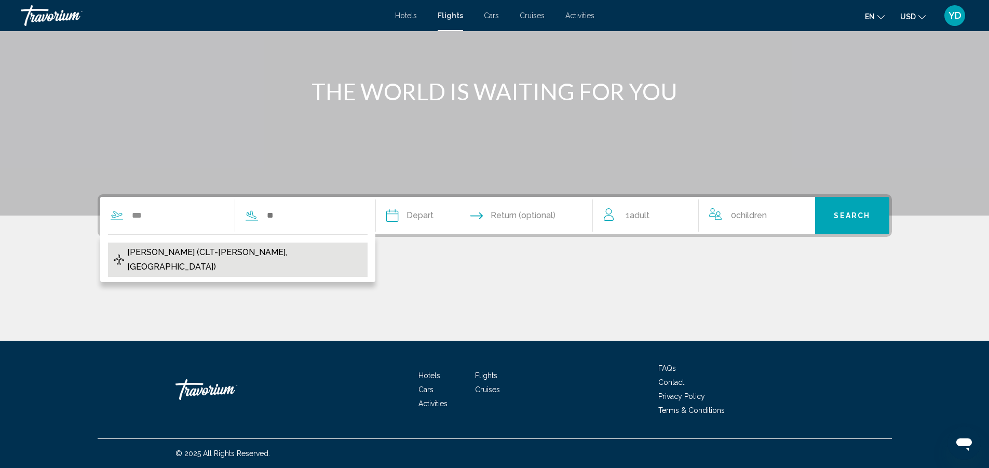
click at [232, 251] on span "Charlotte-Douglas Intl (CLT-Charlotte, US)" at bounding box center [244, 259] width 235 height 29
type input "**********"
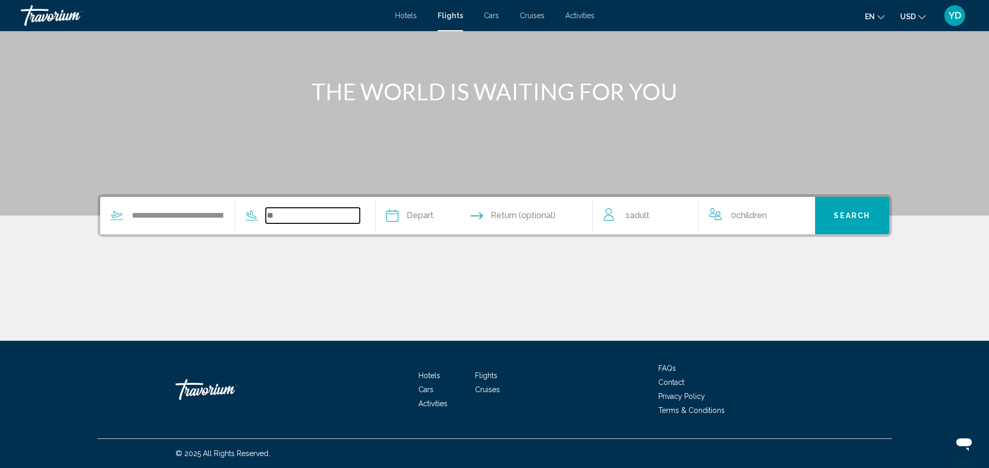
click at [328, 221] on input "Search widget" at bounding box center [313, 216] width 94 height 16
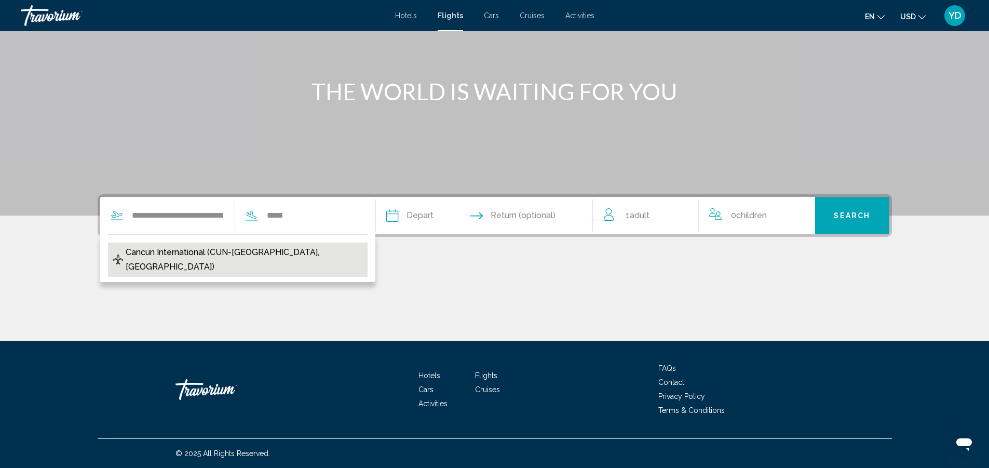
click at [263, 253] on span "Cancun International (CUN-Cancun, Mexico)" at bounding box center [244, 259] width 236 height 29
type input "**********"
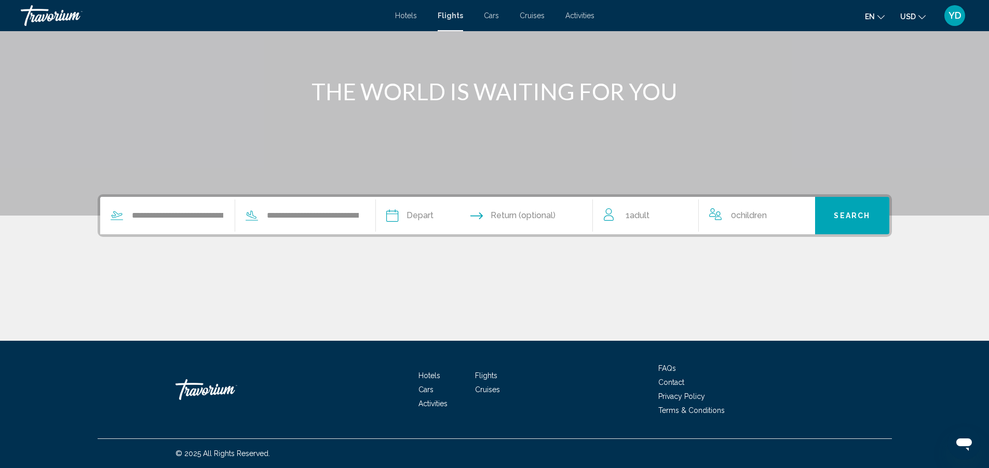
click at [432, 213] on input "Depart date" at bounding box center [436, 217] width 107 height 40
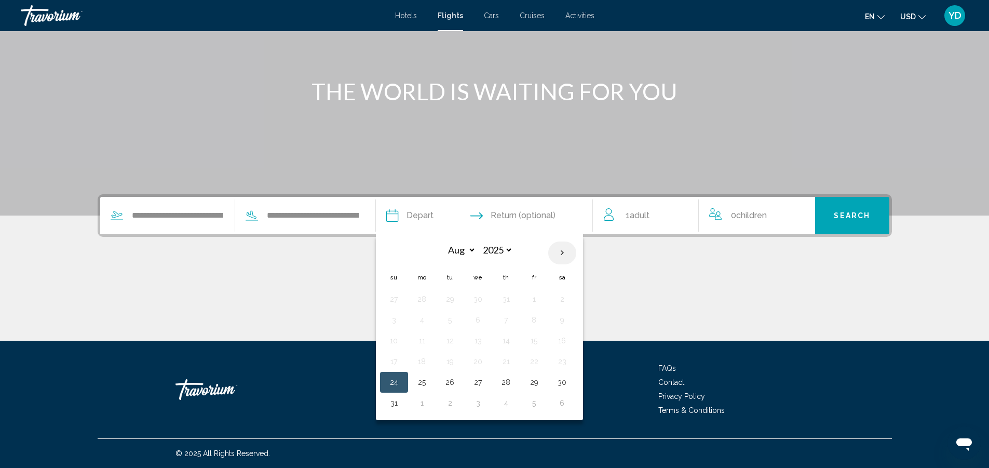
click at [564, 252] on th "Next month" at bounding box center [562, 252] width 28 height 23
select select "**"
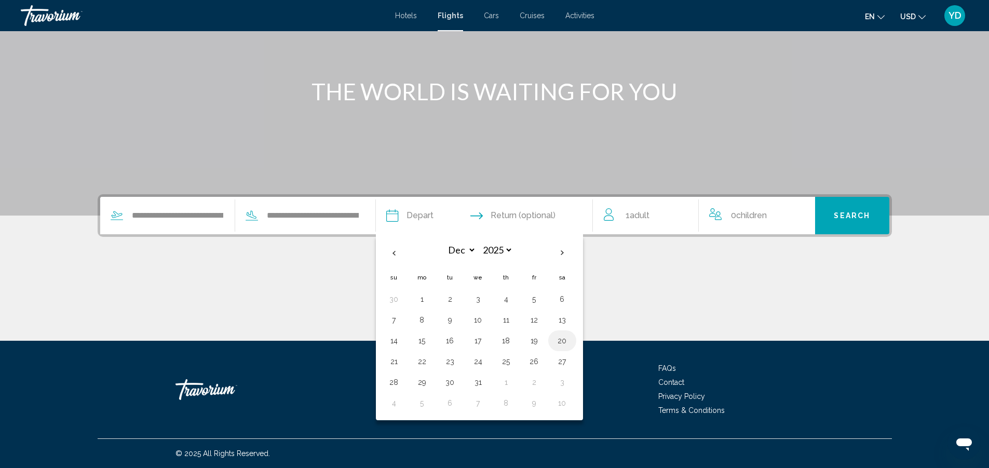
click at [563, 341] on button "20" at bounding box center [562, 340] width 17 height 15
type input "**********"
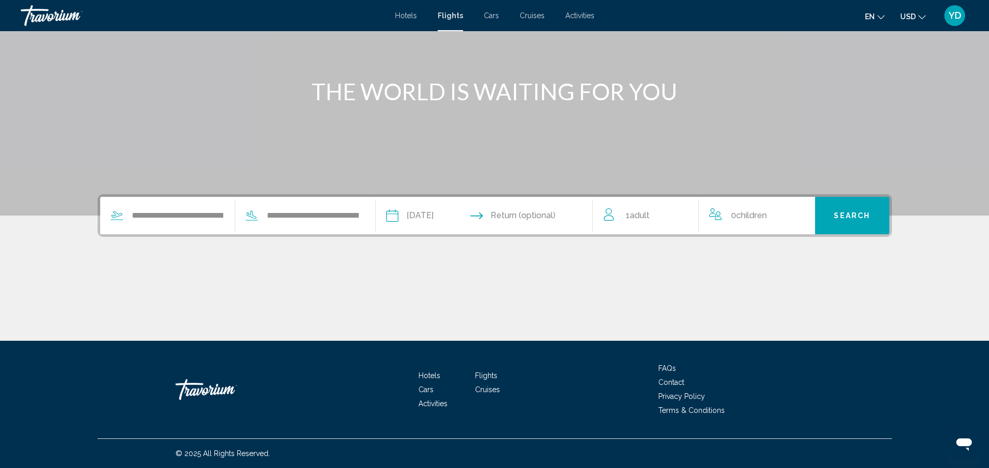
click at [571, 210] on input "Return date" at bounding box center [542, 217] width 107 height 40
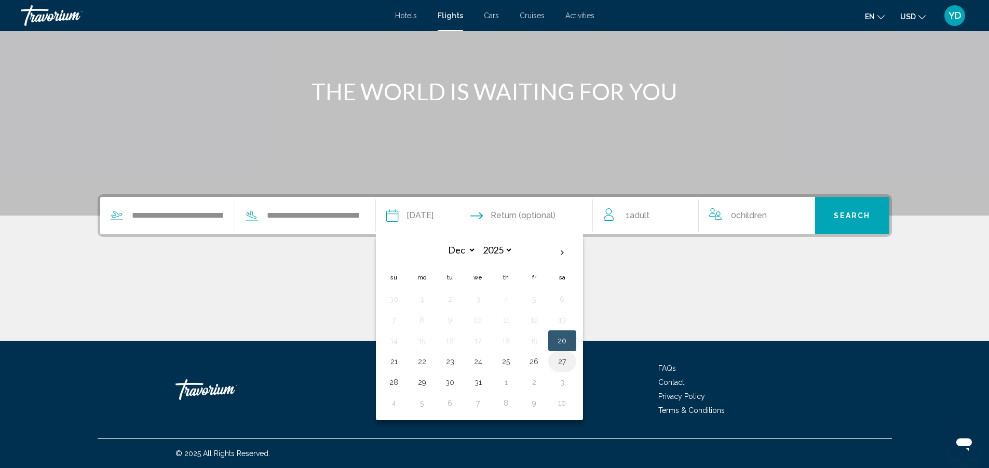
click at [561, 359] on button "27" at bounding box center [562, 361] width 17 height 15
type input "**********"
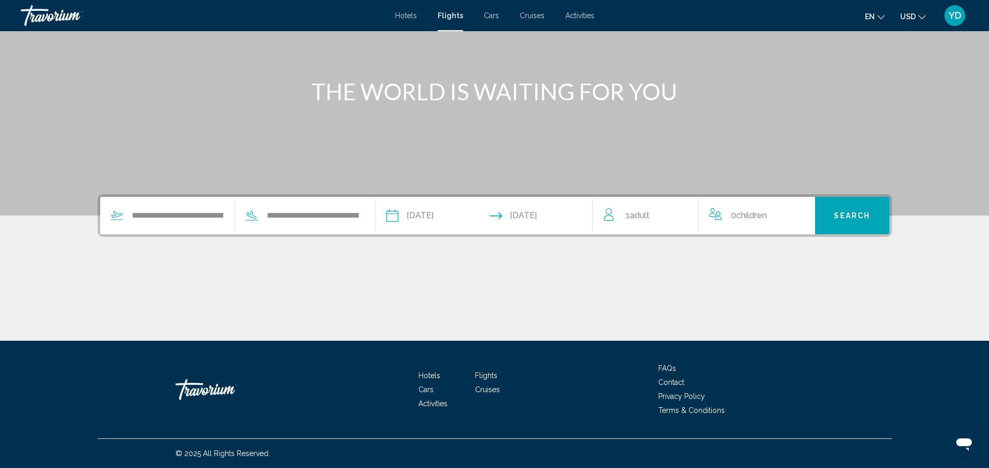
click at [649, 213] on span "Adult" at bounding box center [639, 215] width 20 height 10
click at [681, 213] on icon "Increment adults" at bounding box center [682, 213] width 9 height 9
click at [798, 210] on icon "Increment children" at bounding box center [799, 213] width 9 height 12
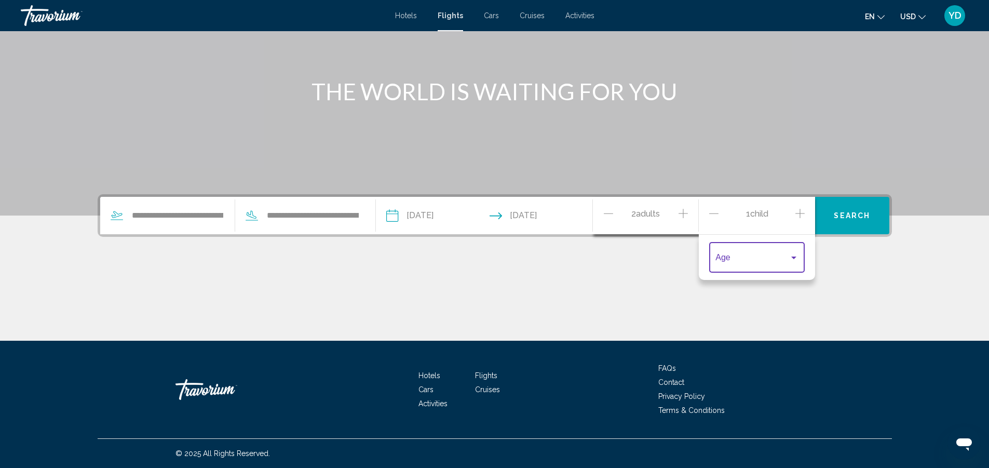
click at [794, 255] on div "Travelers: 2 adults, 1 child" at bounding box center [793, 257] width 9 height 8
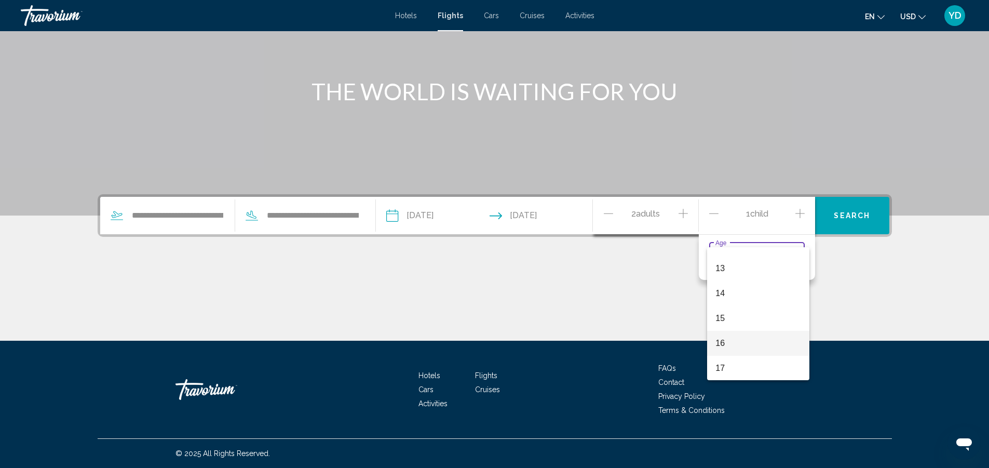
scroll to position [316, 0]
click at [734, 319] on span "15" at bounding box center [758, 317] width 86 height 25
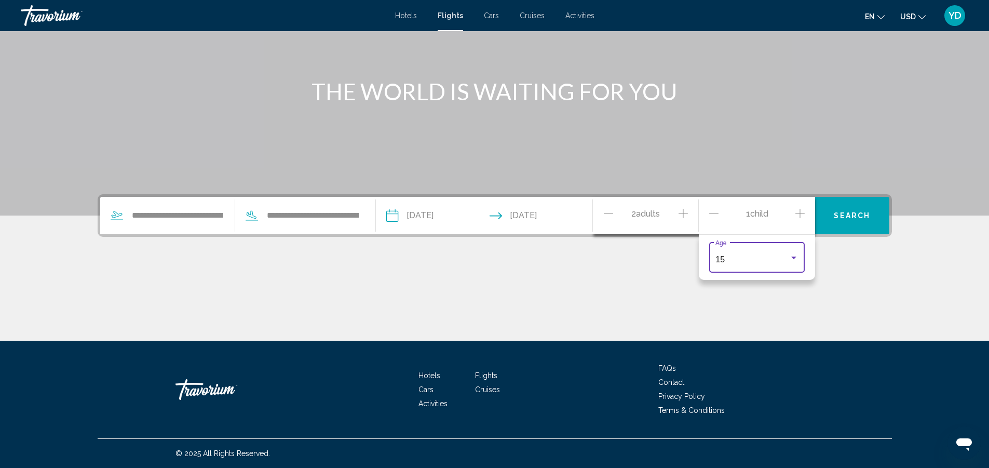
click at [845, 214] on span "Search" at bounding box center [851, 216] width 36 height 8
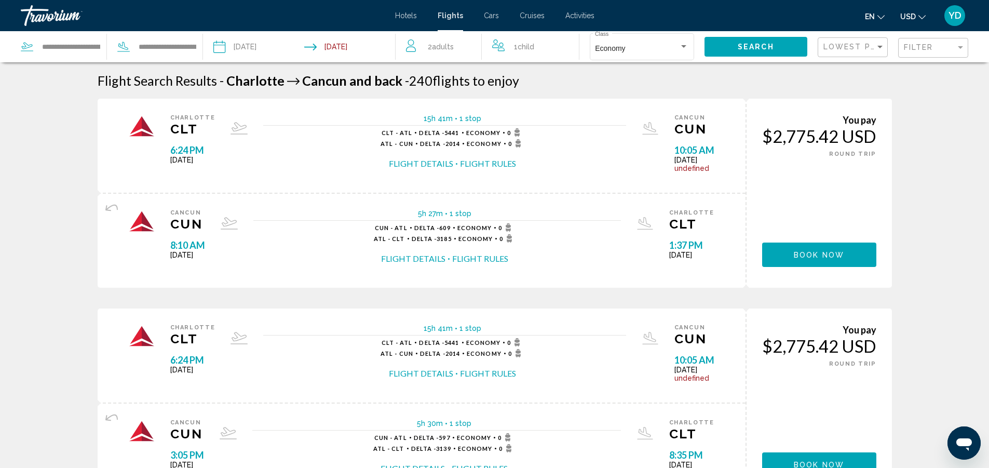
click at [827, 253] on span "Book now" at bounding box center [818, 255] width 50 height 8
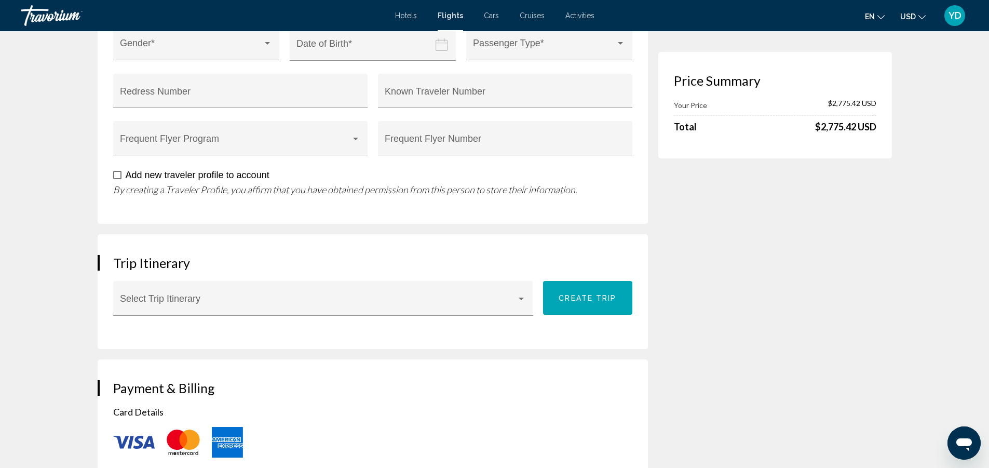
scroll to position [1453, 0]
